Goal: Browse casually: Explore the website without a specific task or goal

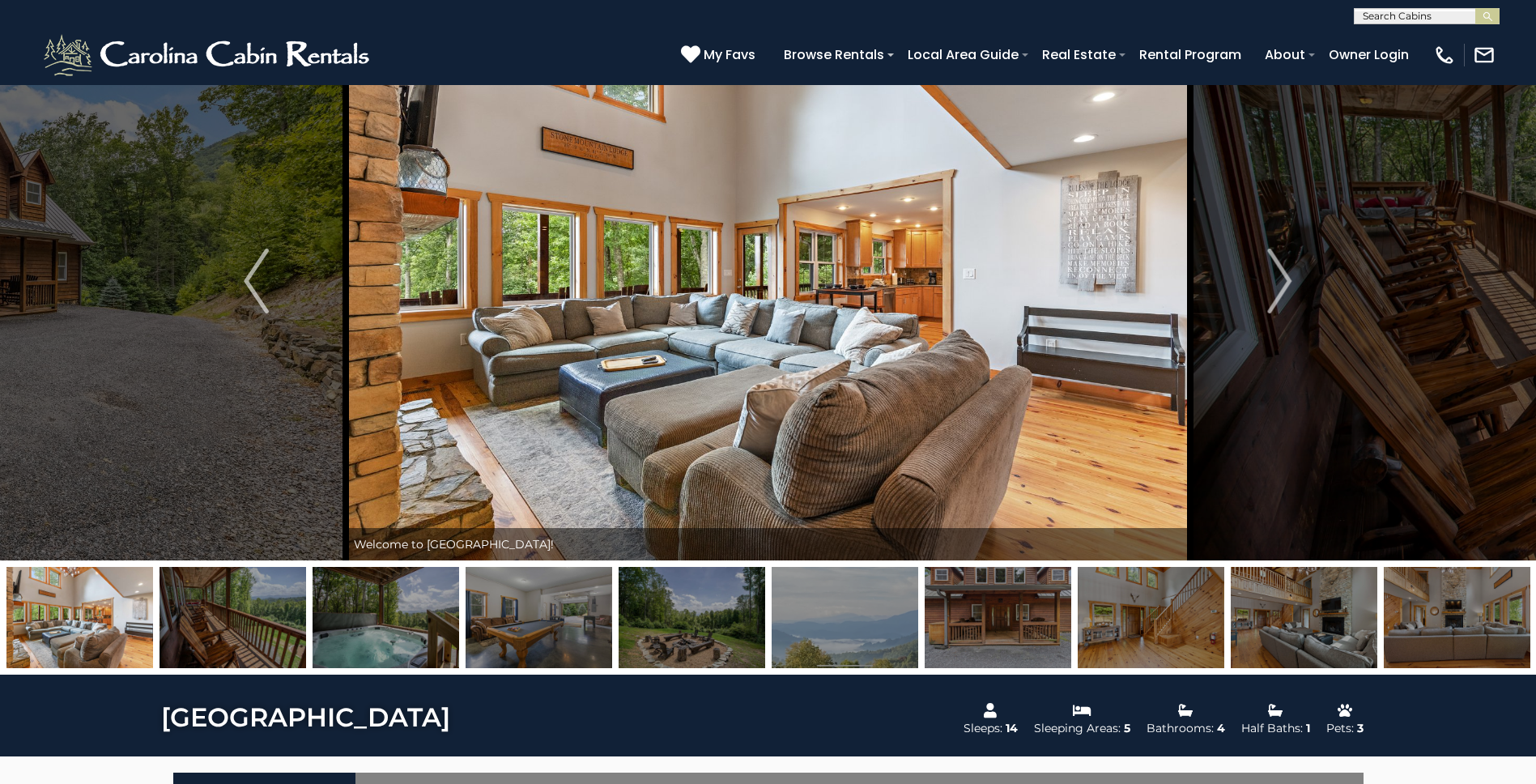
scroll to position [52, 0]
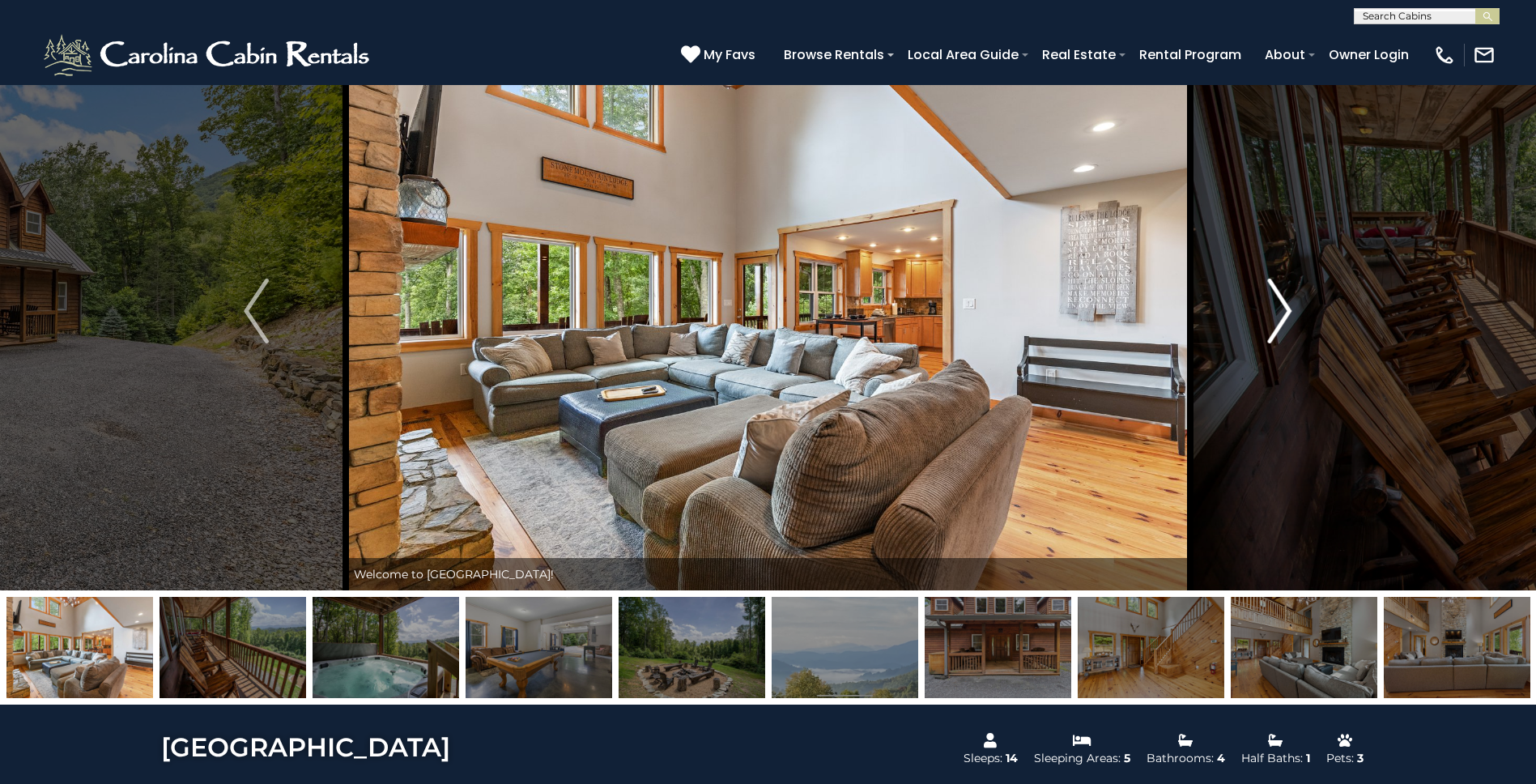
click at [1277, 312] on img "Next" at bounding box center [1279, 310] width 24 height 65
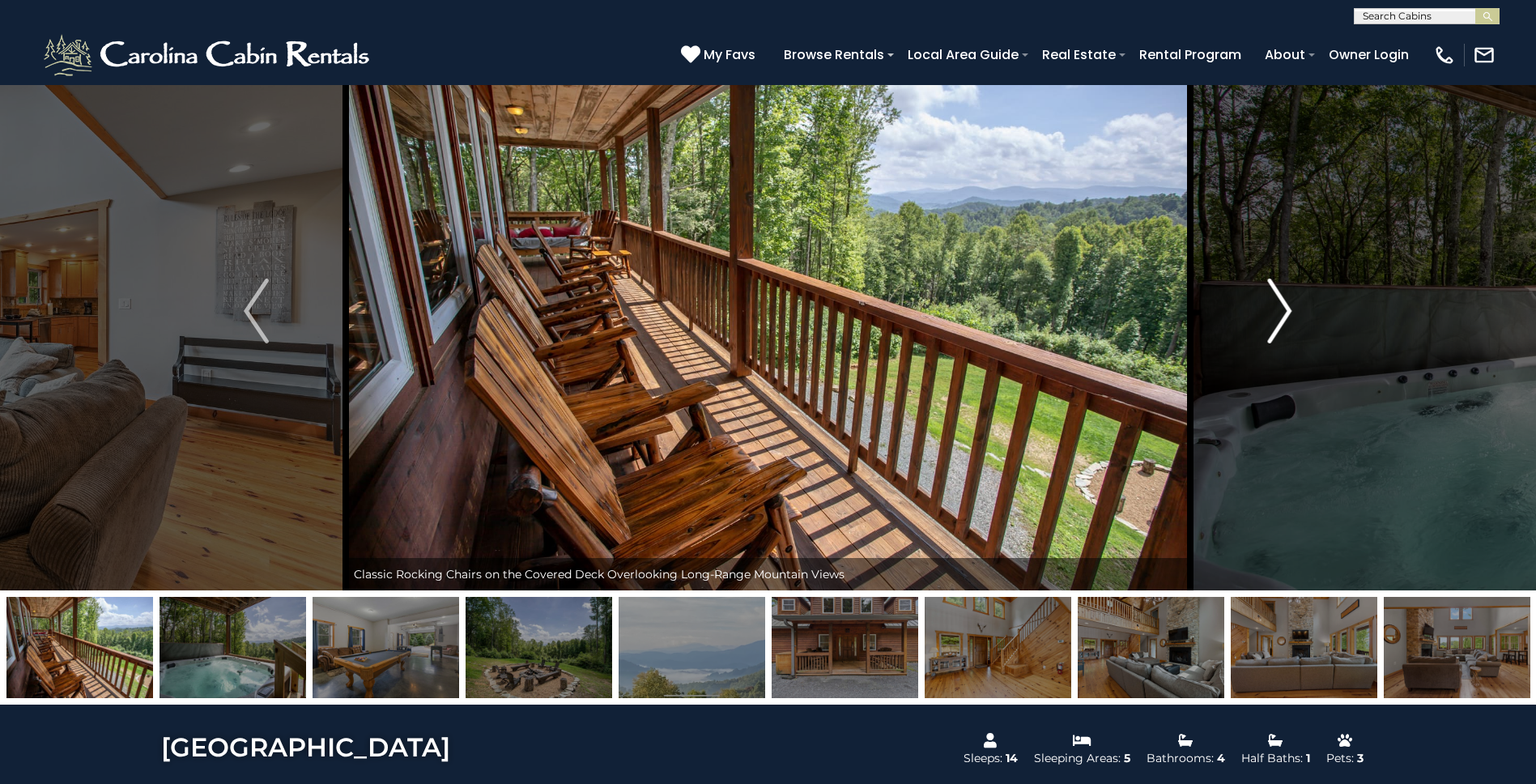
click at [1277, 312] on img "Next" at bounding box center [1279, 310] width 24 height 65
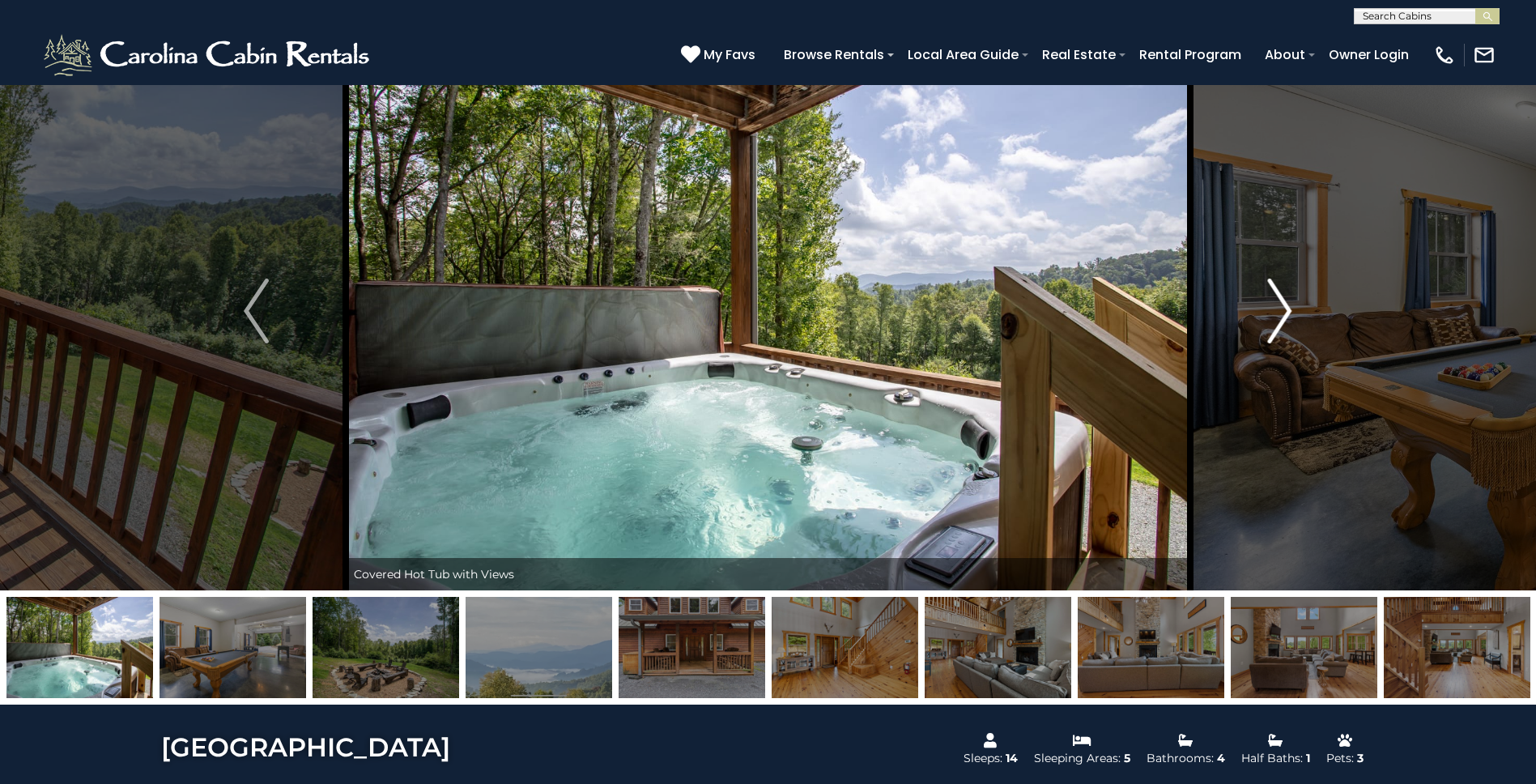
click at [1277, 312] on img "Next" at bounding box center [1279, 310] width 24 height 65
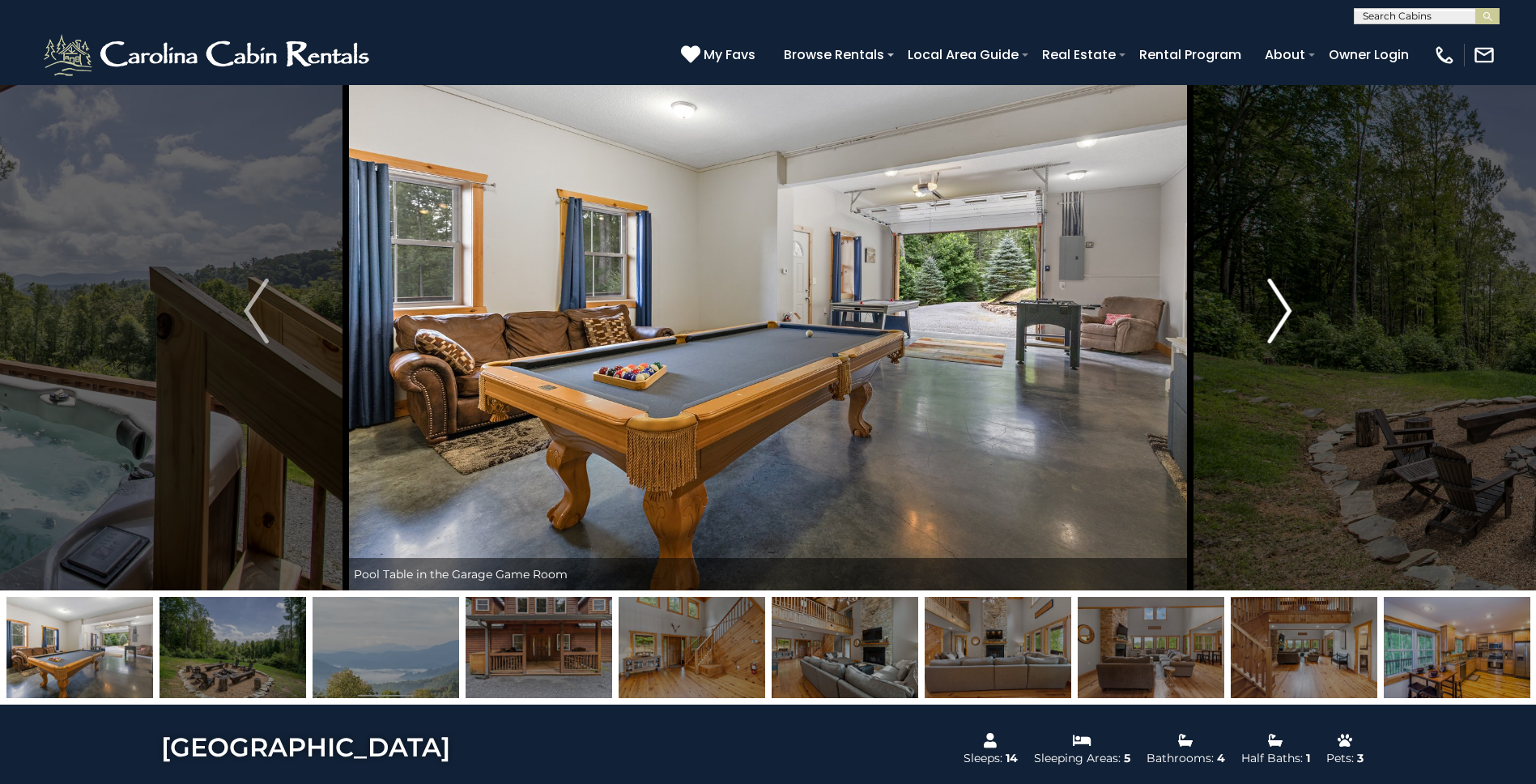
click at [1277, 312] on img "Next" at bounding box center [1279, 310] width 24 height 65
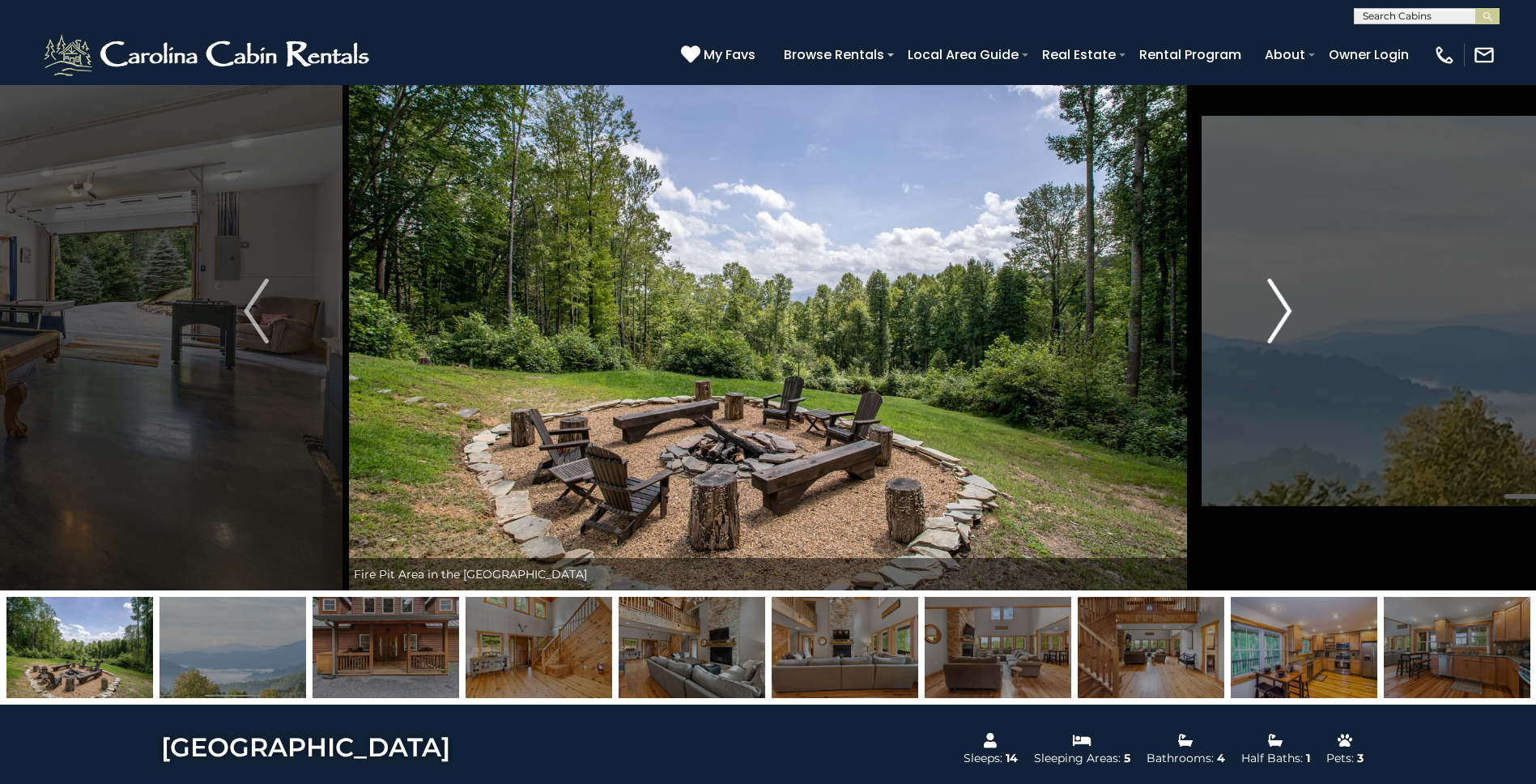
click at [1277, 312] on img "Next" at bounding box center [1279, 310] width 24 height 65
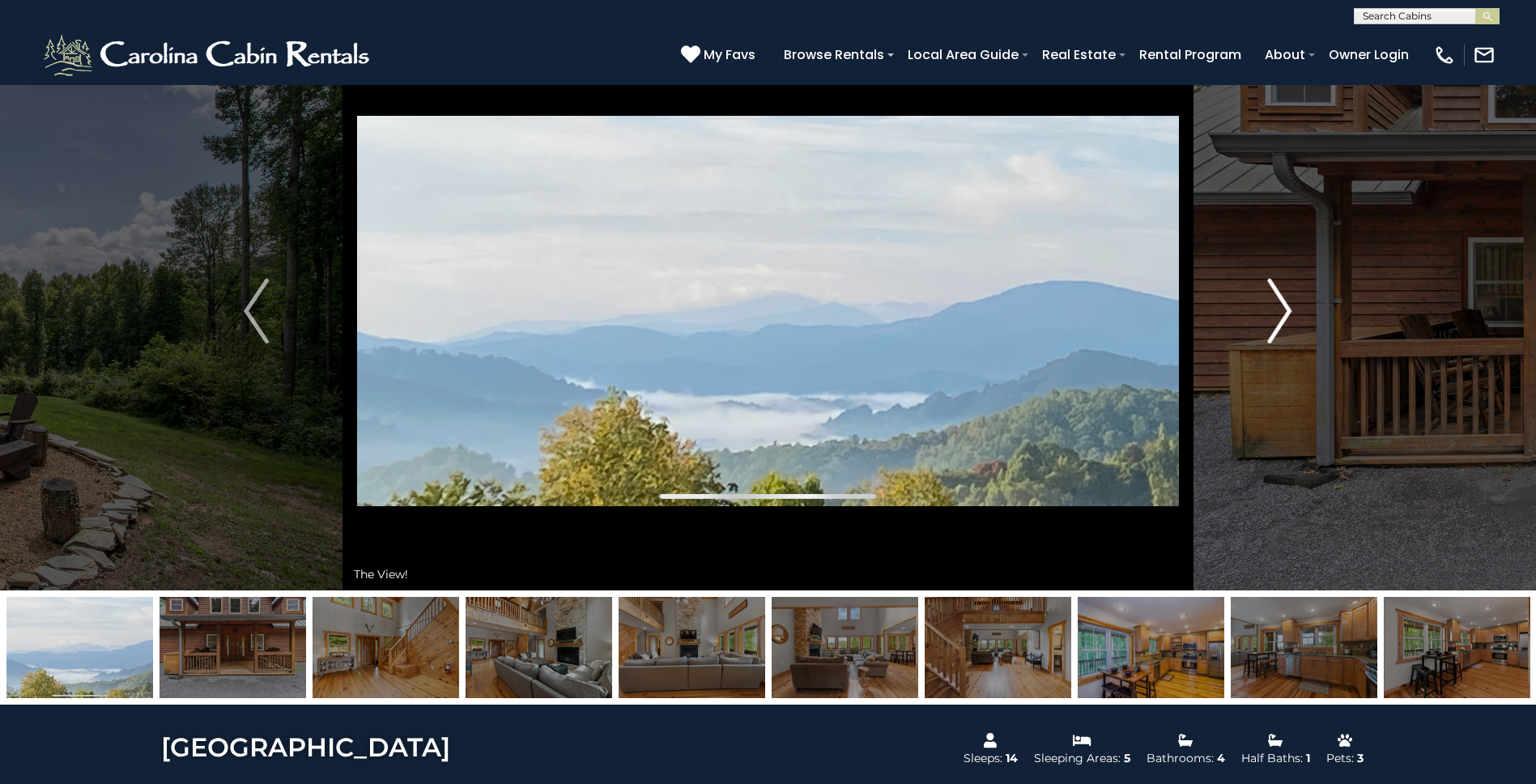
click at [1277, 312] on img "Next" at bounding box center [1279, 310] width 24 height 65
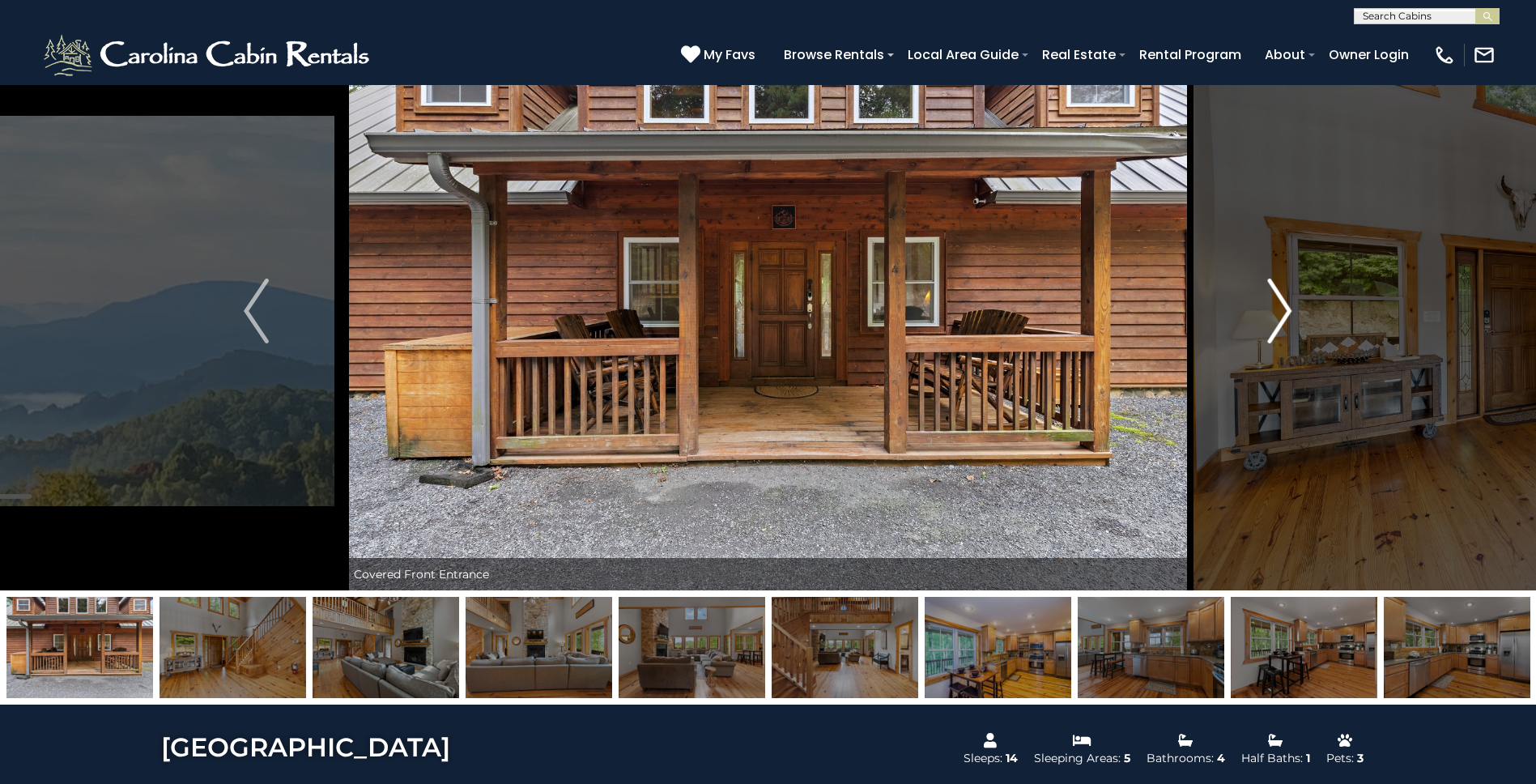
click at [1277, 312] on img "Next" at bounding box center [1279, 310] width 24 height 65
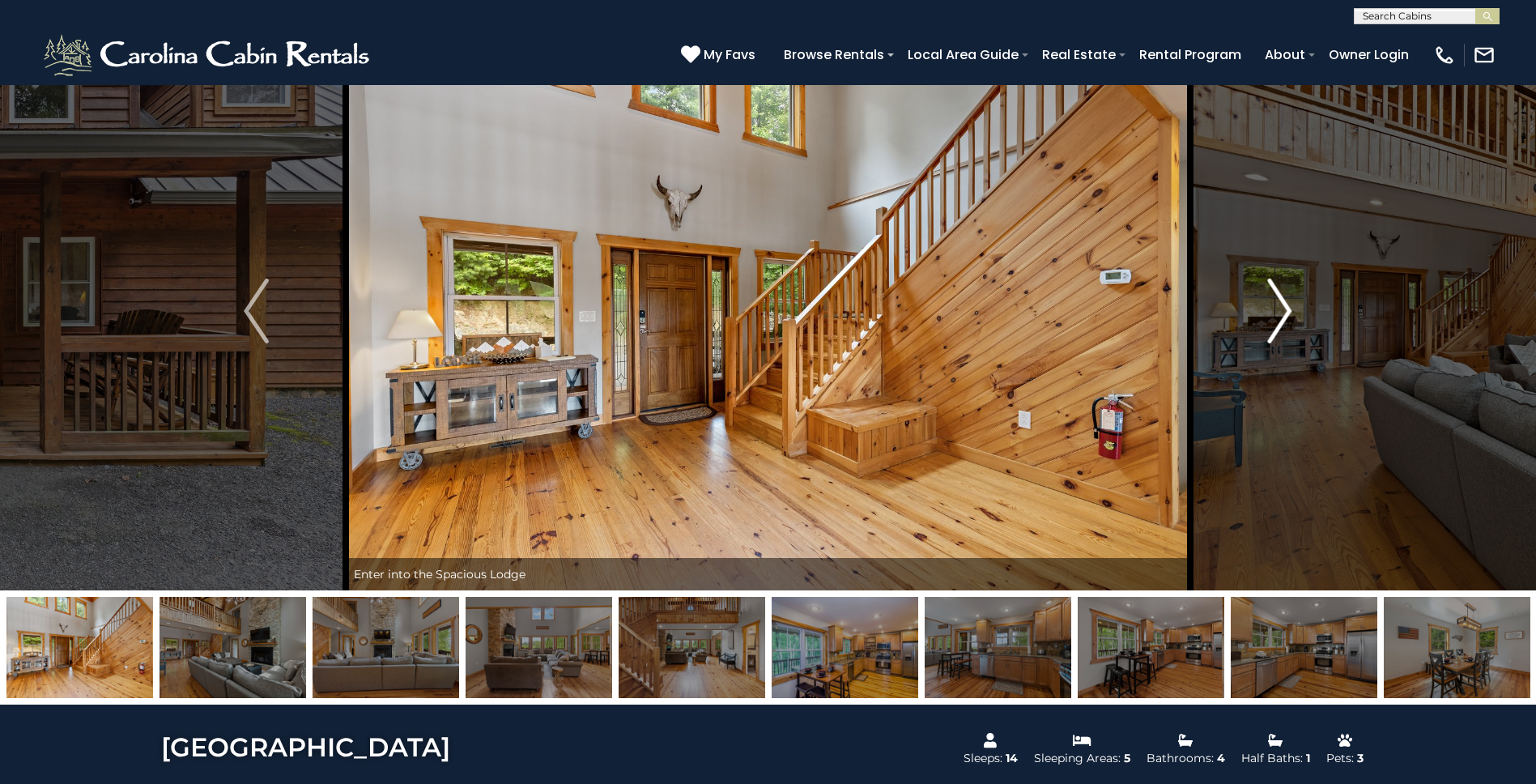
click at [1277, 312] on img "Next" at bounding box center [1279, 310] width 24 height 65
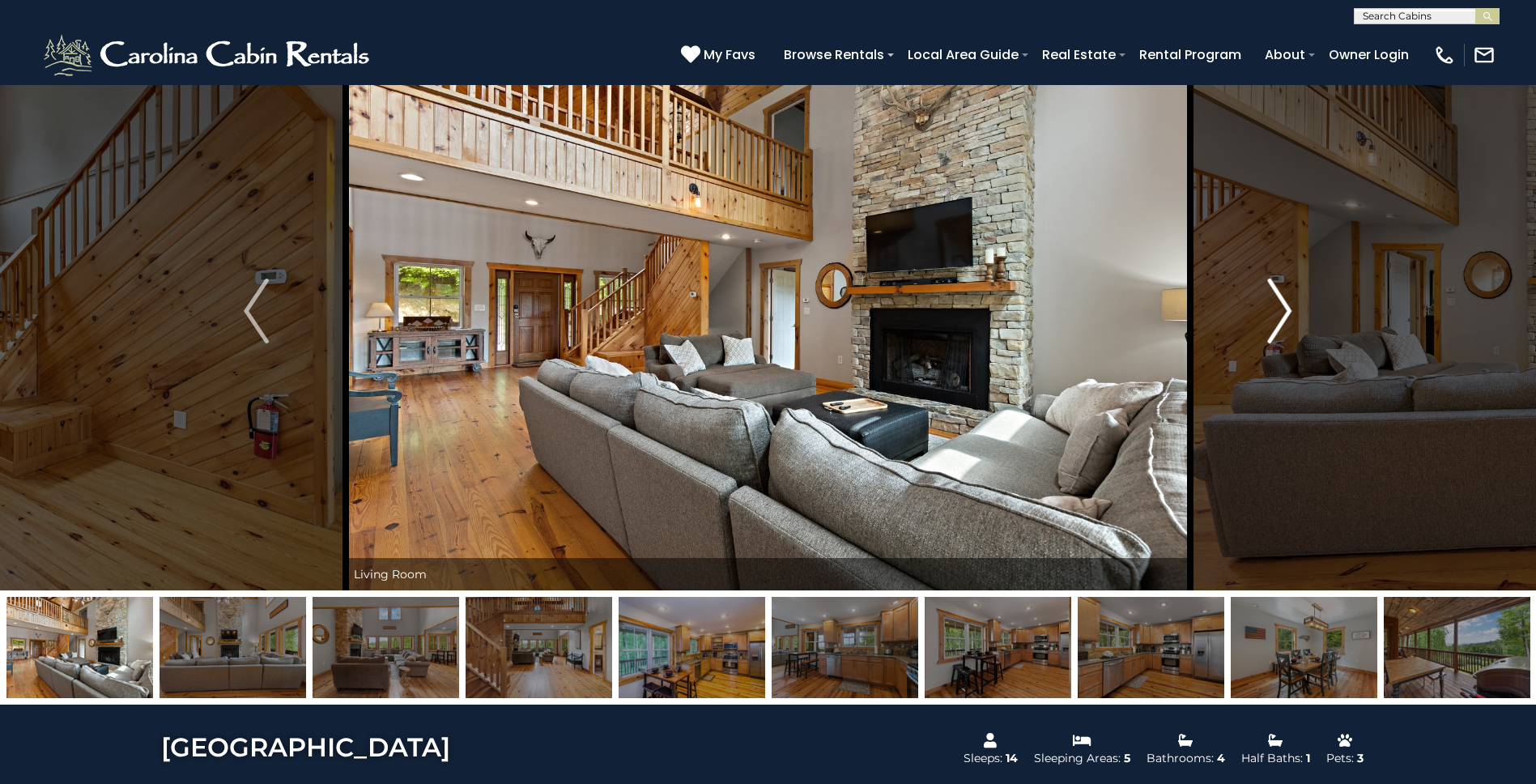
click at [1277, 312] on img "Next" at bounding box center [1279, 310] width 24 height 65
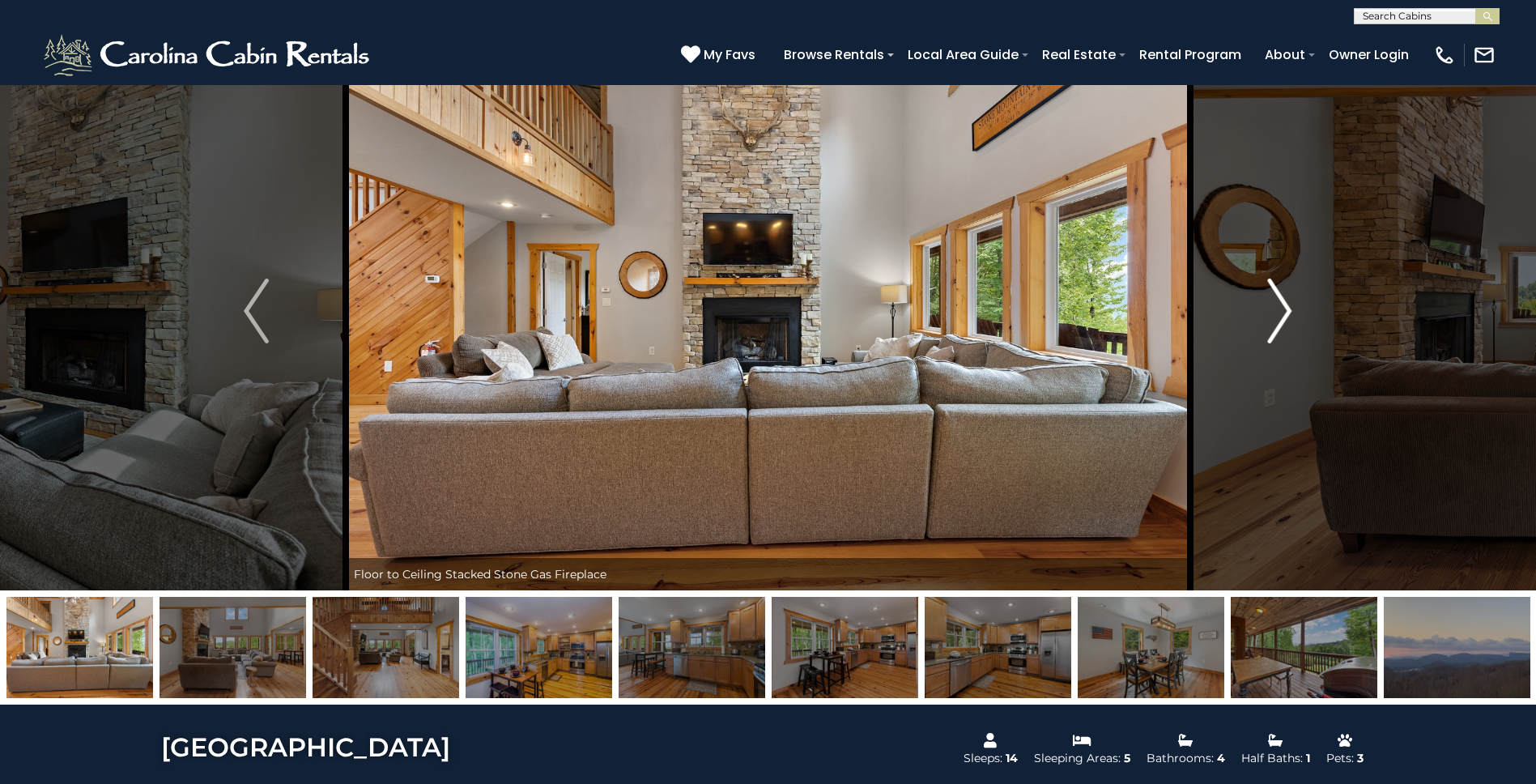
click at [1277, 312] on img "Next" at bounding box center [1279, 310] width 24 height 65
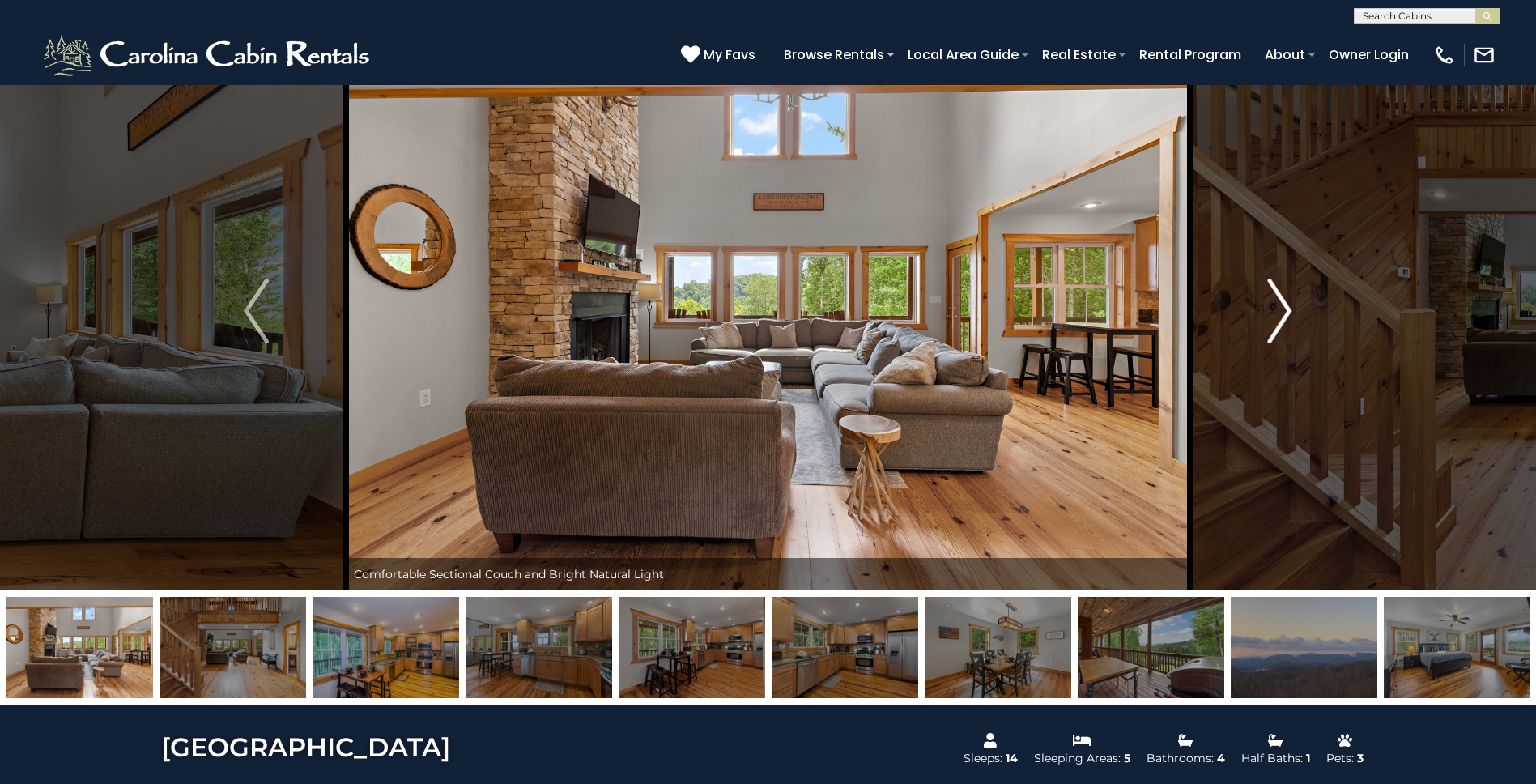
click at [1277, 312] on img "Next" at bounding box center [1279, 310] width 24 height 65
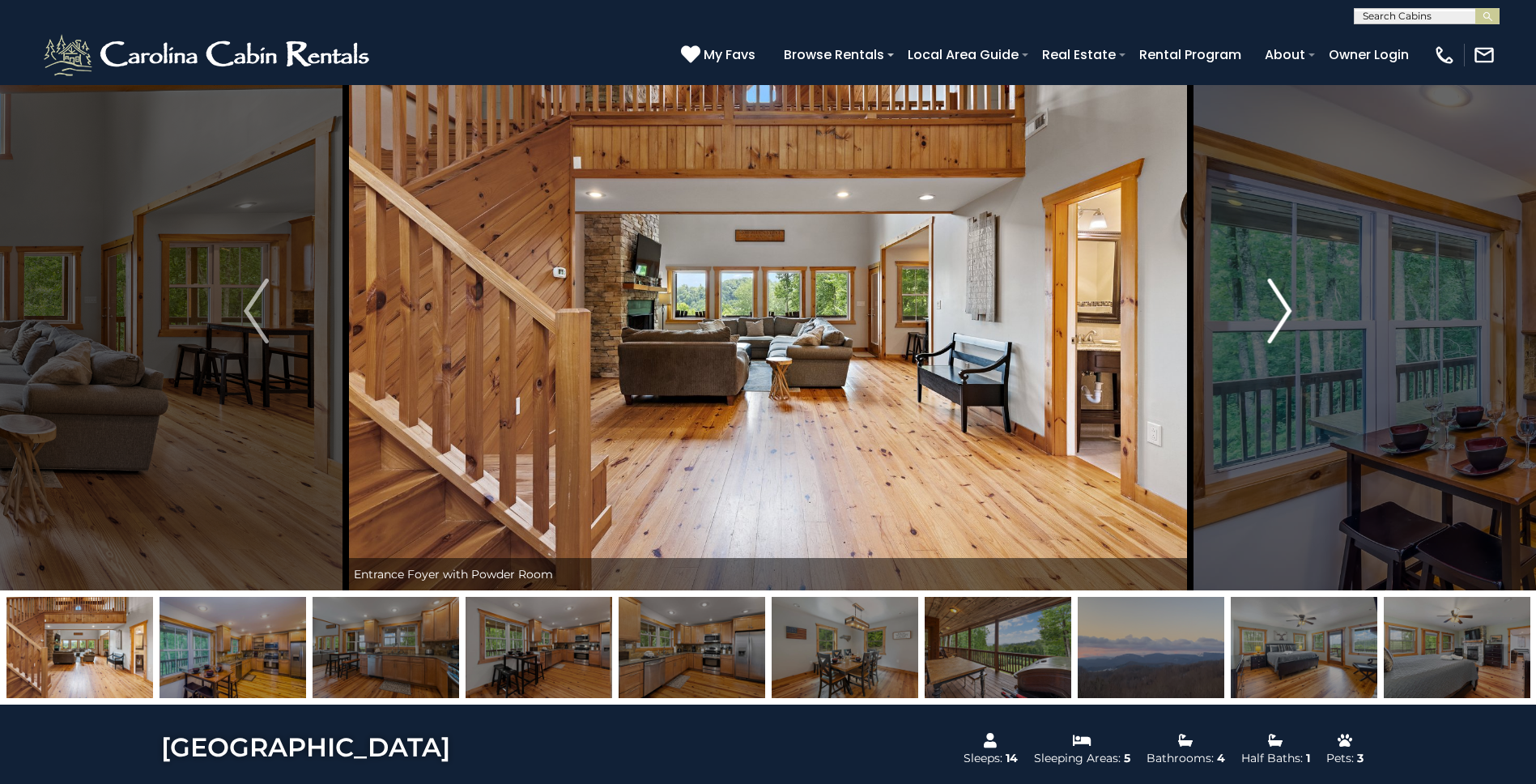
click at [1277, 312] on img "Next" at bounding box center [1279, 310] width 24 height 65
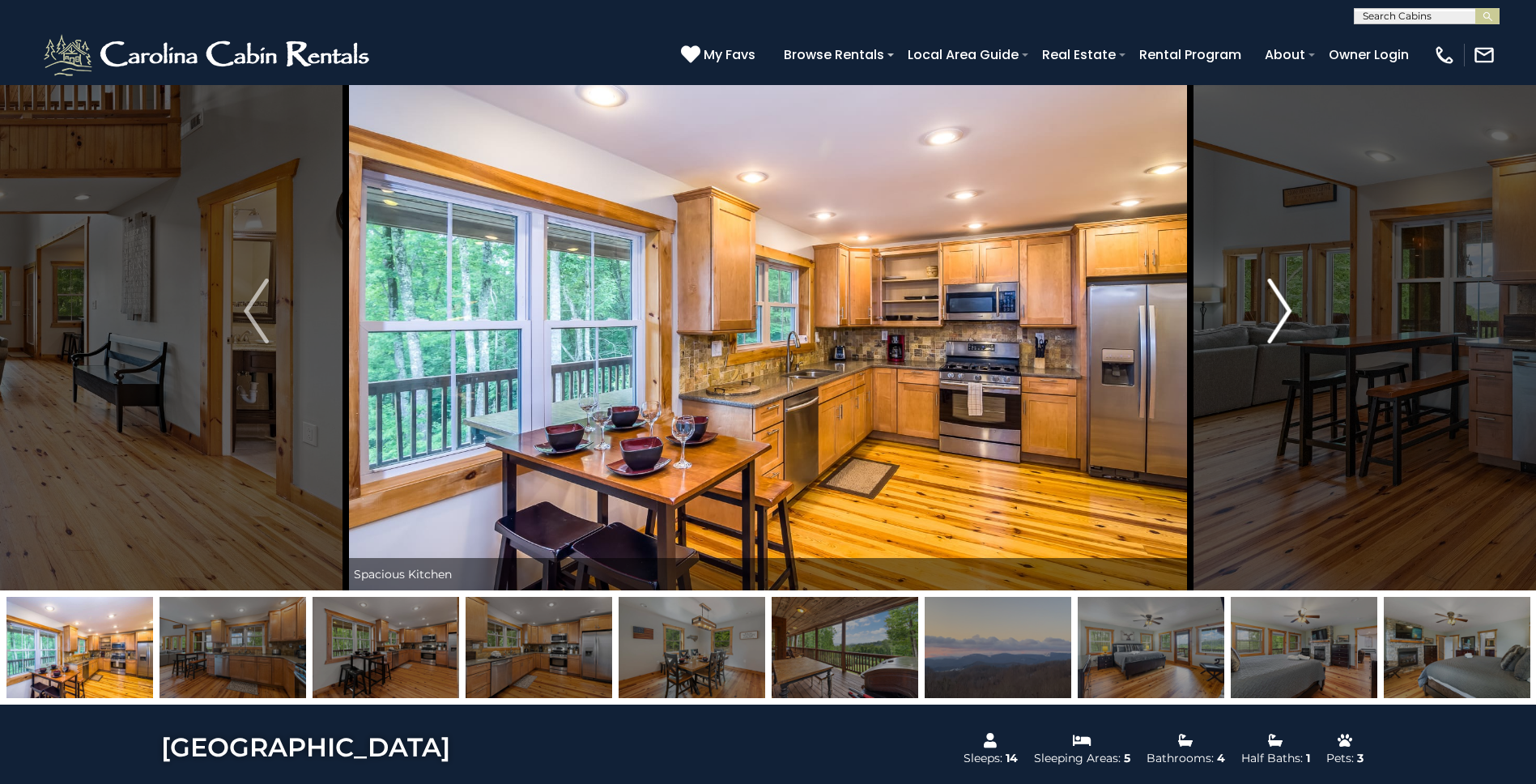
click at [1277, 312] on img "Next" at bounding box center [1279, 310] width 24 height 65
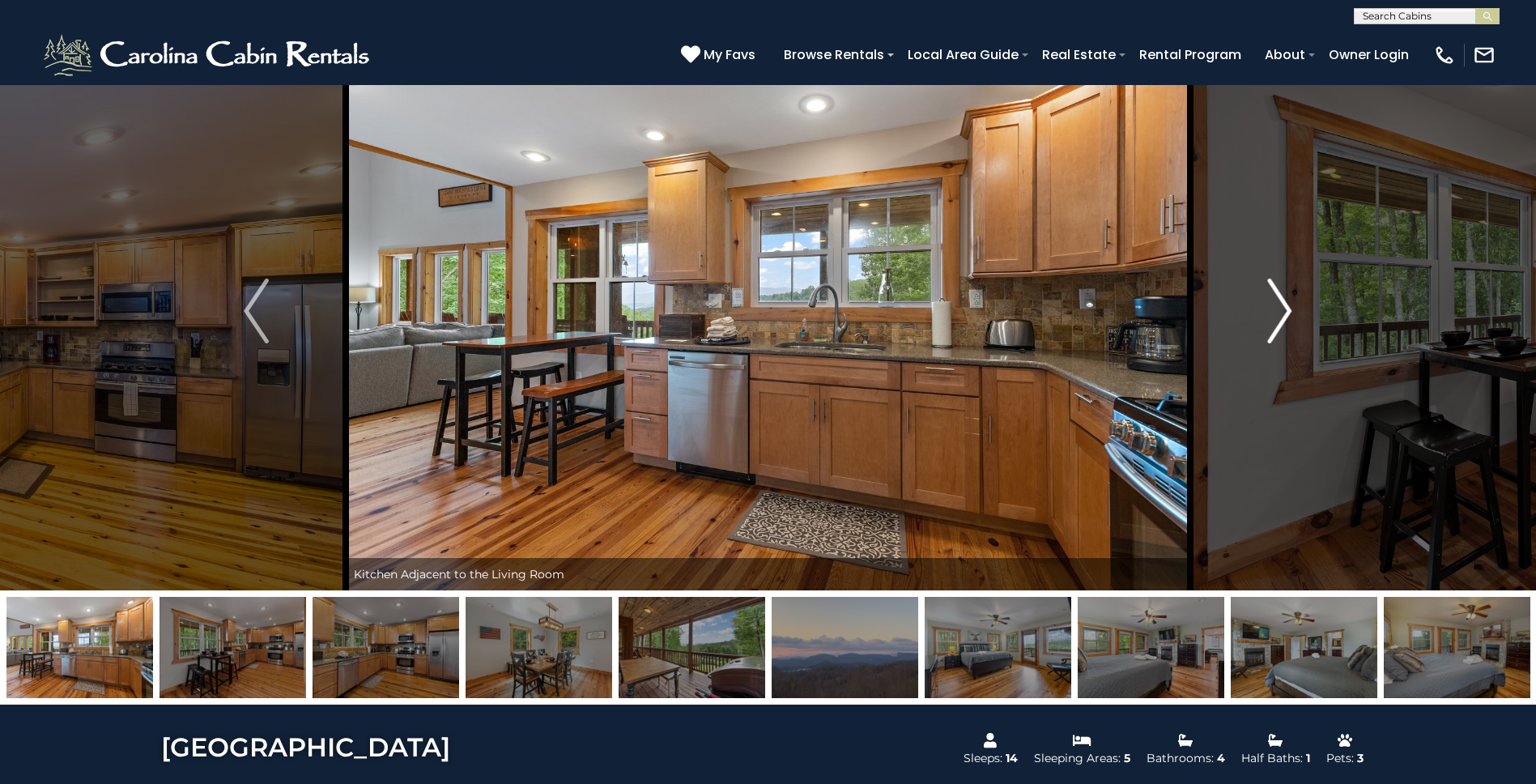
click at [1277, 312] on img "Next" at bounding box center [1279, 310] width 24 height 65
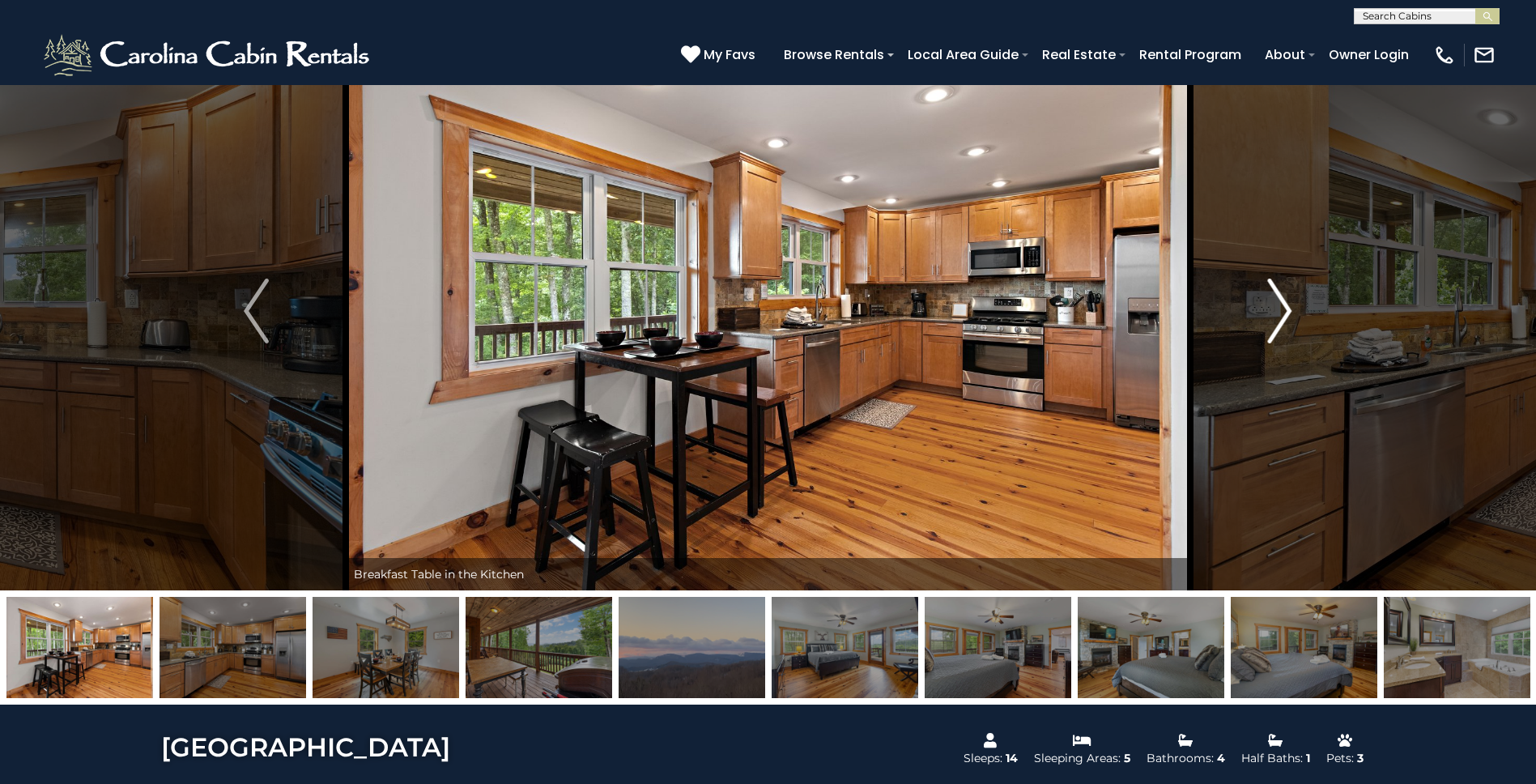
click at [1277, 313] on img "Next" at bounding box center [1279, 310] width 24 height 65
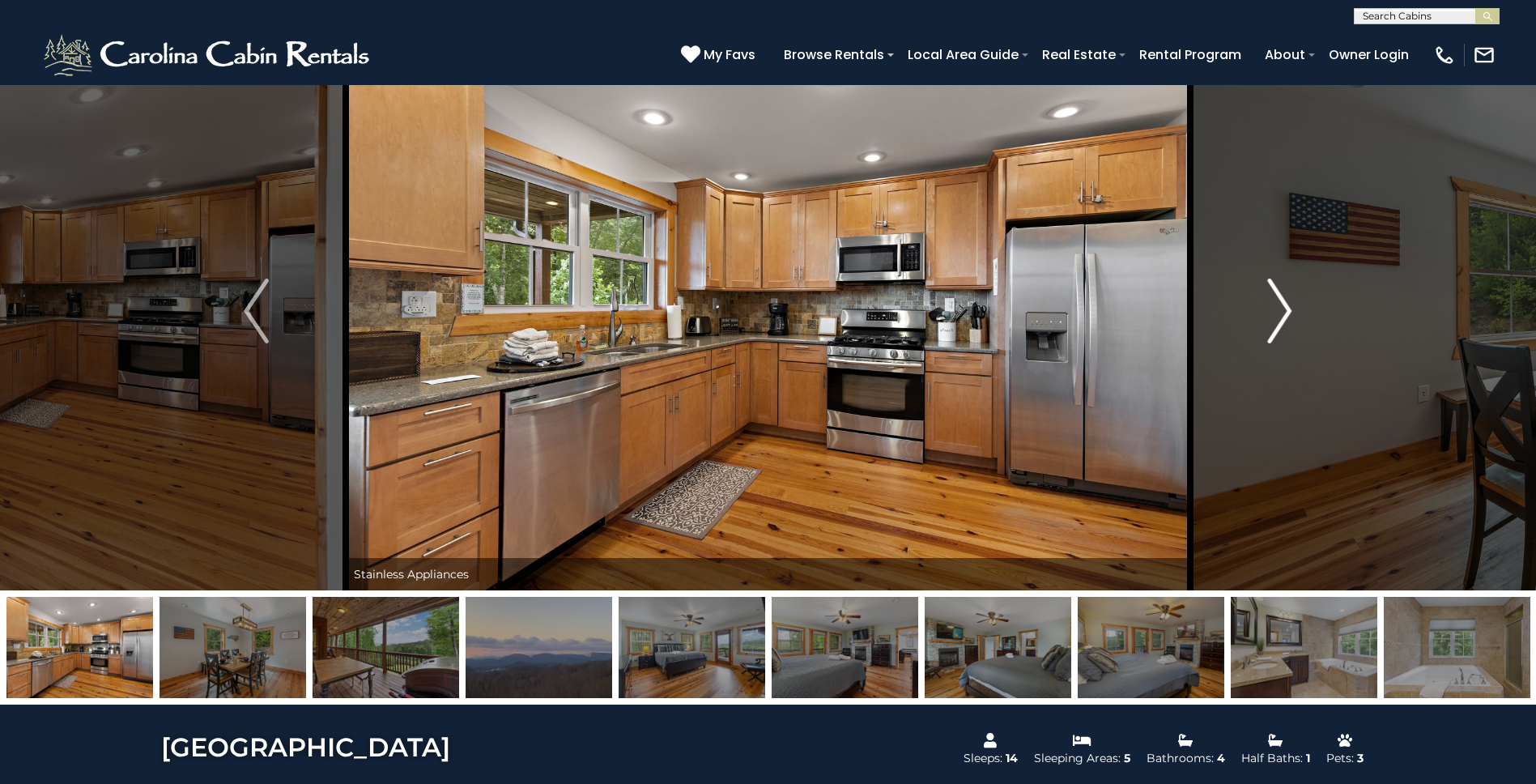
click at [1280, 316] on img "Next" at bounding box center [1279, 310] width 24 height 65
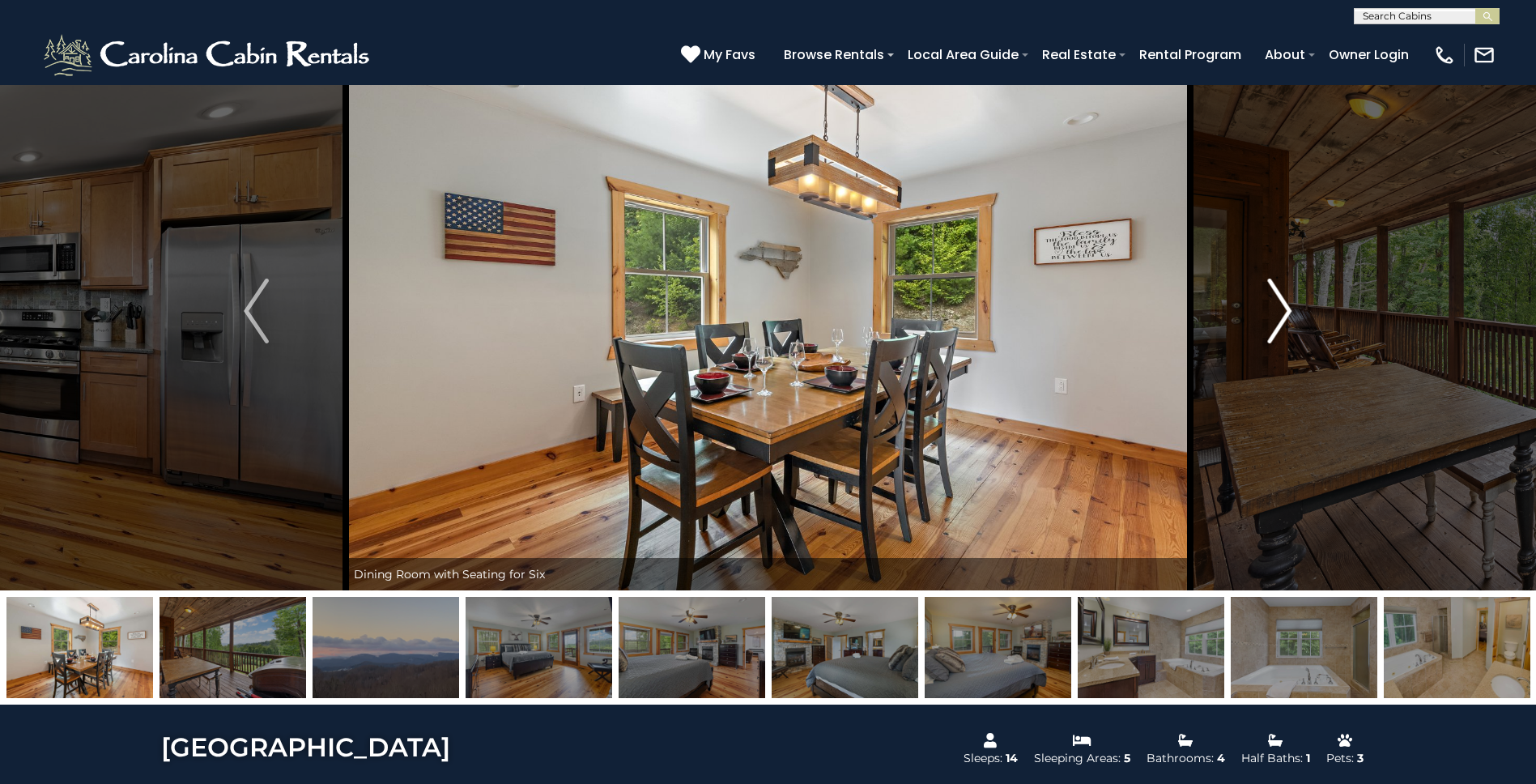
click at [1280, 316] on img "Next" at bounding box center [1279, 310] width 24 height 65
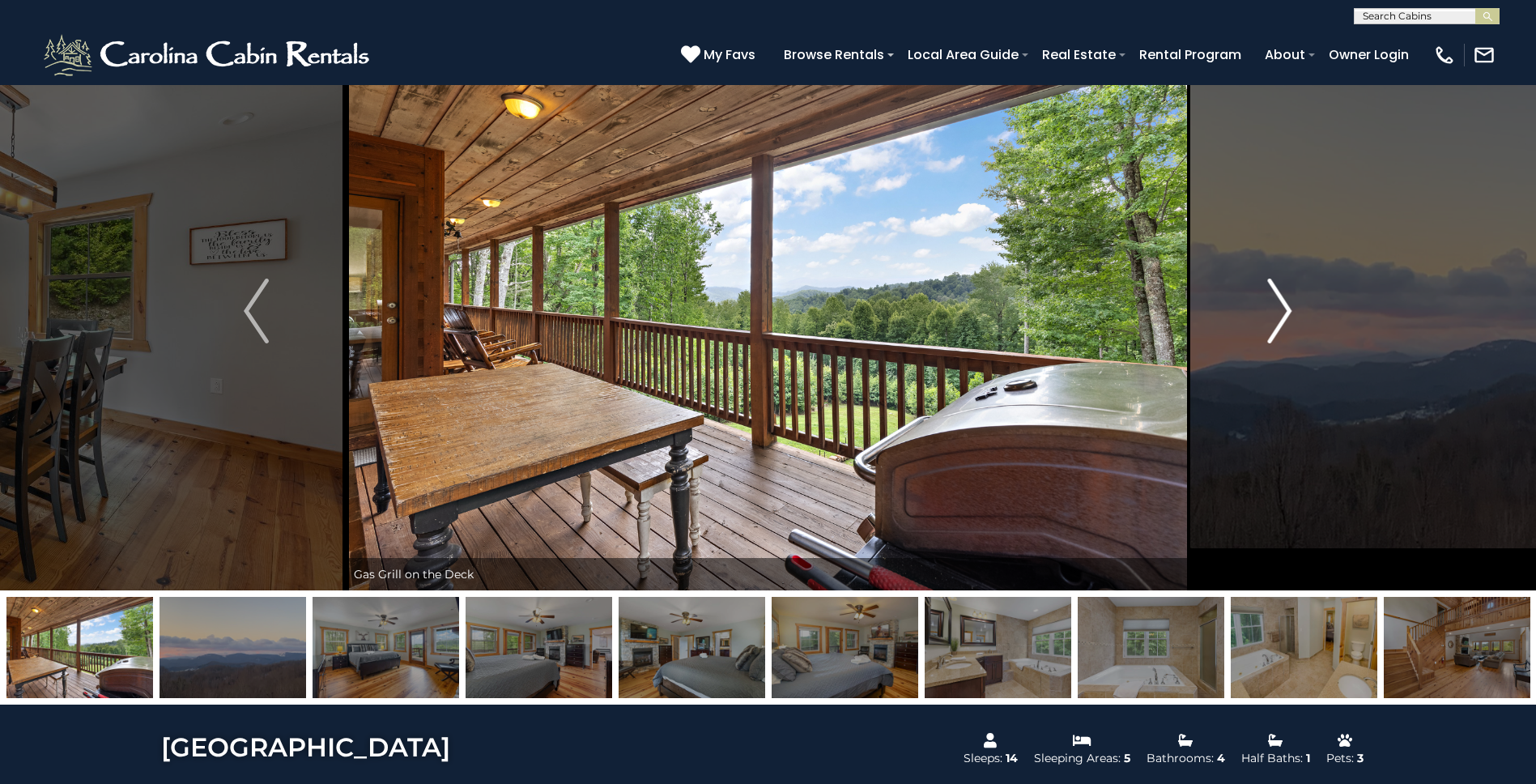
click at [1280, 316] on img "Next" at bounding box center [1279, 310] width 24 height 65
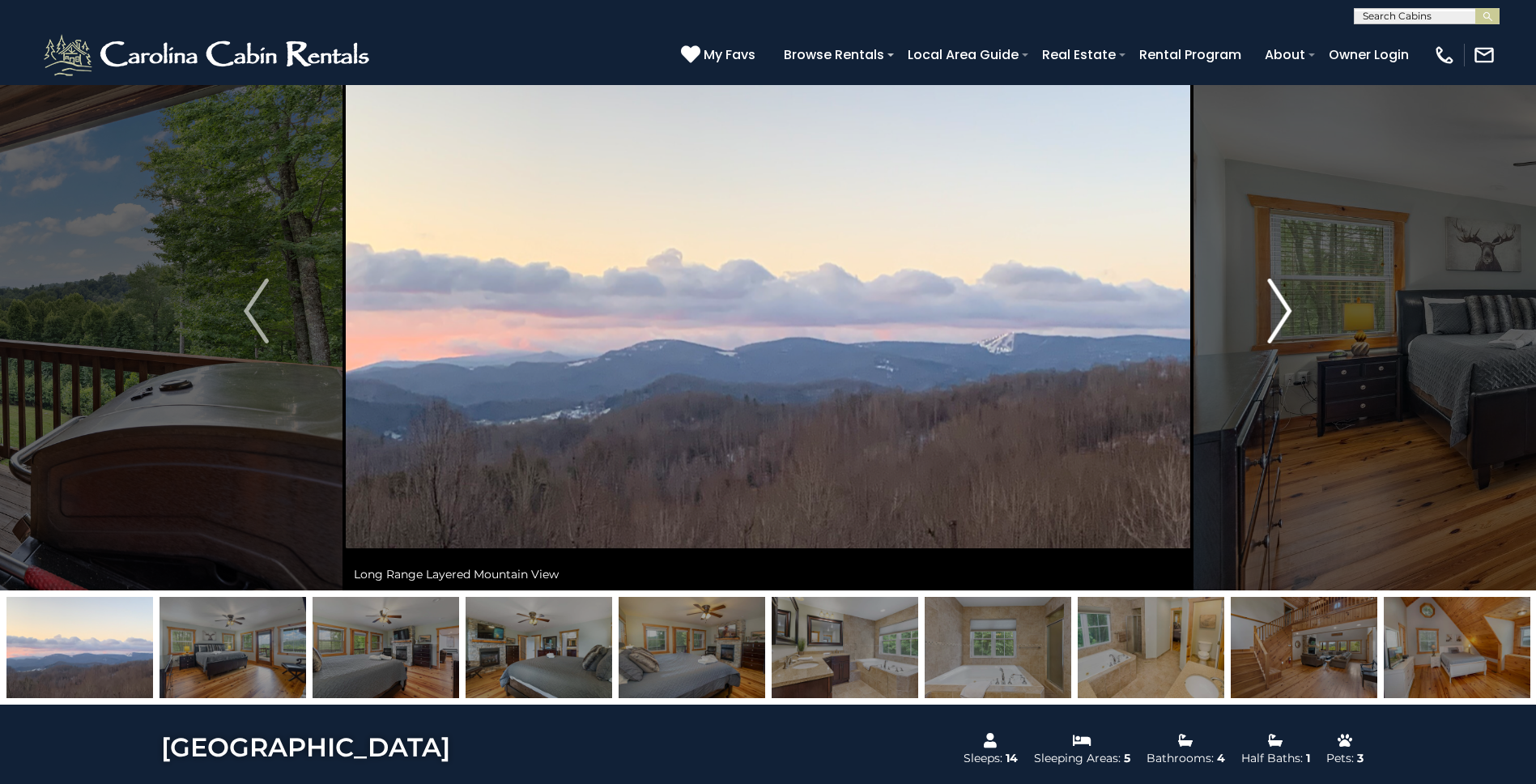
click at [1280, 316] on img "Next" at bounding box center [1279, 310] width 24 height 65
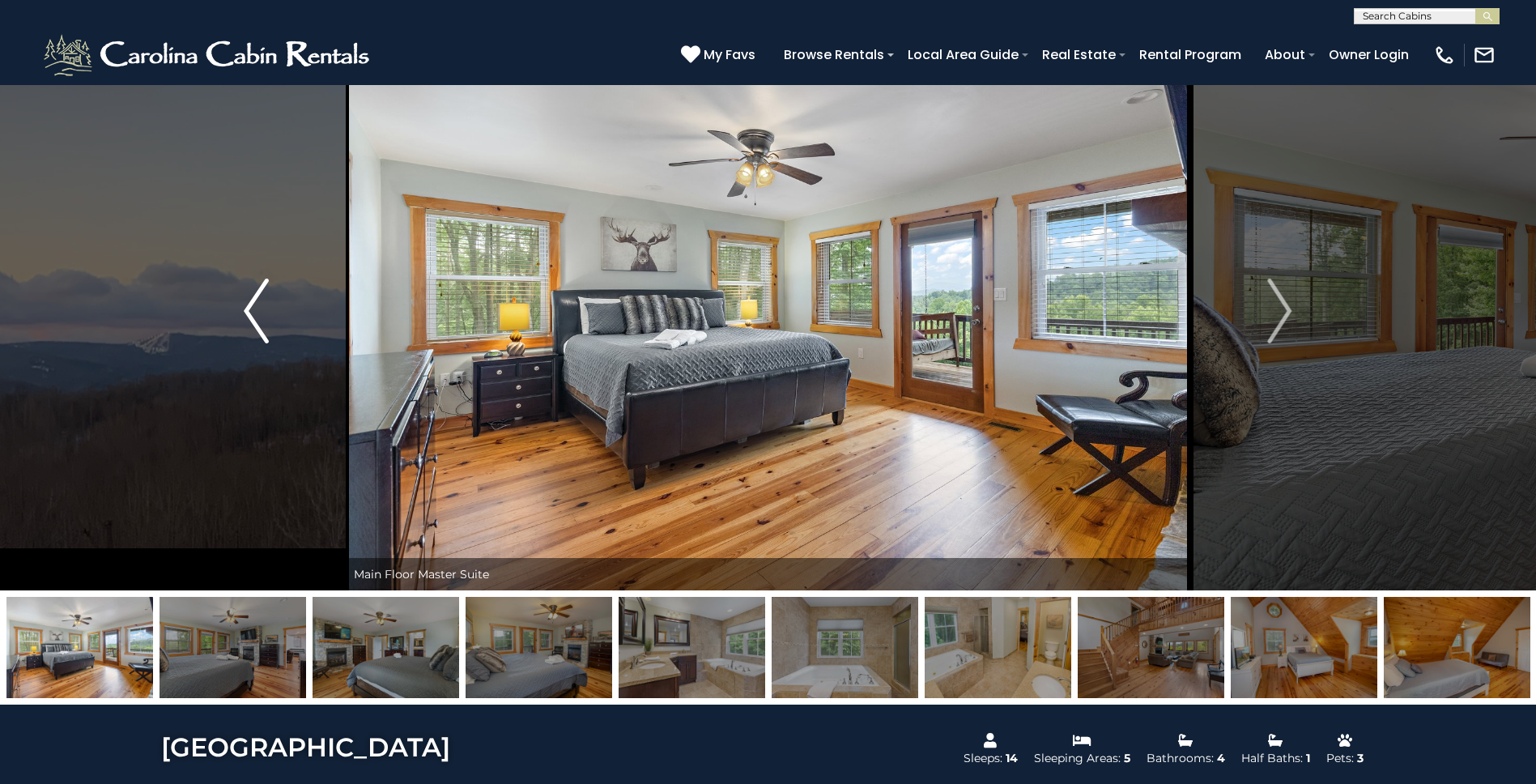
click at [247, 306] on img "Previous" at bounding box center [255, 310] width 24 height 65
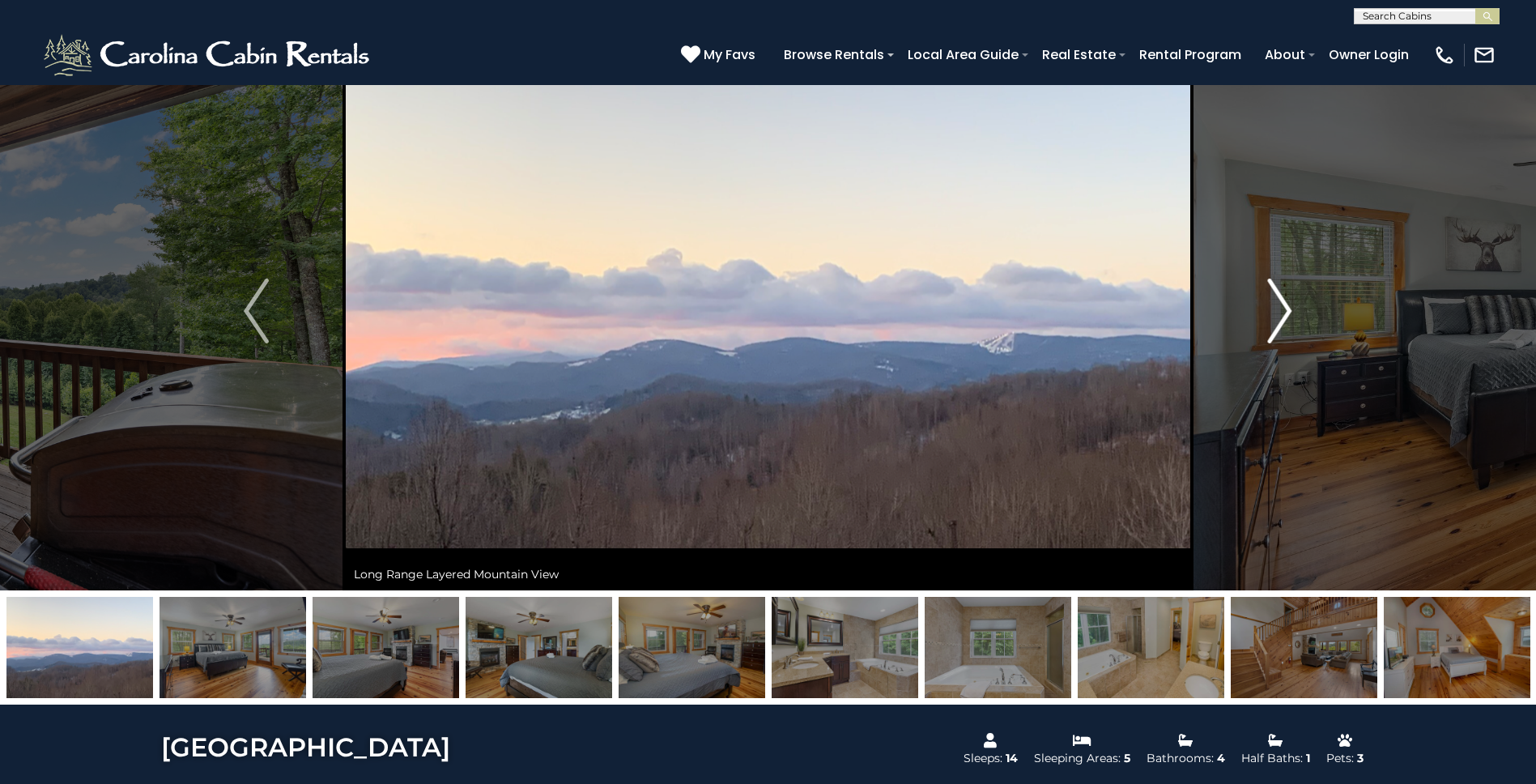
click at [1284, 316] on img "Next" at bounding box center [1279, 310] width 24 height 65
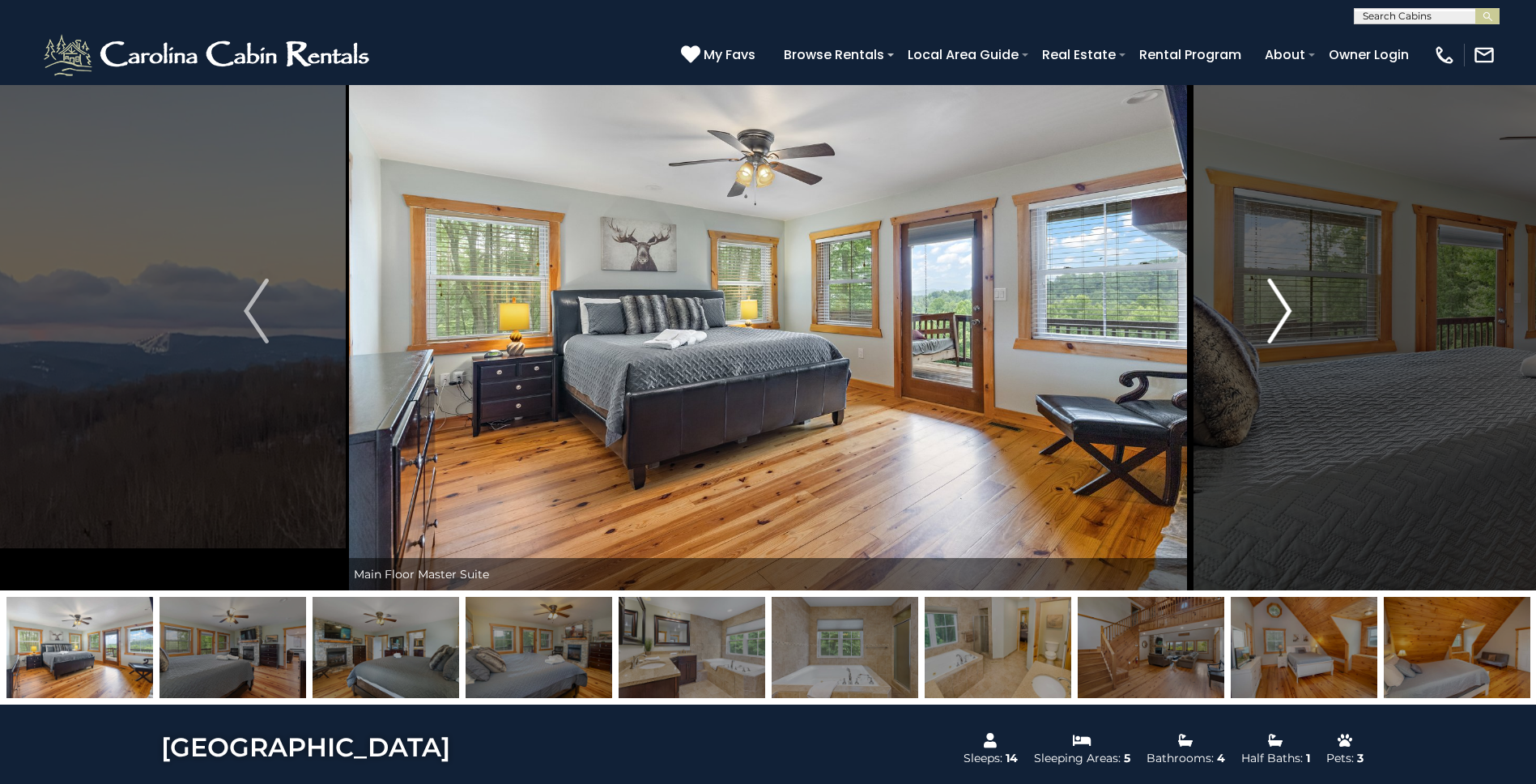
click at [1284, 316] on img "Next" at bounding box center [1279, 310] width 24 height 65
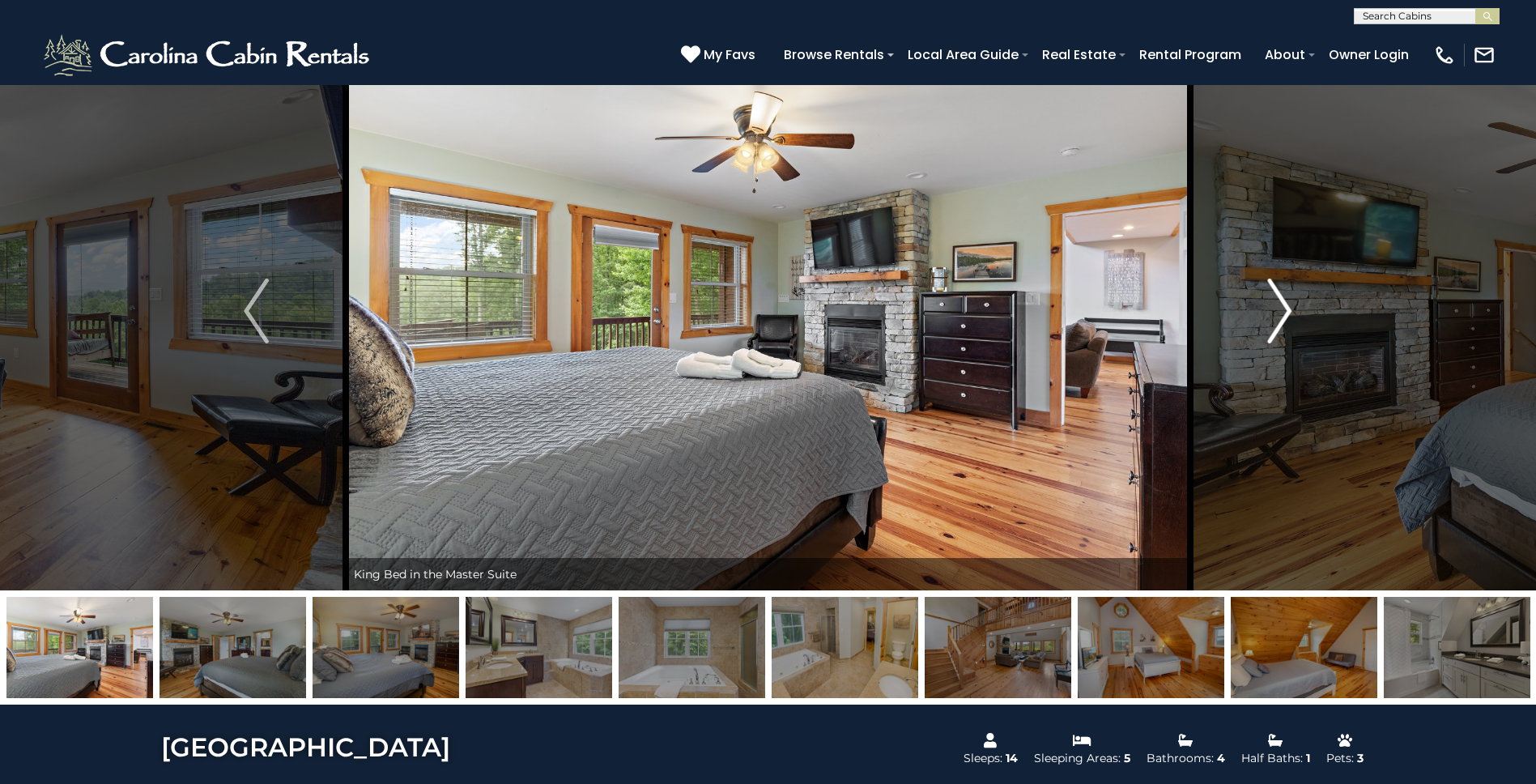
click at [1284, 316] on img "Next" at bounding box center [1279, 310] width 24 height 65
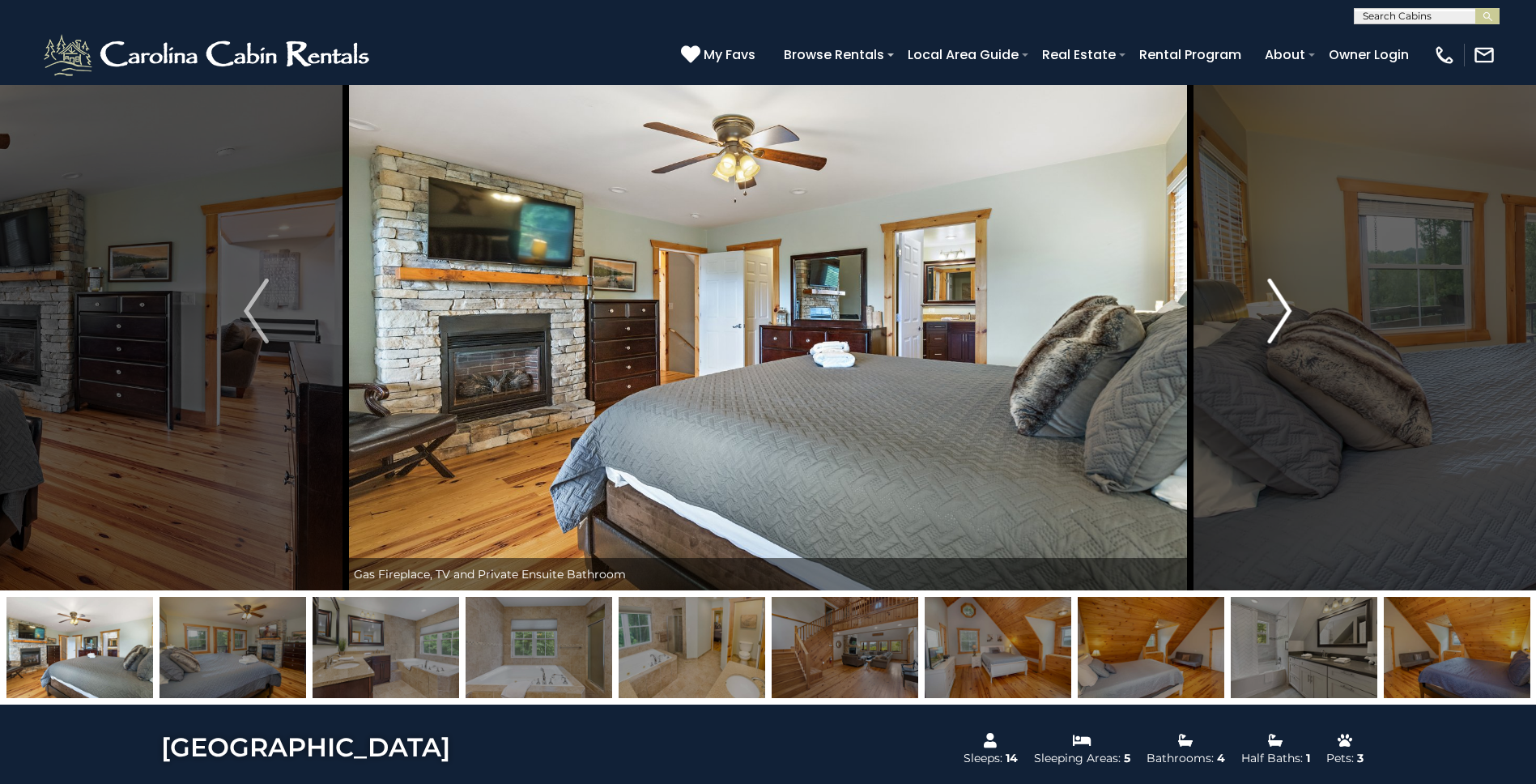
click at [1284, 316] on img "Next" at bounding box center [1279, 310] width 24 height 65
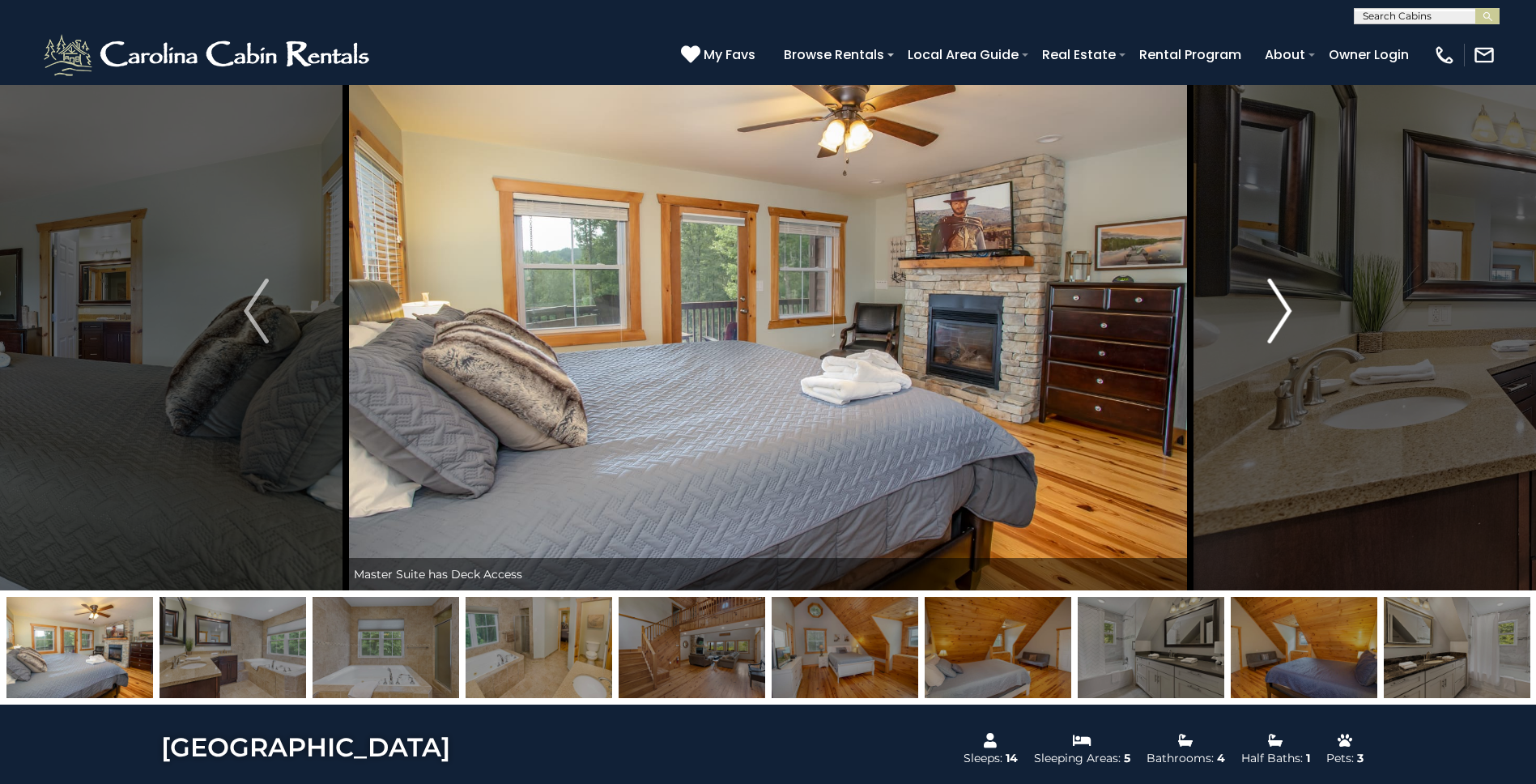
click at [1284, 316] on img "Next" at bounding box center [1279, 310] width 24 height 65
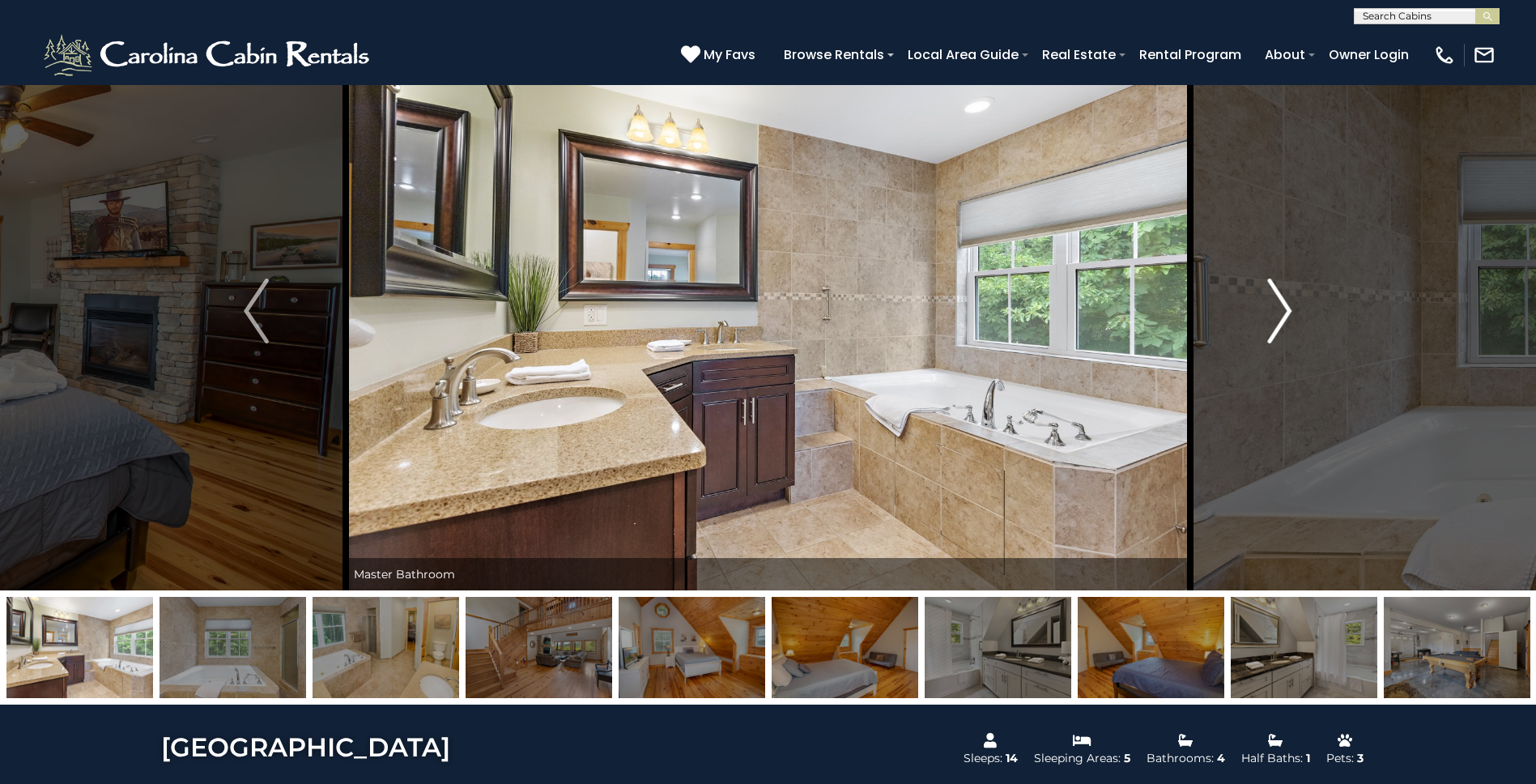
click at [1284, 316] on img "Next" at bounding box center [1279, 310] width 24 height 65
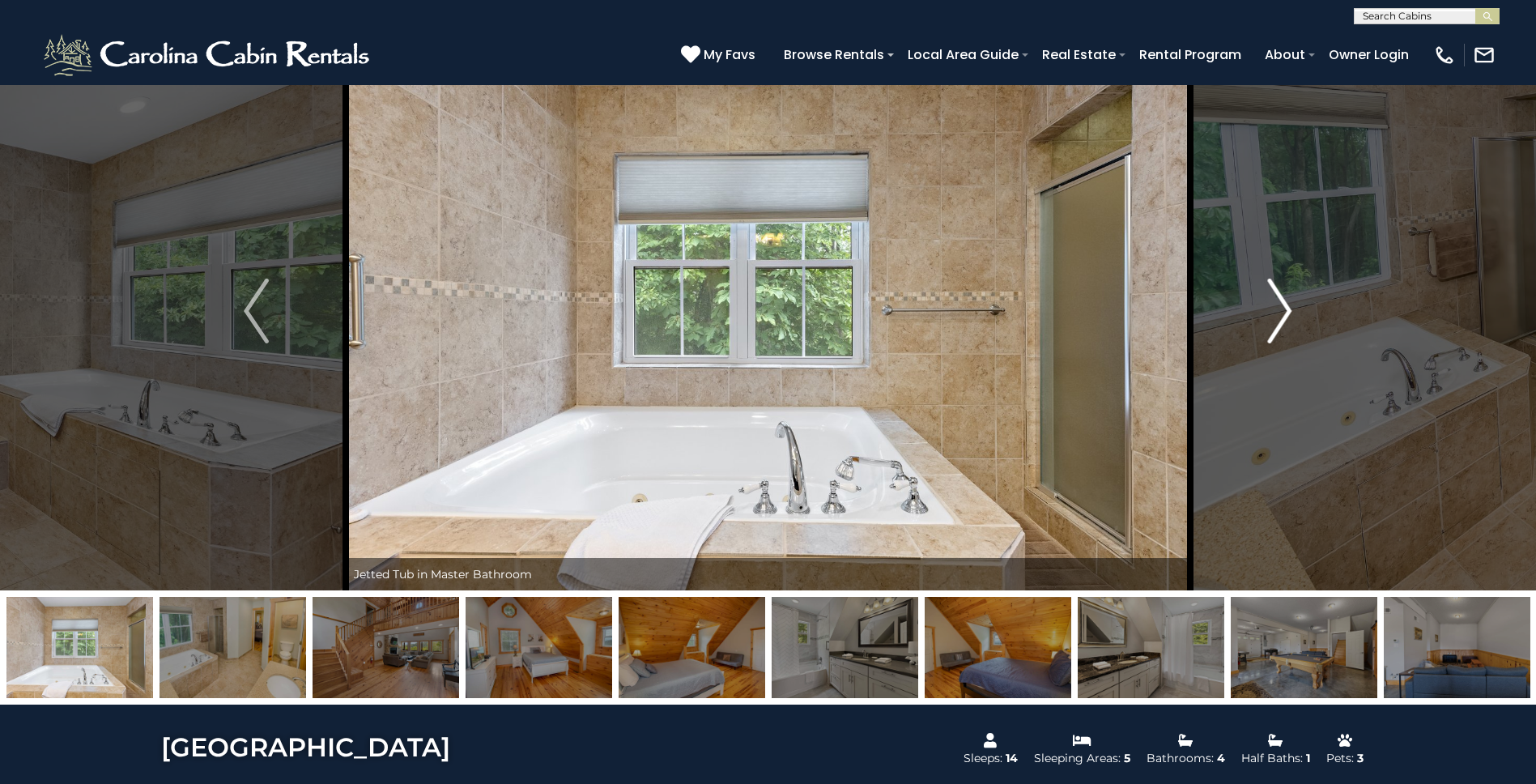
click at [1284, 316] on img "Next" at bounding box center [1279, 310] width 24 height 65
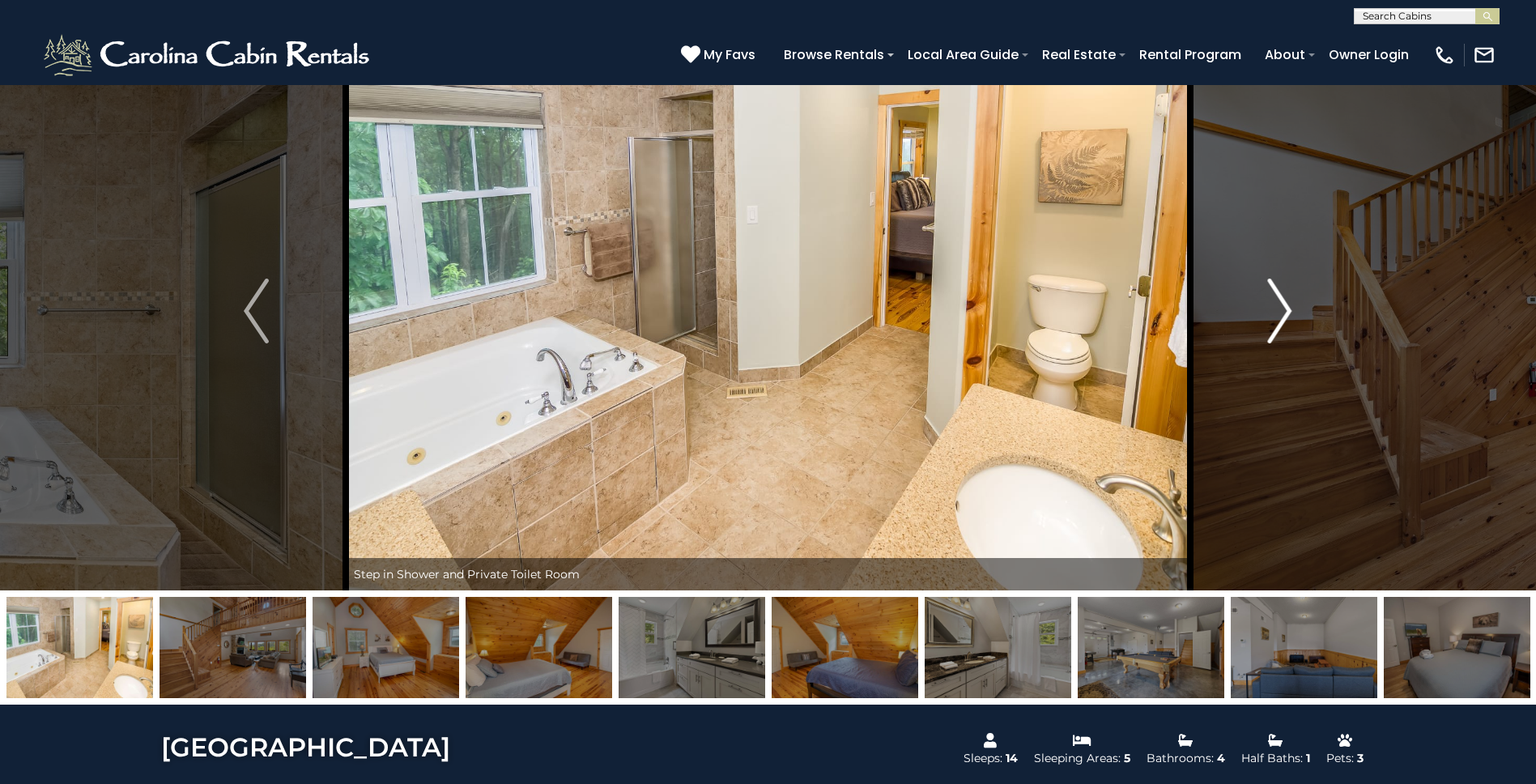
click at [1284, 316] on img "Next" at bounding box center [1279, 310] width 24 height 65
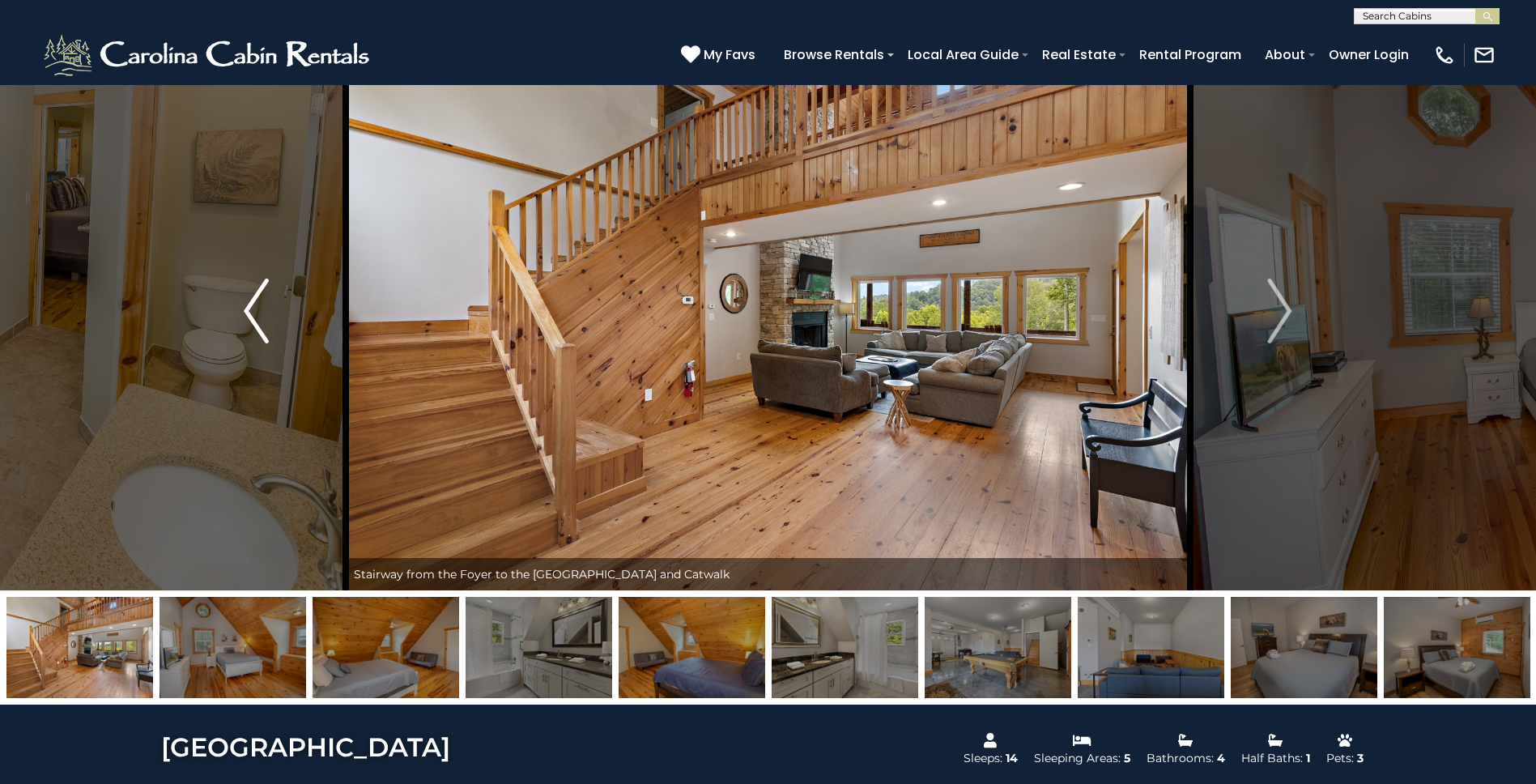
click at [254, 314] on img "Previous" at bounding box center [255, 310] width 24 height 65
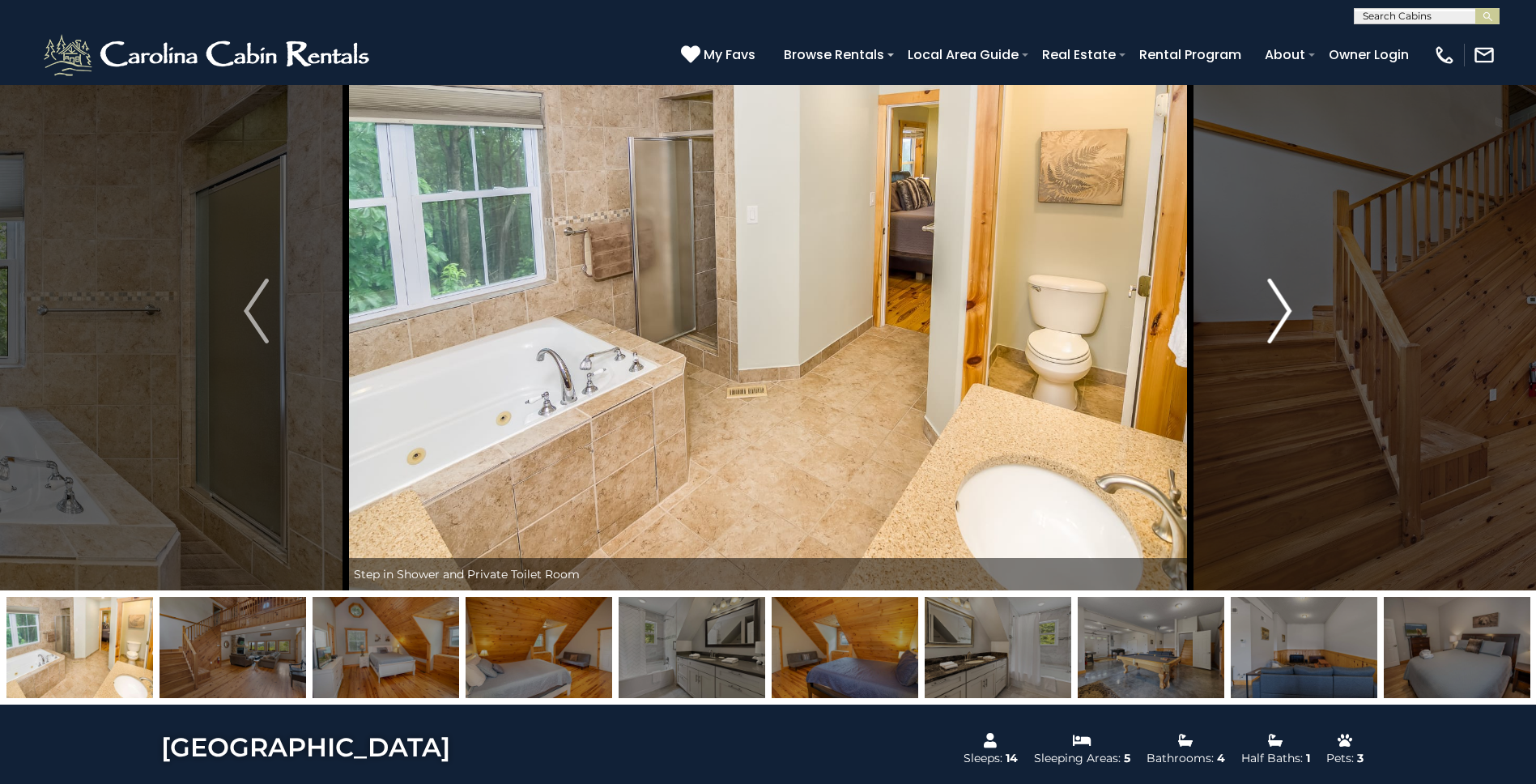
click at [1286, 320] on img "Next" at bounding box center [1279, 310] width 24 height 65
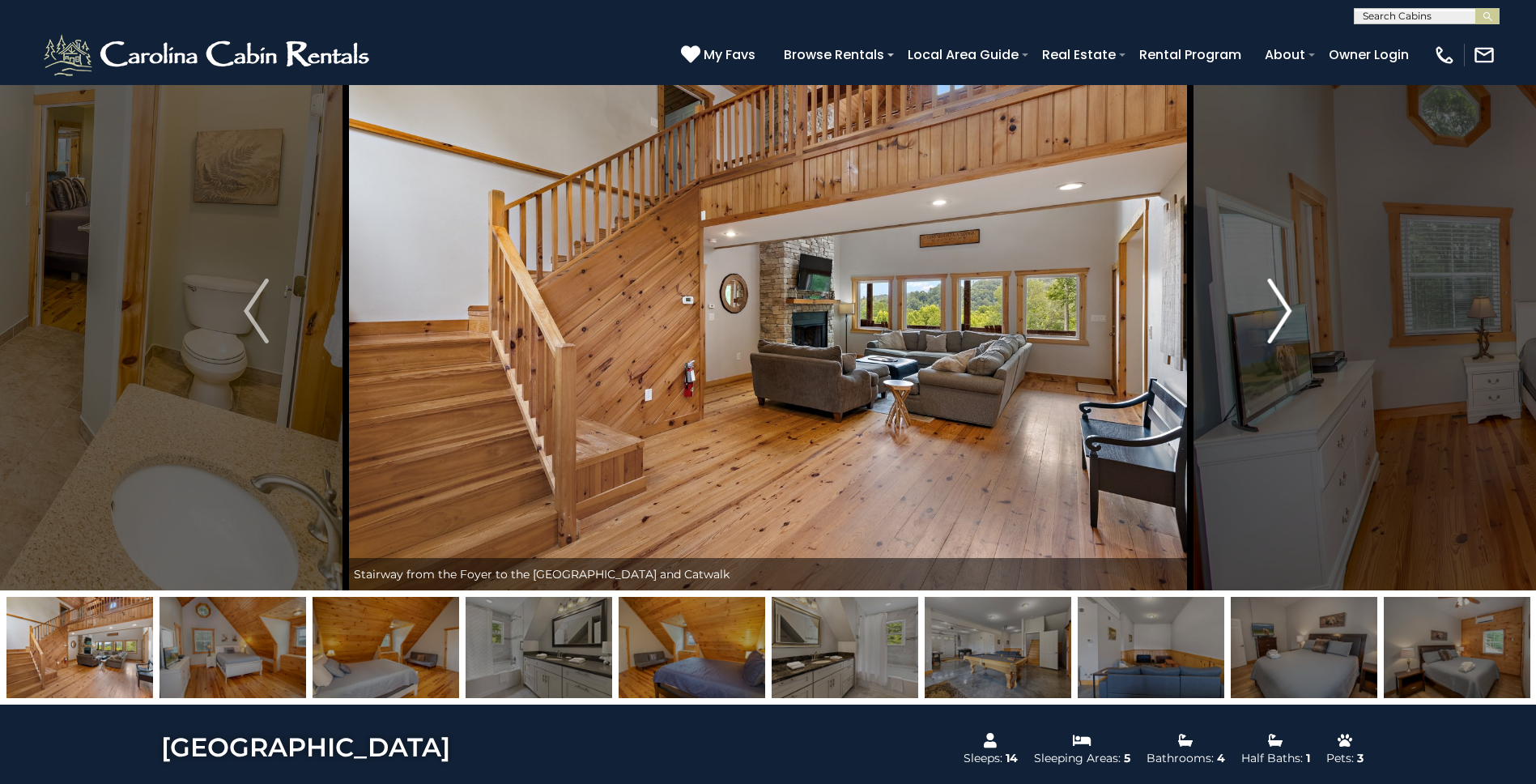
click at [1286, 320] on img "Next" at bounding box center [1279, 310] width 24 height 65
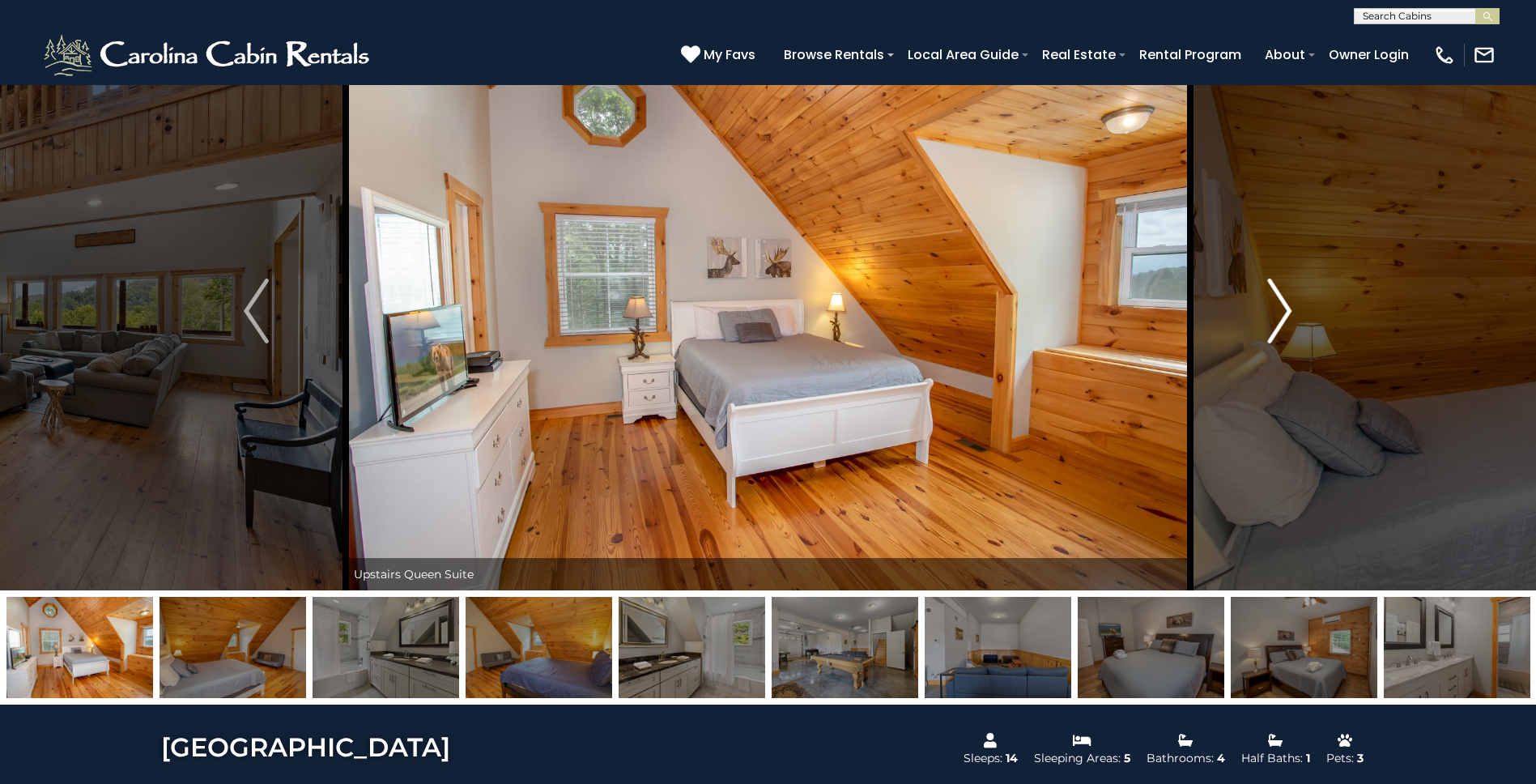
click at [1286, 320] on img "Next" at bounding box center [1279, 310] width 24 height 65
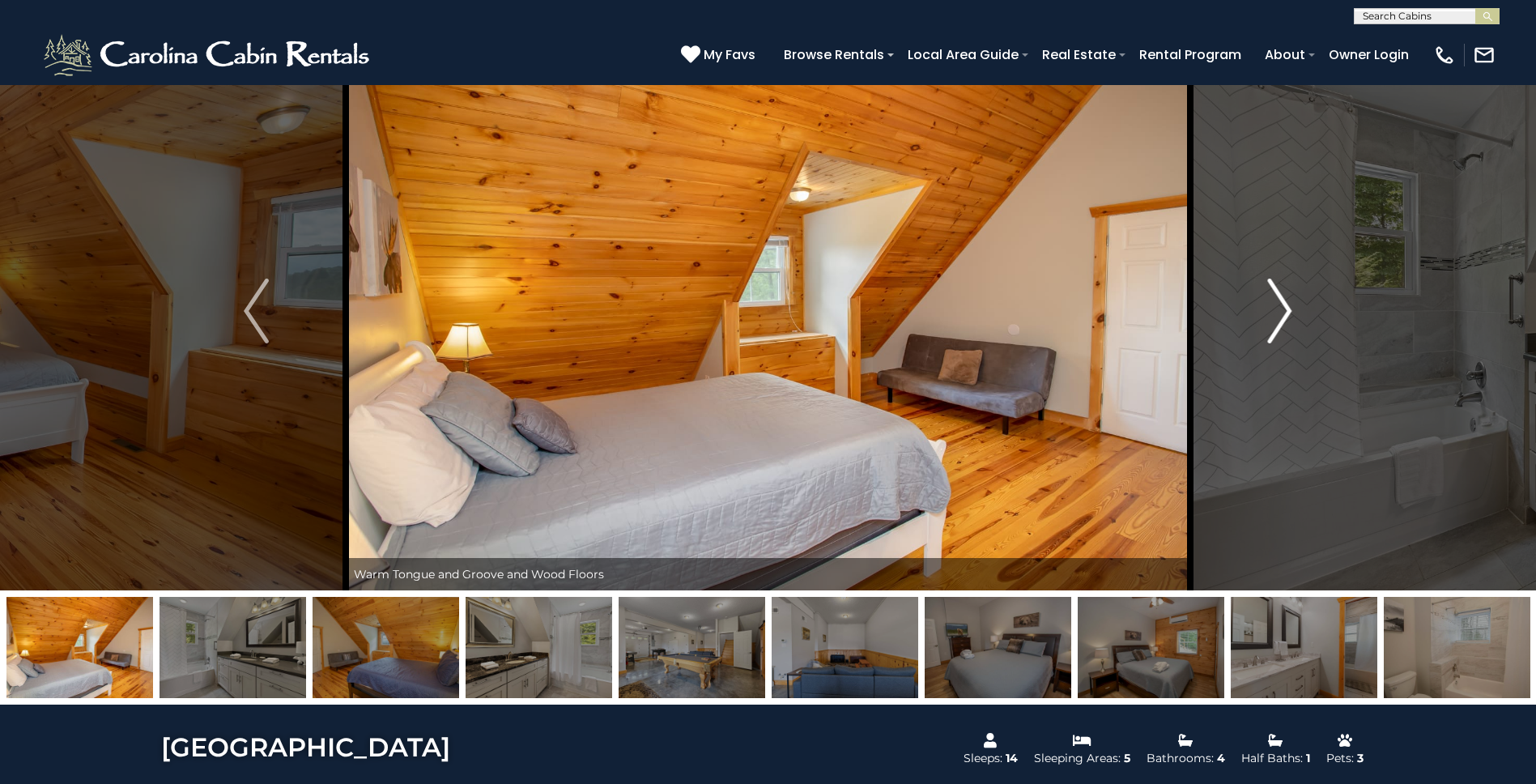
click at [1286, 320] on img "Next" at bounding box center [1279, 310] width 24 height 65
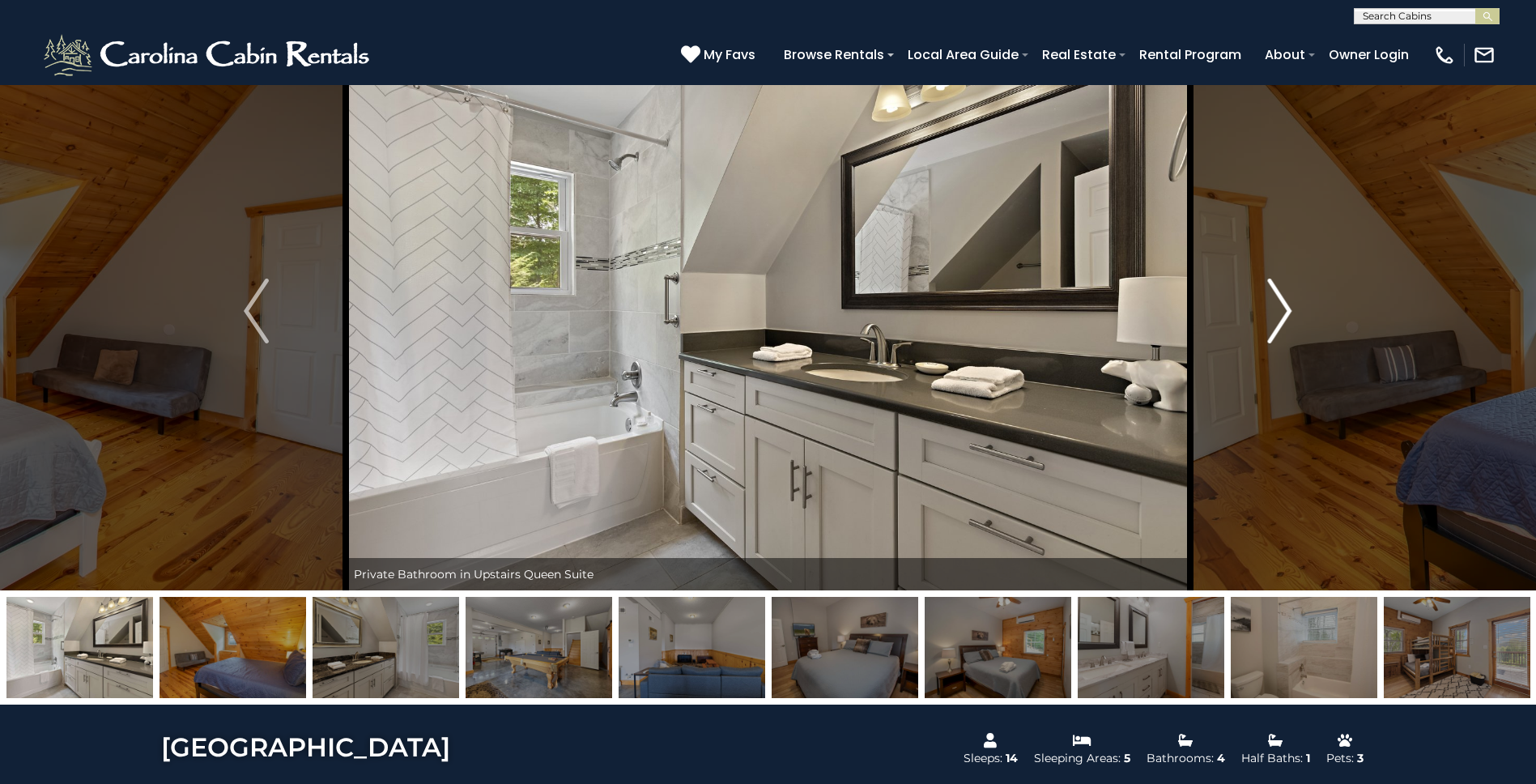
click at [1286, 320] on img "Next" at bounding box center [1279, 310] width 24 height 65
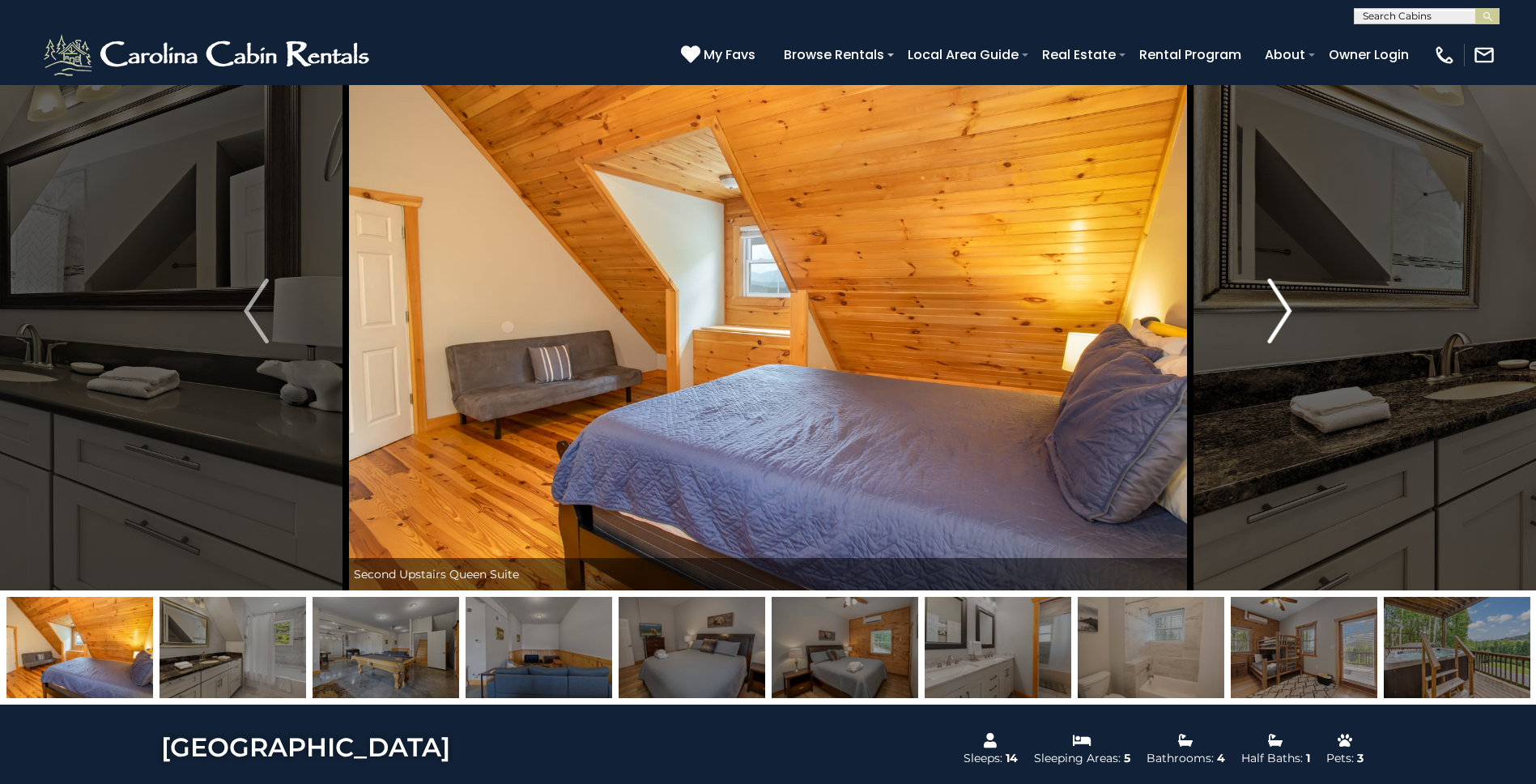
click at [1286, 320] on img "Next" at bounding box center [1279, 310] width 24 height 65
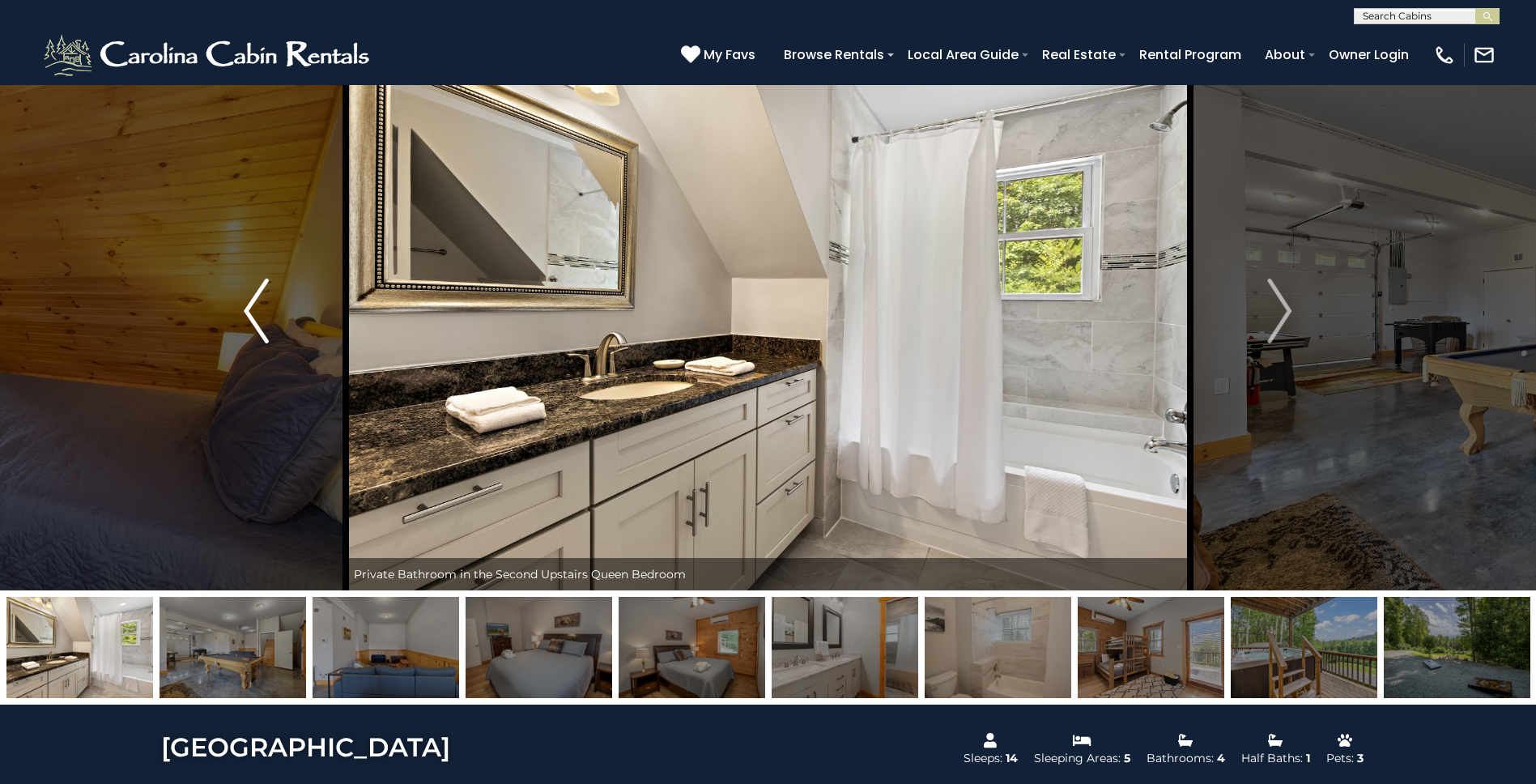
click at [266, 334] on img "Previous" at bounding box center [255, 310] width 24 height 65
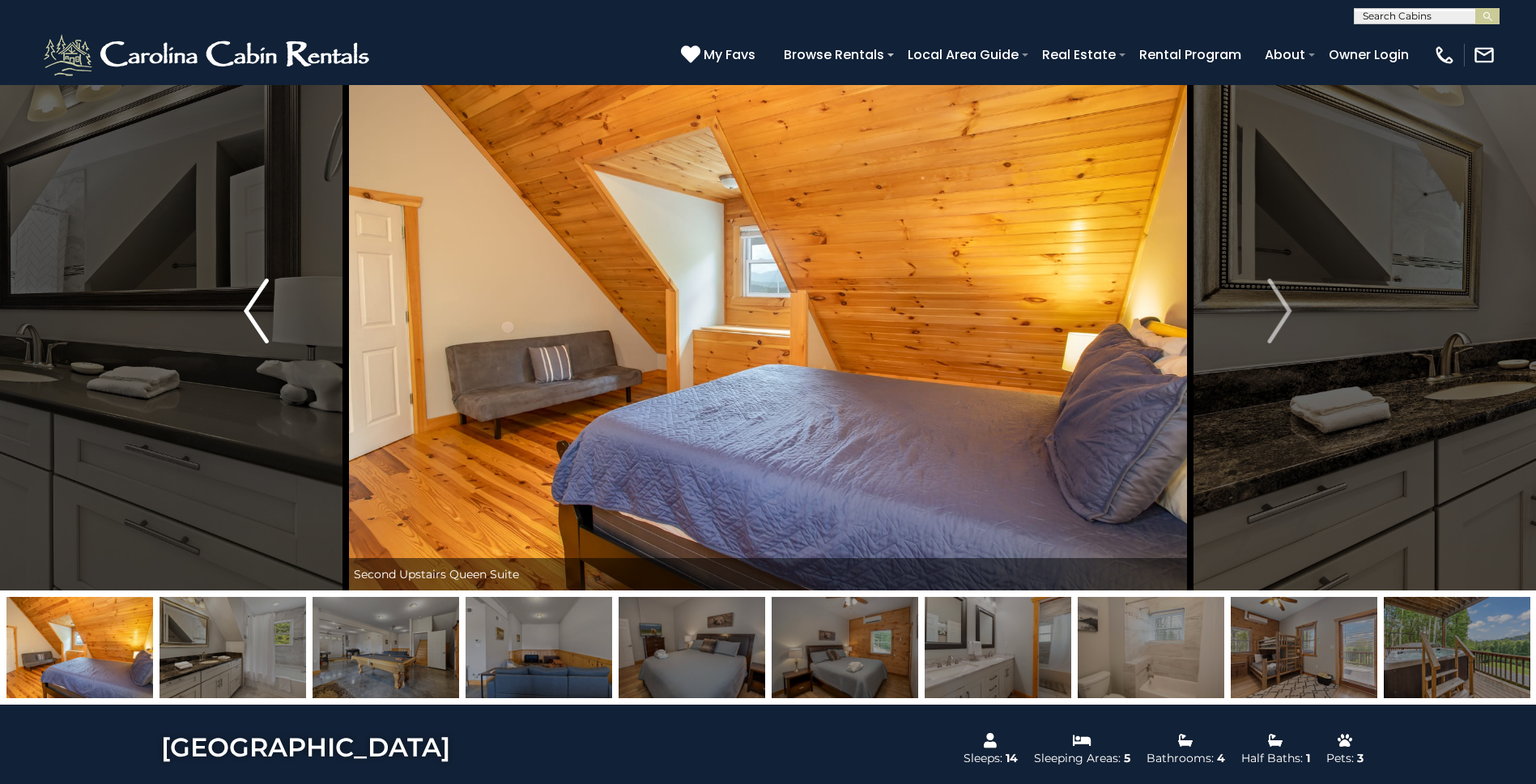
click at [266, 334] on img "Previous" at bounding box center [255, 310] width 24 height 65
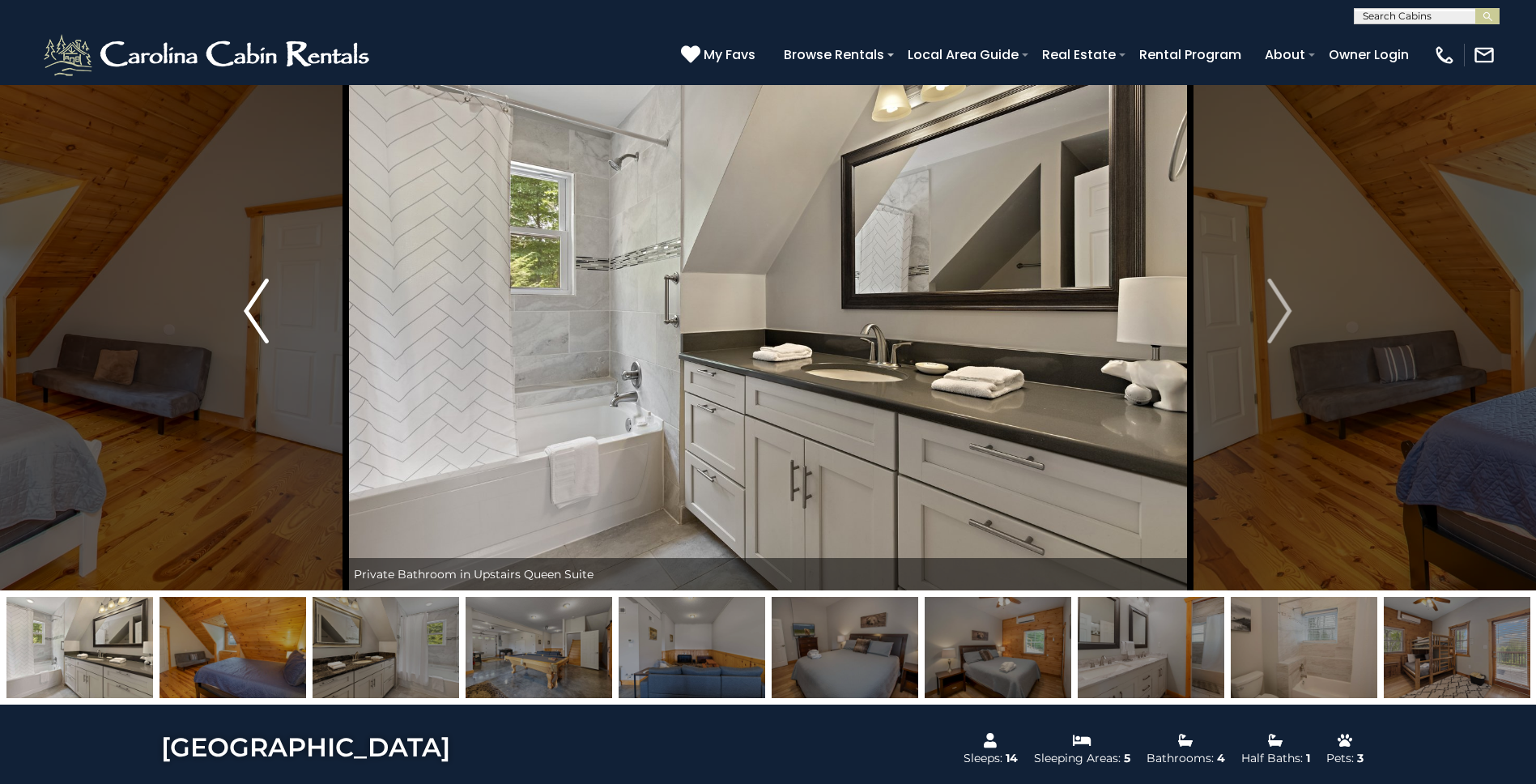
click at [266, 334] on img "Previous" at bounding box center [255, 310] width 24 height 65
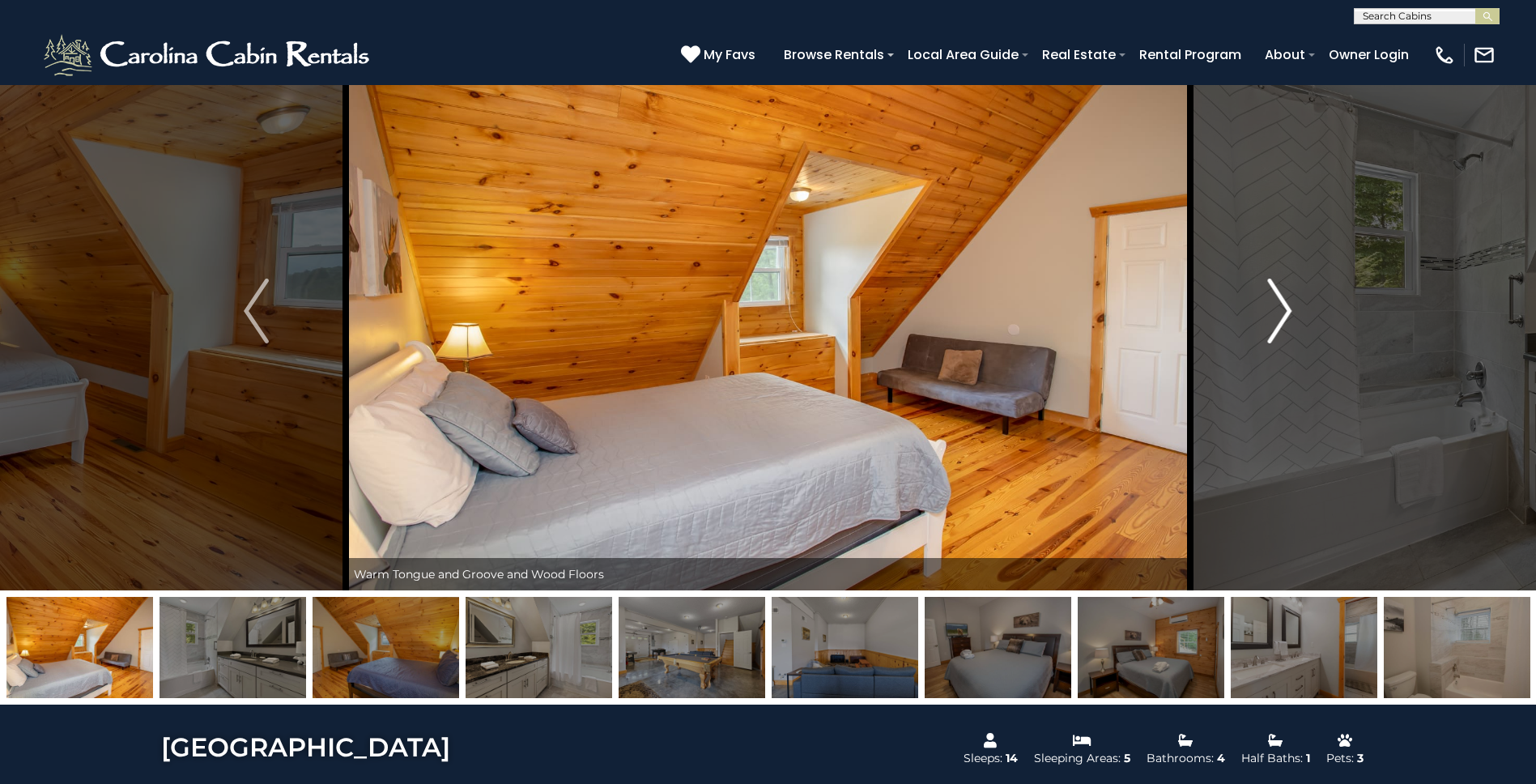
click at [1272, 321] on img "Next" at bounding box center [1279, 310] width 24 height 65
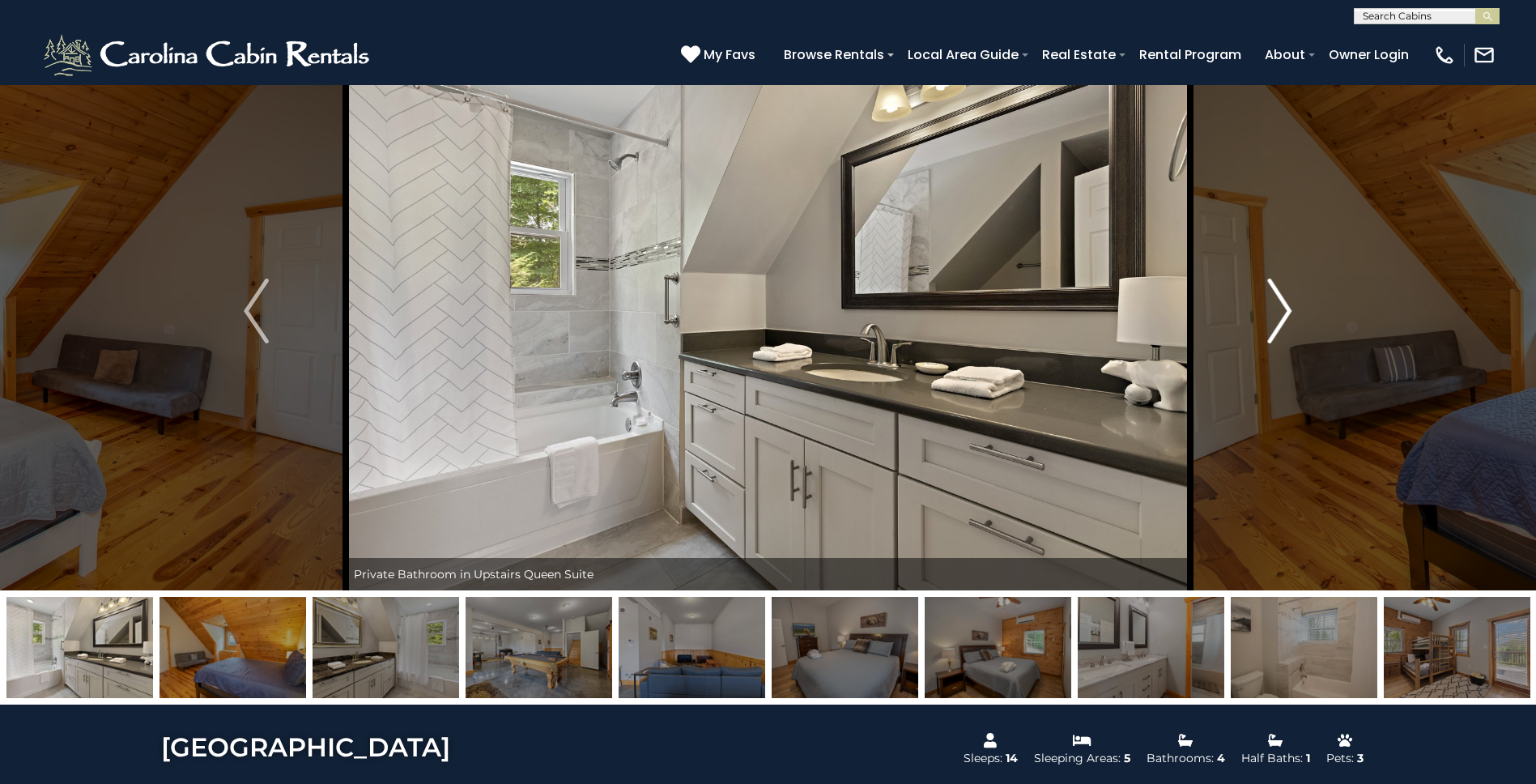
click at [1272, 321] on img "Next" at bounding box center [1279, 310] width 24 height 65
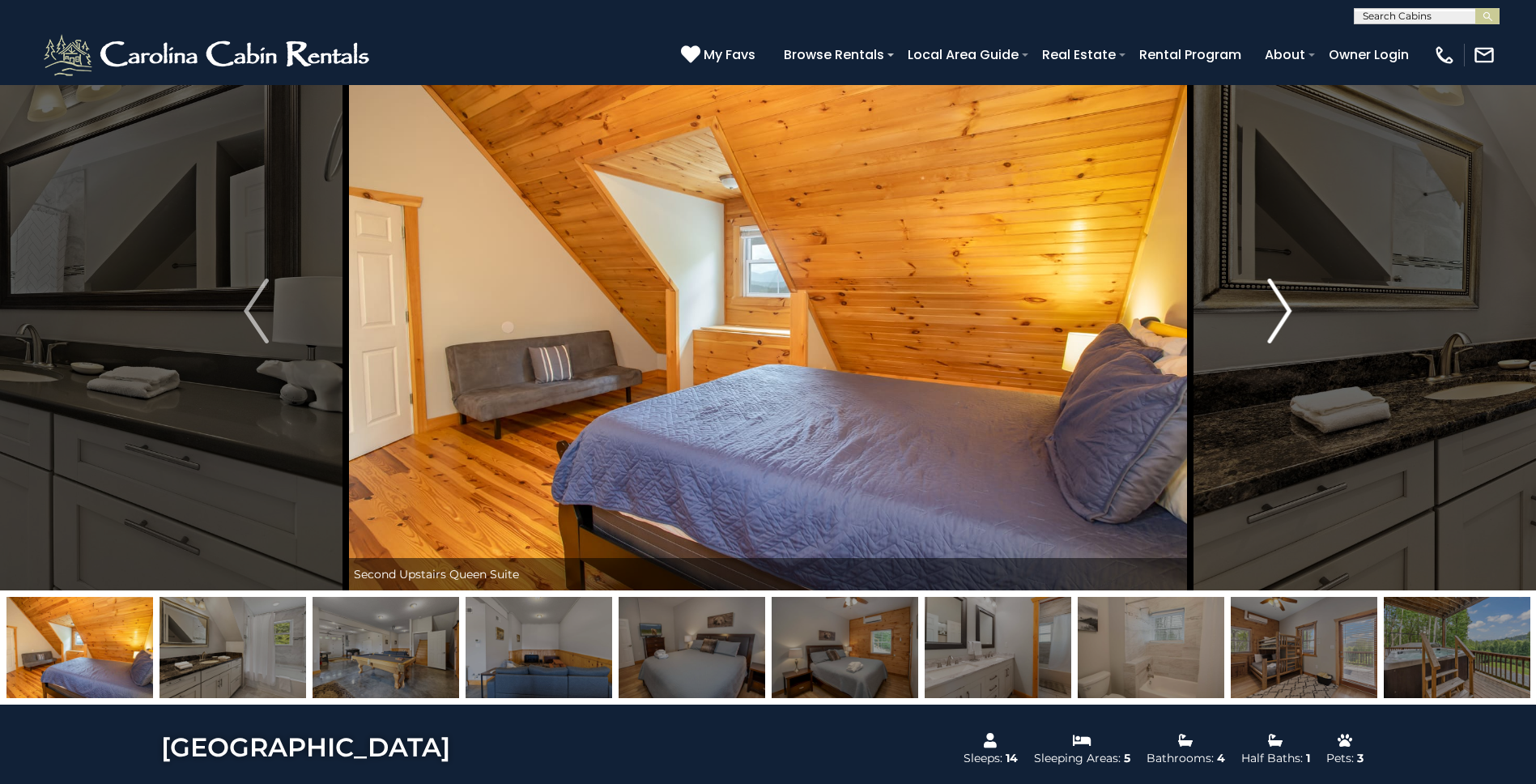
click at [1272, 321] on img "Next" at bounding box center [1279, 310] width 24 height 65
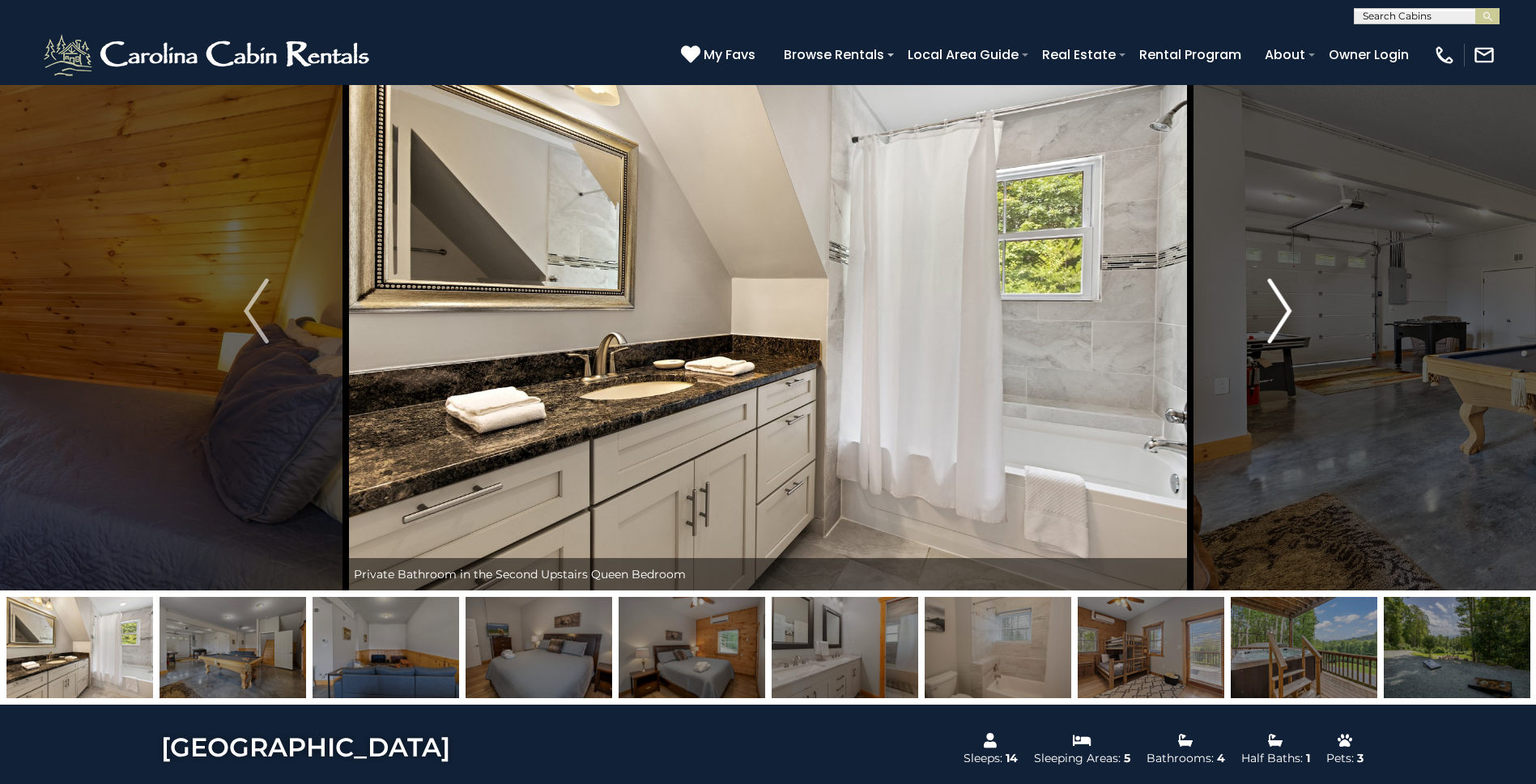
click at [1272, 321] on img "Next" at bounding box center [1279, 310] width 24 height 65
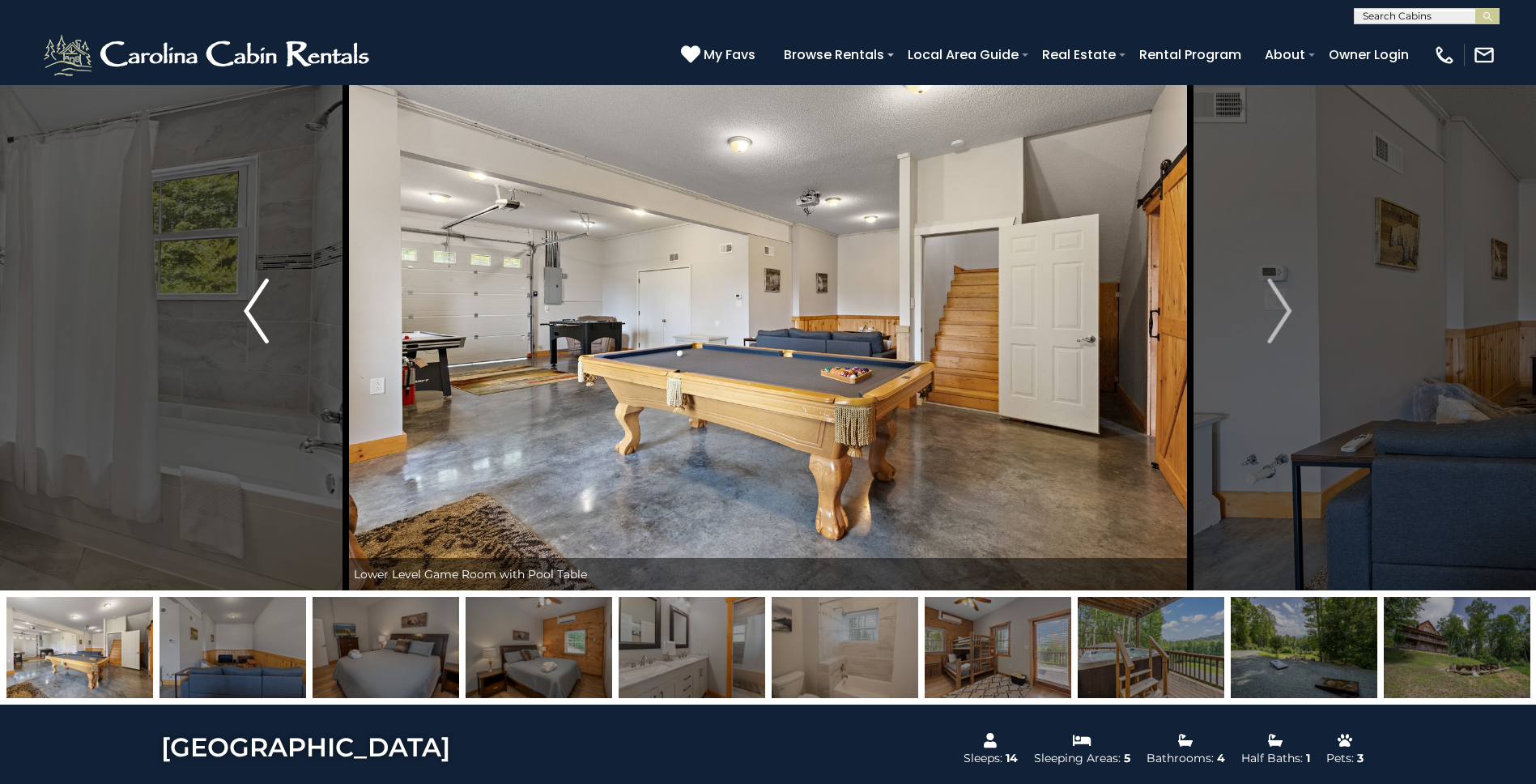
click at [267, 334] on img "Previous" at bounding box center [255, 310] width 24 height 65
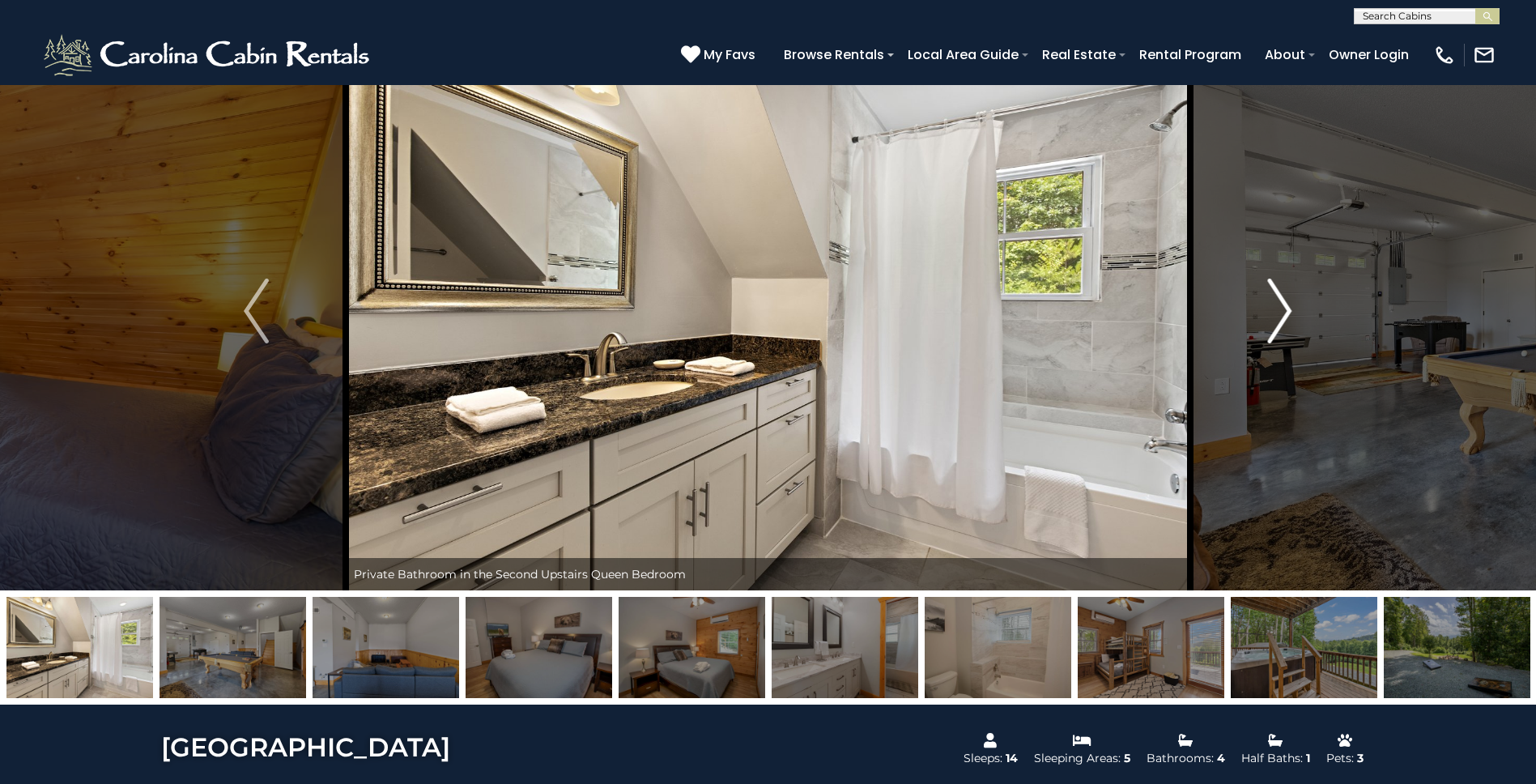
click at [1277, 320] on img "Next" at bounding box center [1279, 310] width 24 height 65
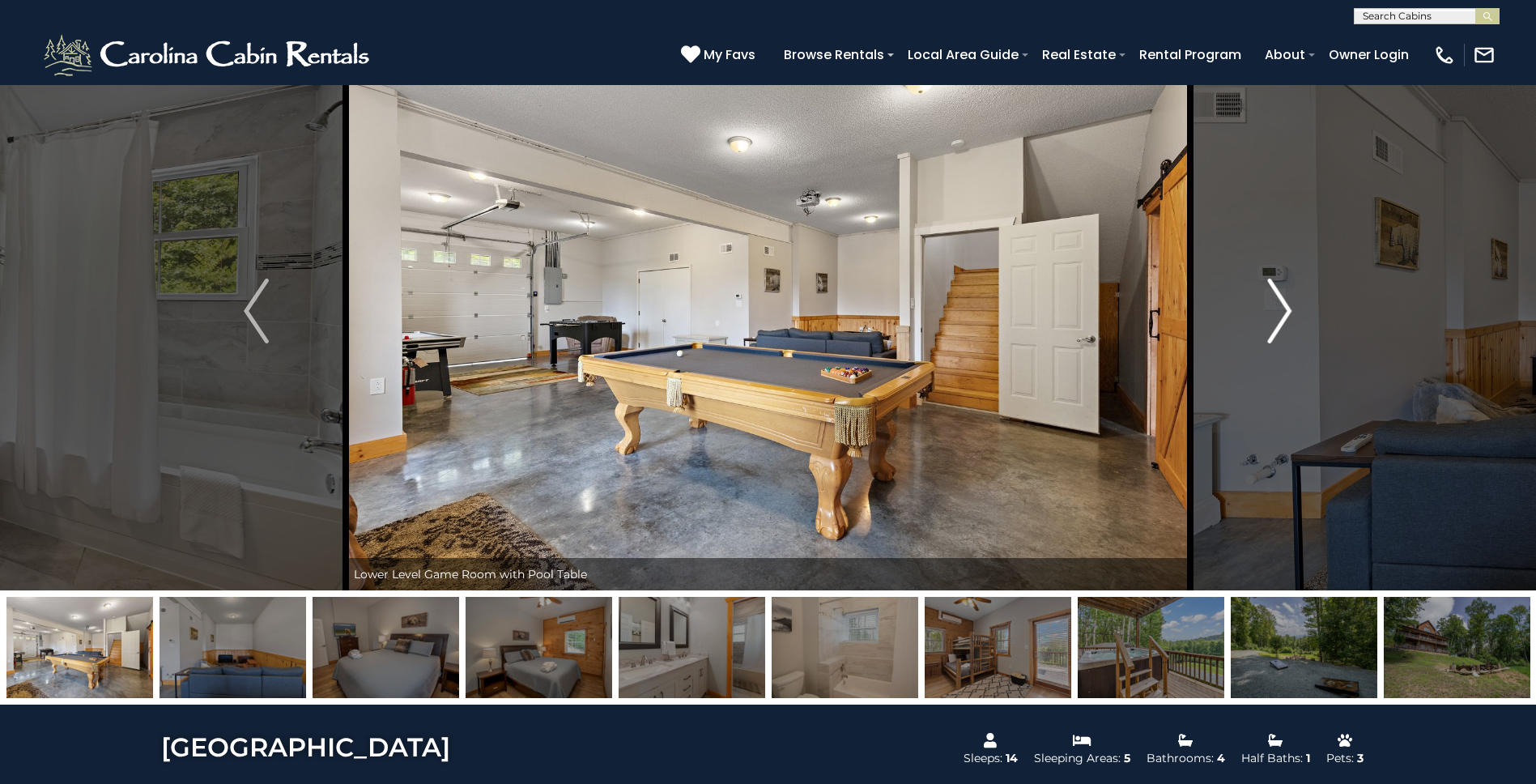
click at [1277, 320] on img "Next" at bounding box center [1279, 310] width 24 height 65
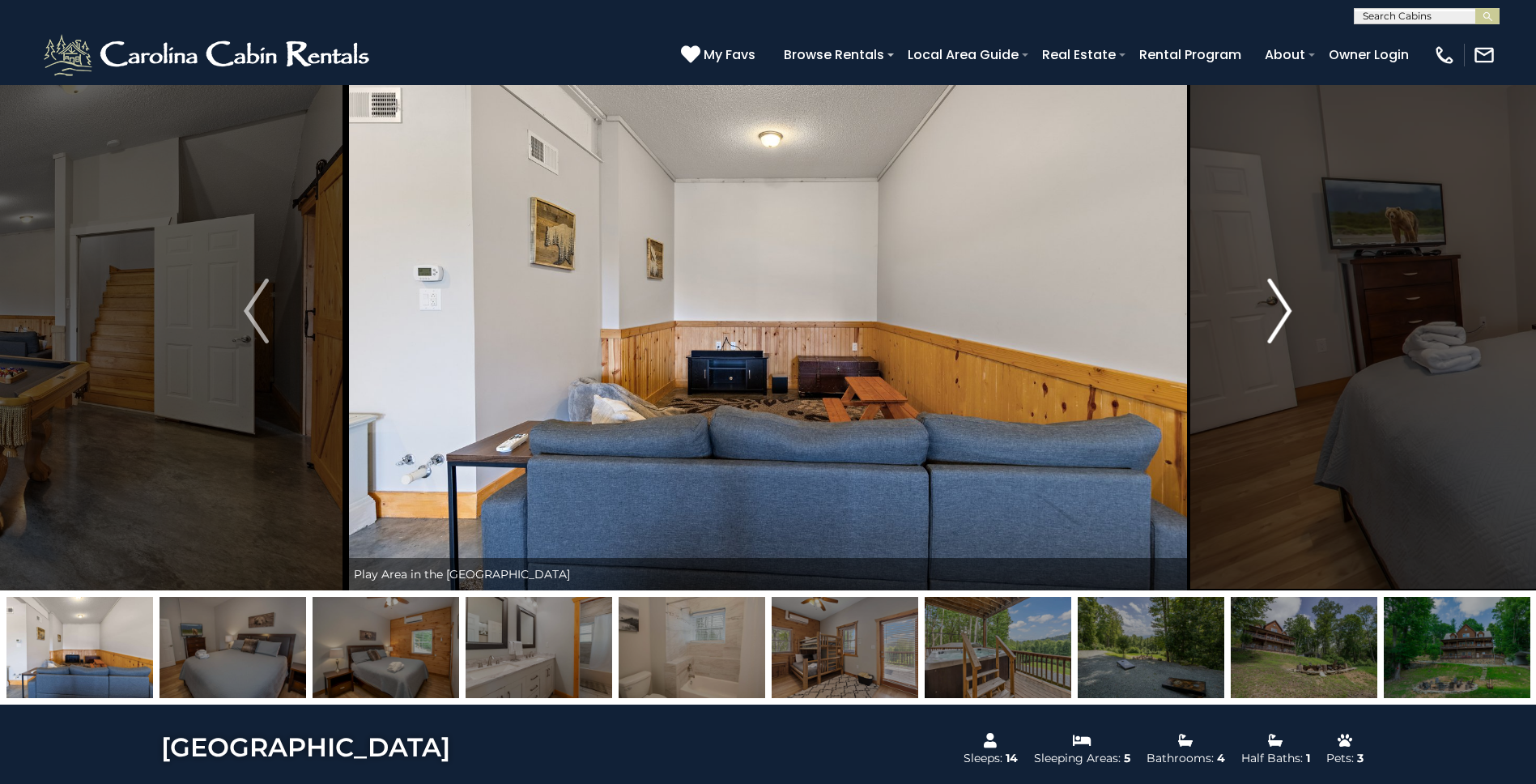
click at [1277, 320] on img "Next" at bounding box center [1279, 310] width 24 height 65
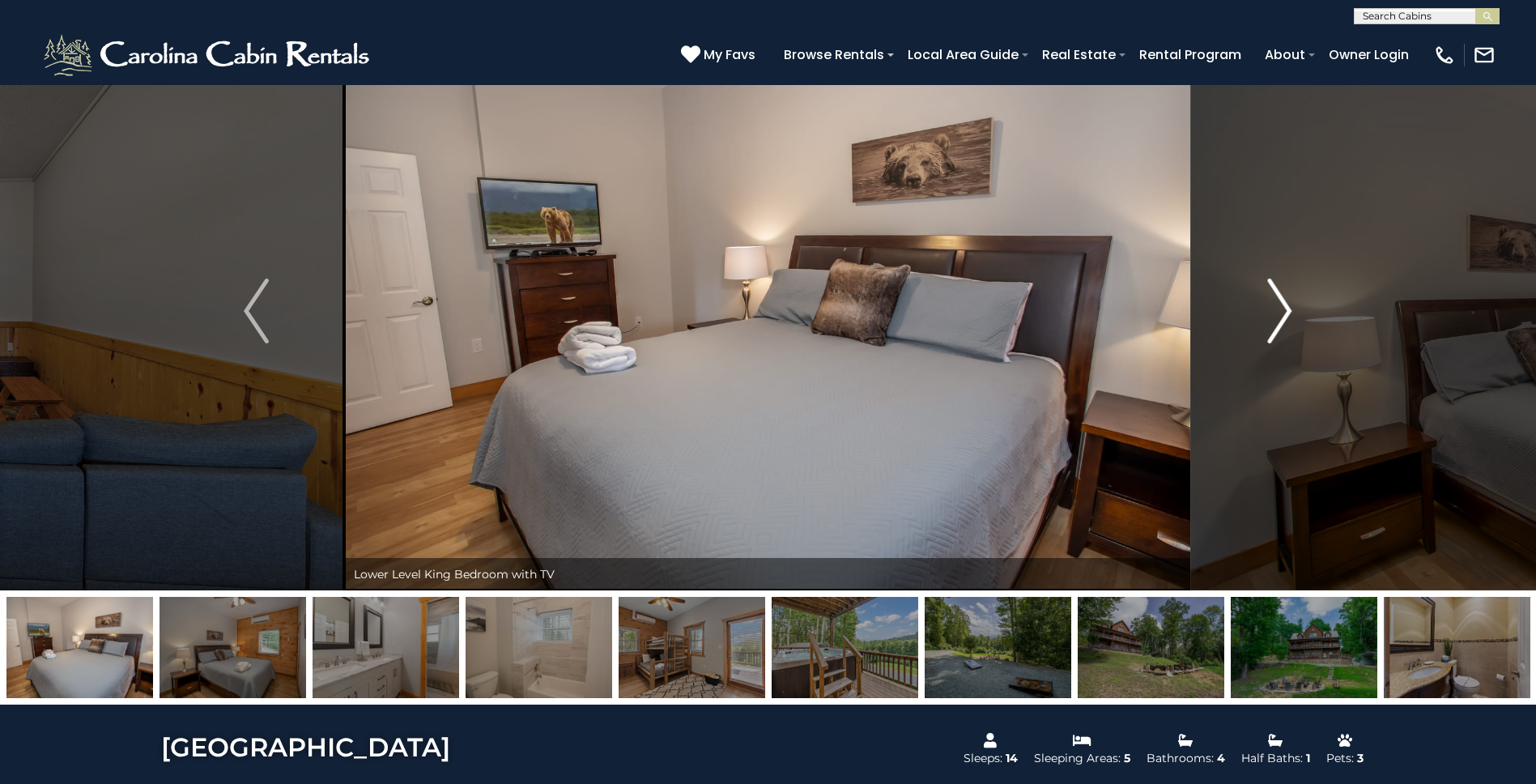
click at [1277, 320] on img "Next" at bounding box center [1279, 310] width 24 height 65
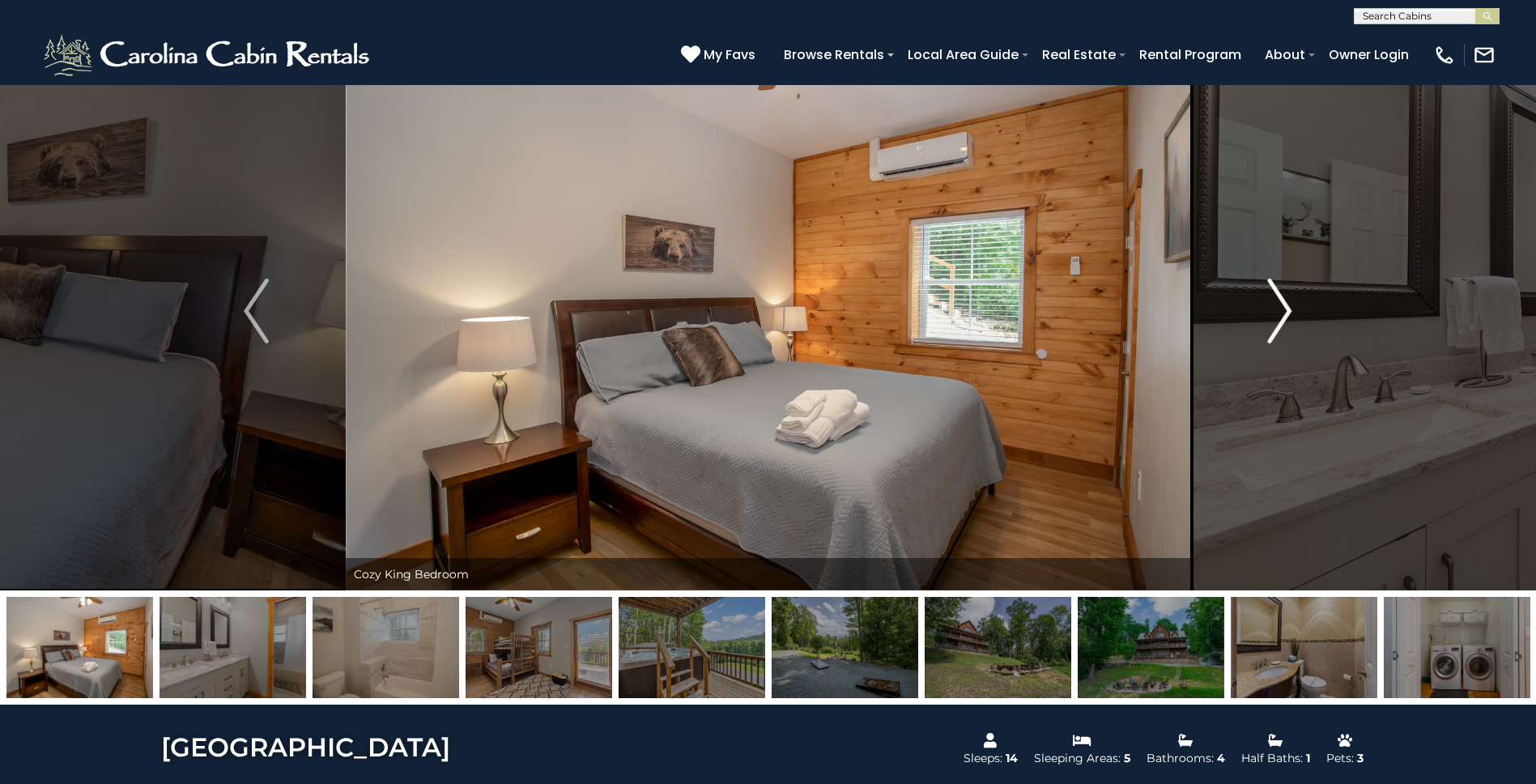
click at [1277, 320] on img "Next" at bounding box center [1279, 310] width 24 height 65
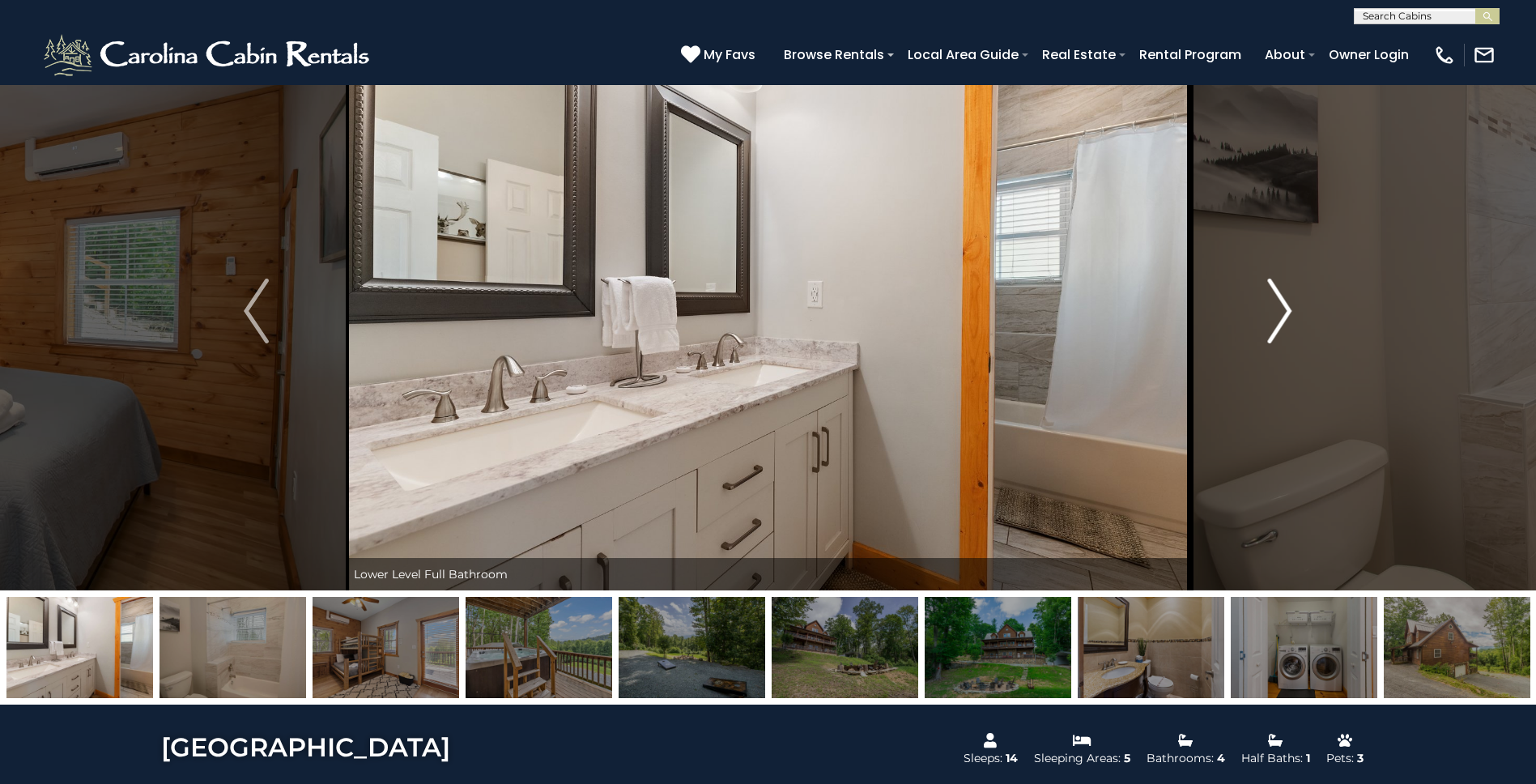
click at [1277, 320] on img "Next" at bounding box center [1279, 310] width 24 height 65
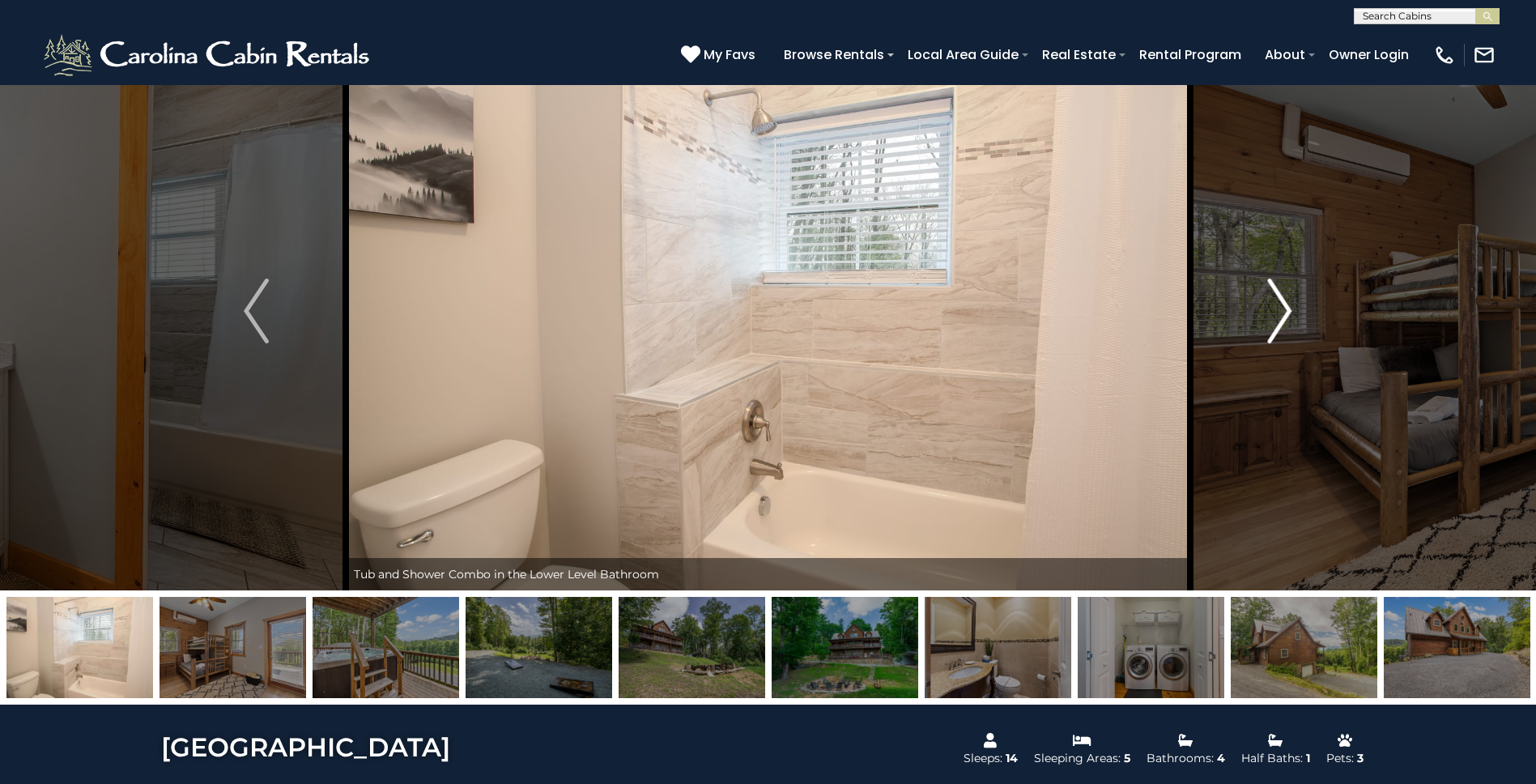
click at [1277, 320] on img "Next" at bounding box center [1279, 310] width 24 height 65
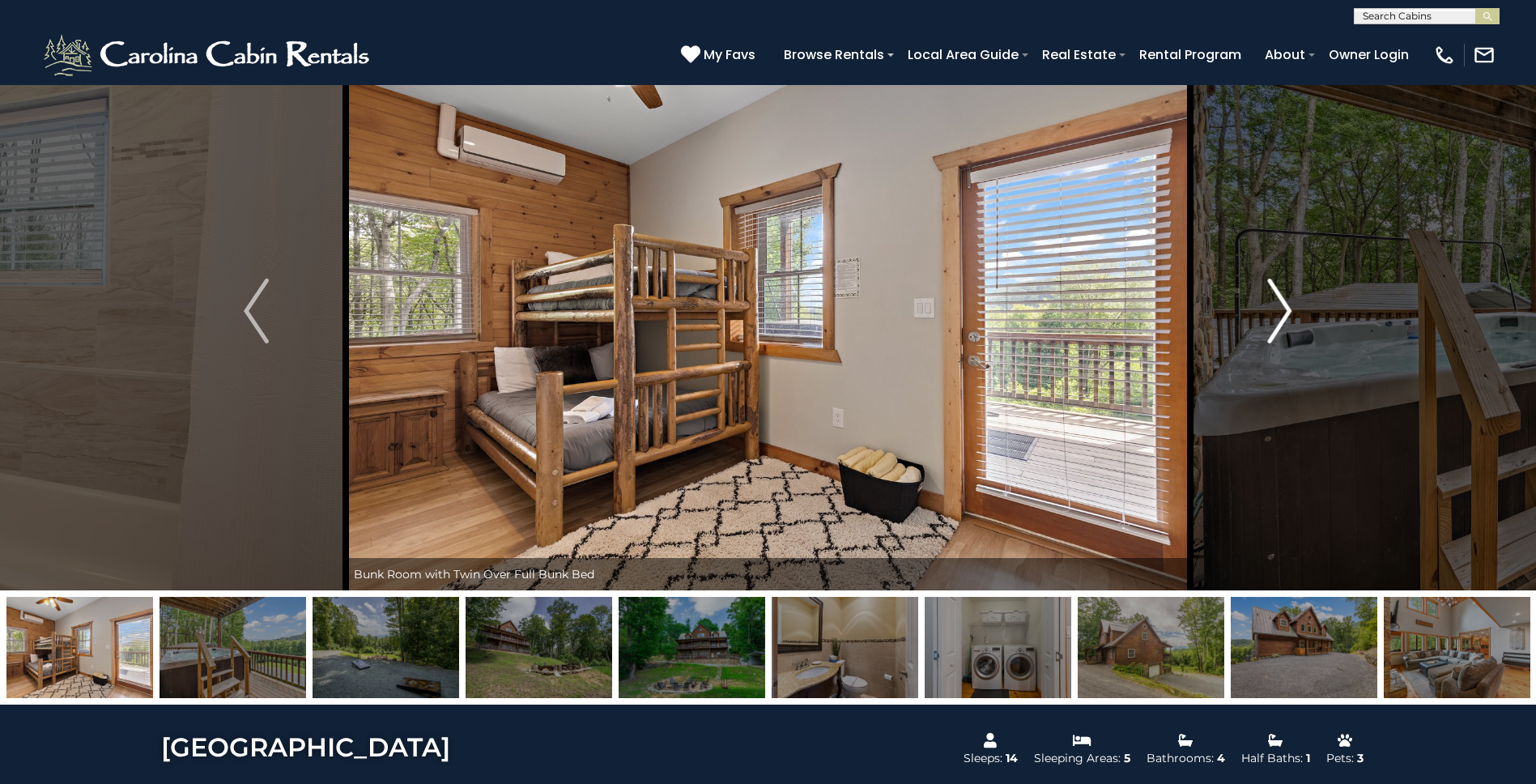
click at [1277, 320] on img "Next" at bounding box center [1279, 310] width 24 height 65
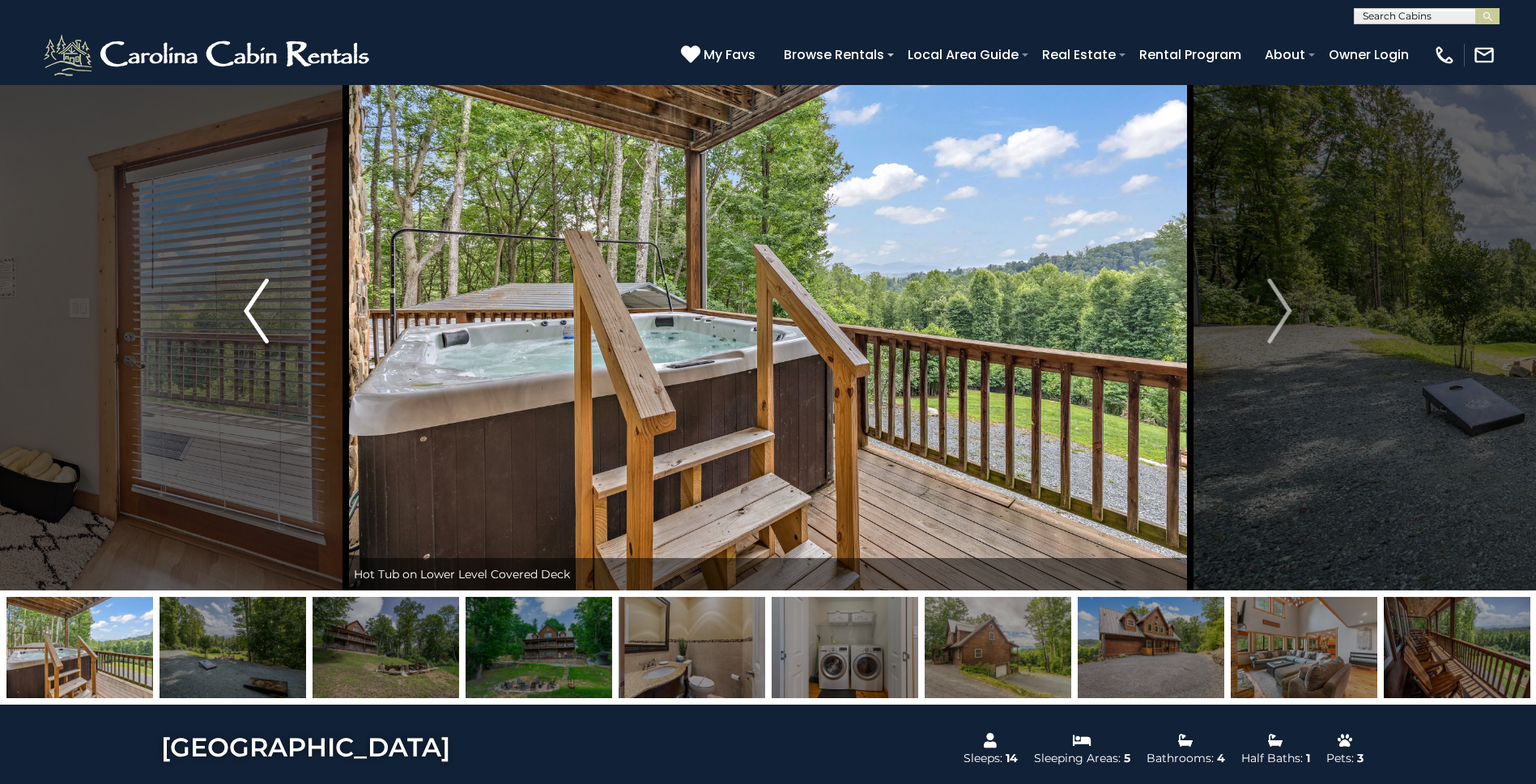
click at [260, 328] on img "Previous" at bounding box center [255, 310] width 24 height 65
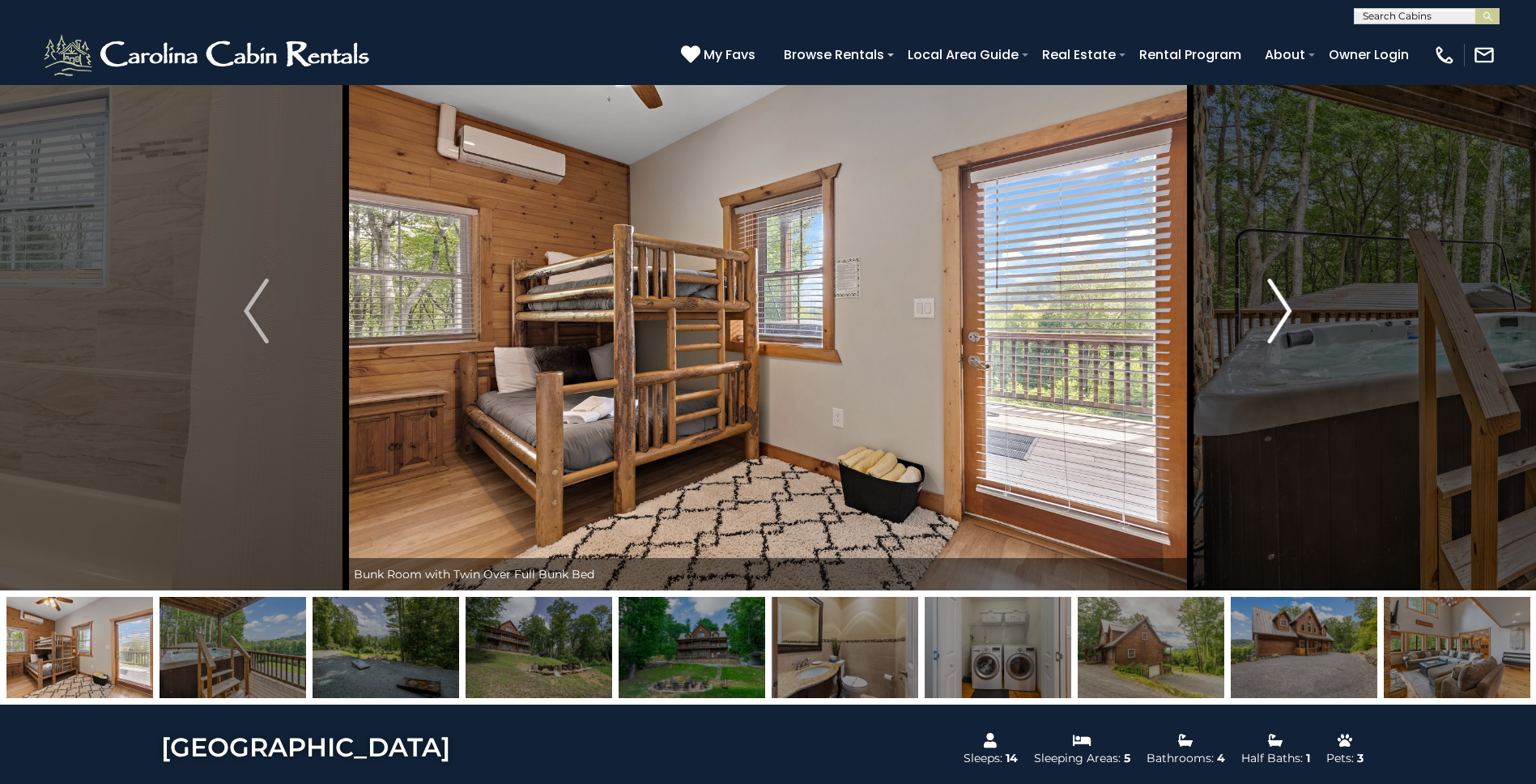
click at [1278, 317] on img "Next" at bounding box center [1279, 310] width 24 height 65
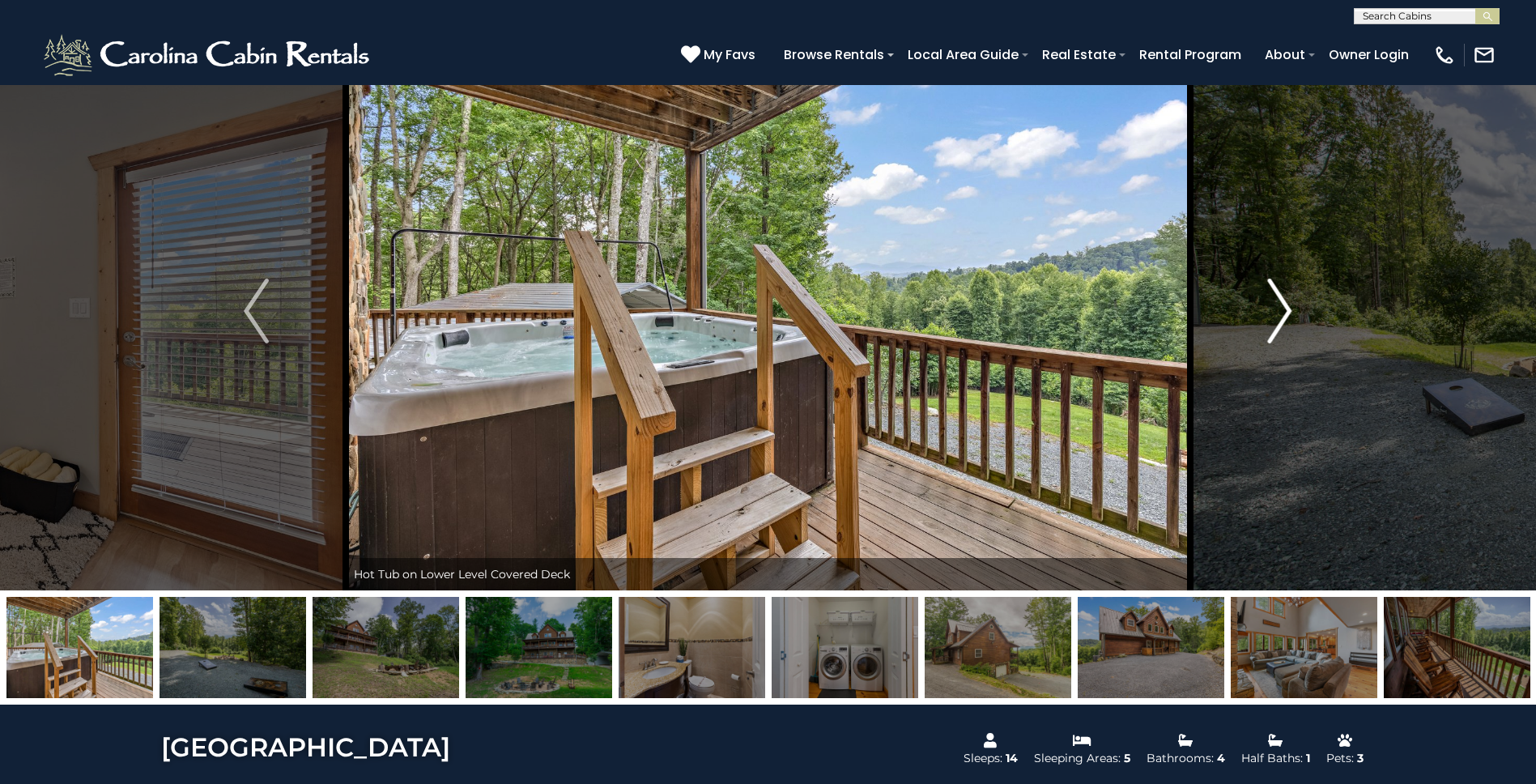
click at [1278, 317] on img "Next" at bounding box center [1279, 310] width 24 height 65
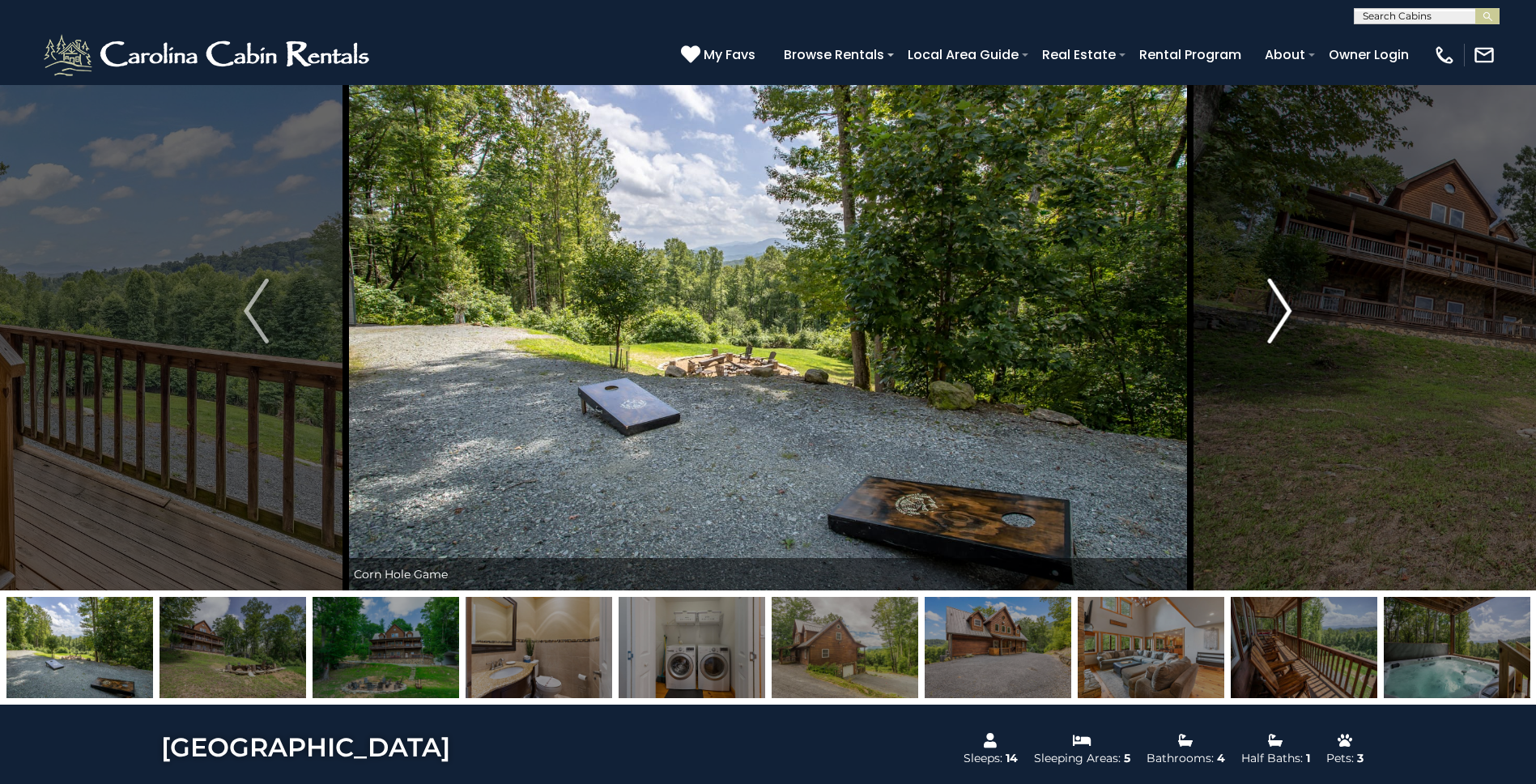
click at [1278, 317] on img "Next" at bounding box center [1279, 310] width 24 height 65
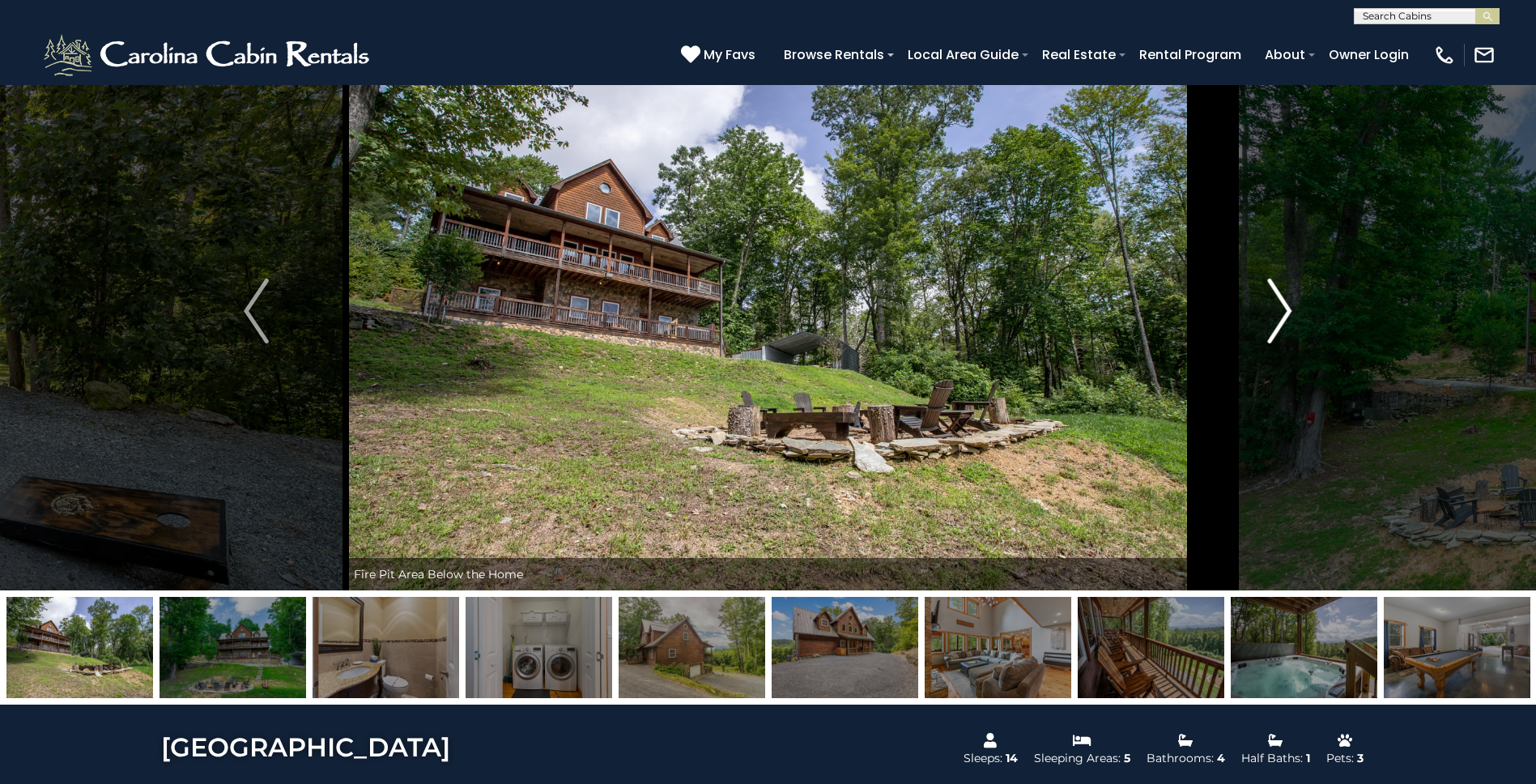
click at [1278, 317] on img "Next" at bounding box center [1279, 310] width 24 height 65
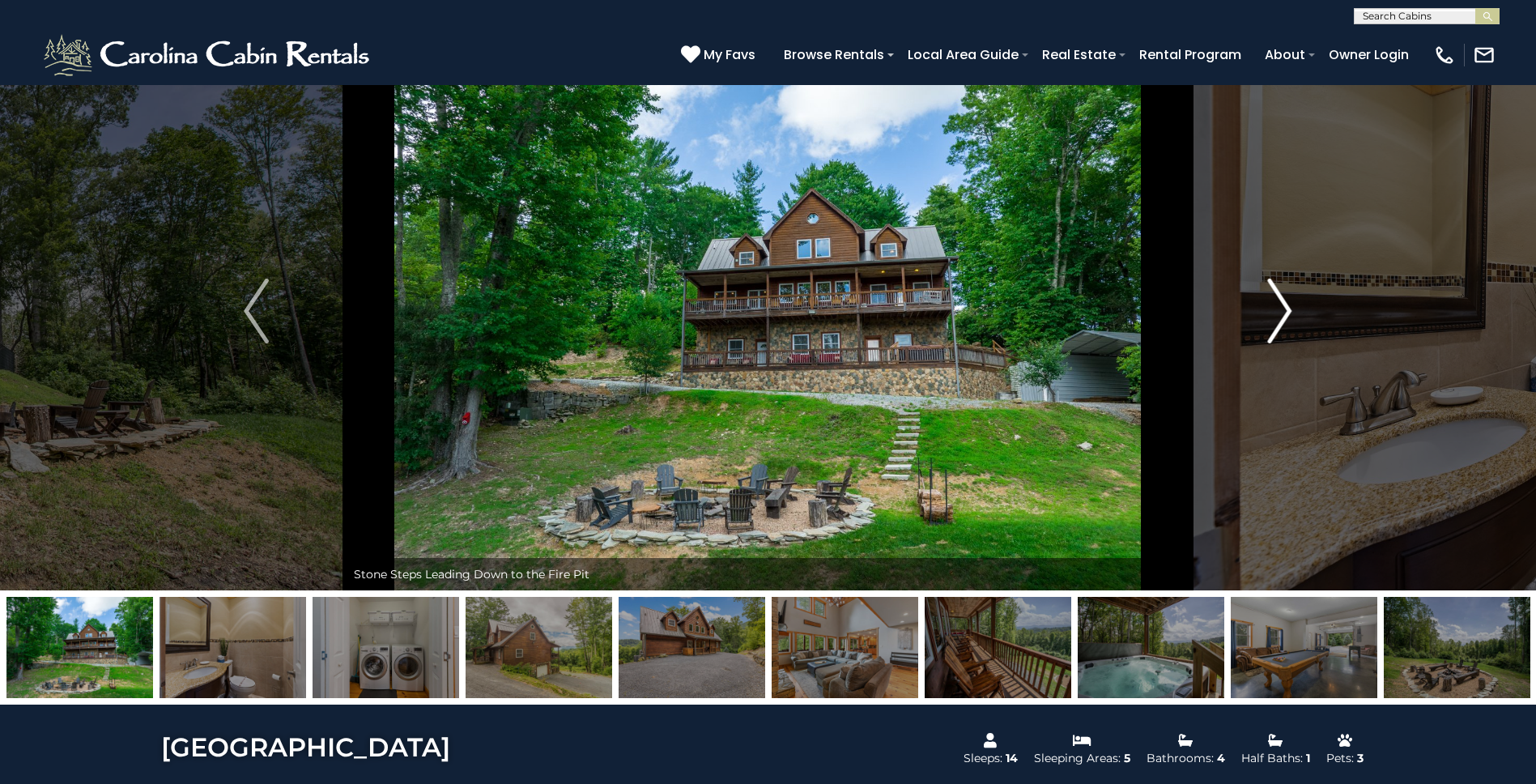
click at [1278, 317] on img "Next" at bounding box center [1279, 310] width 24 height 65
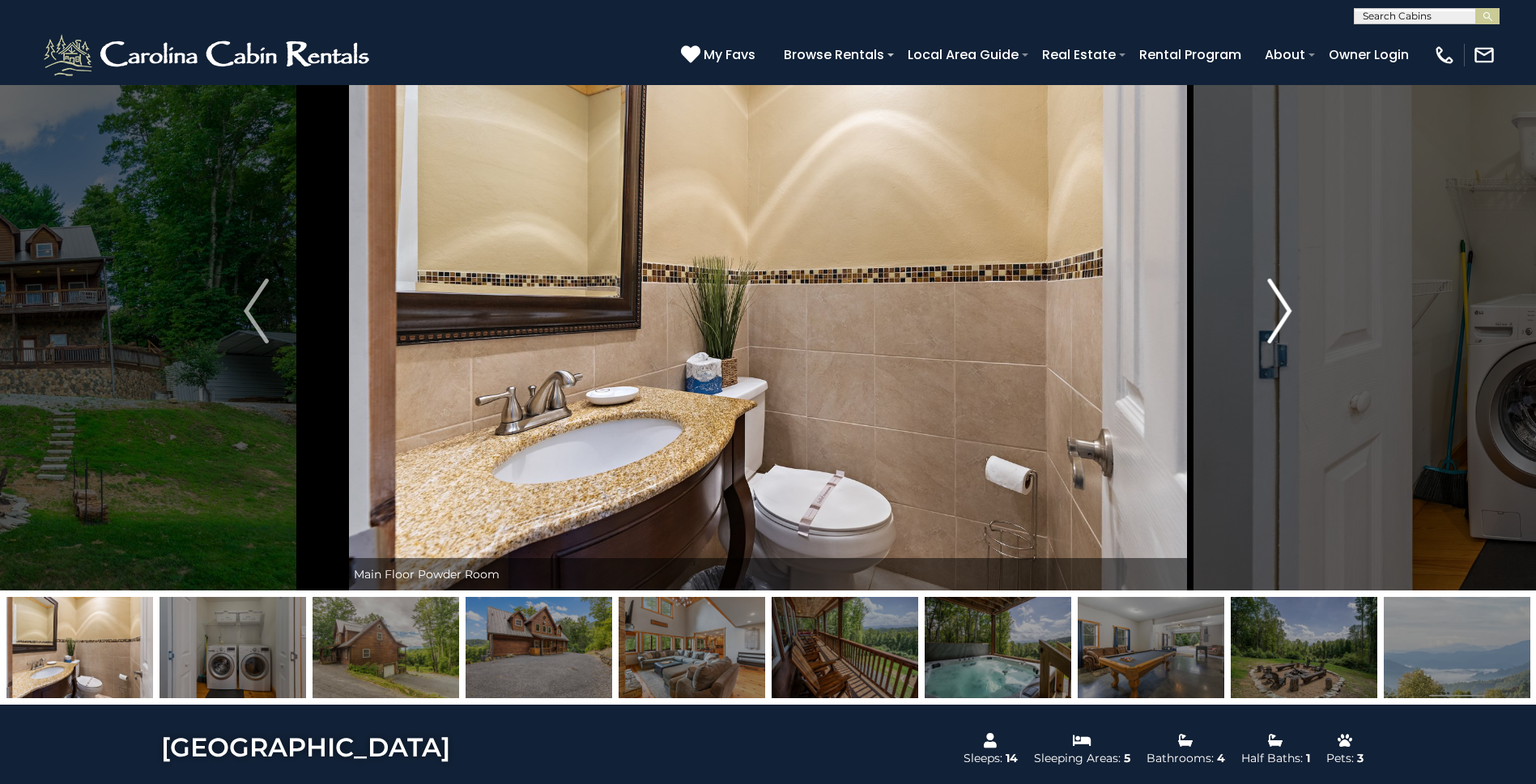
click at [1278, 317] on img "Next" at bounding box center [1279, 310] width 24 height 65
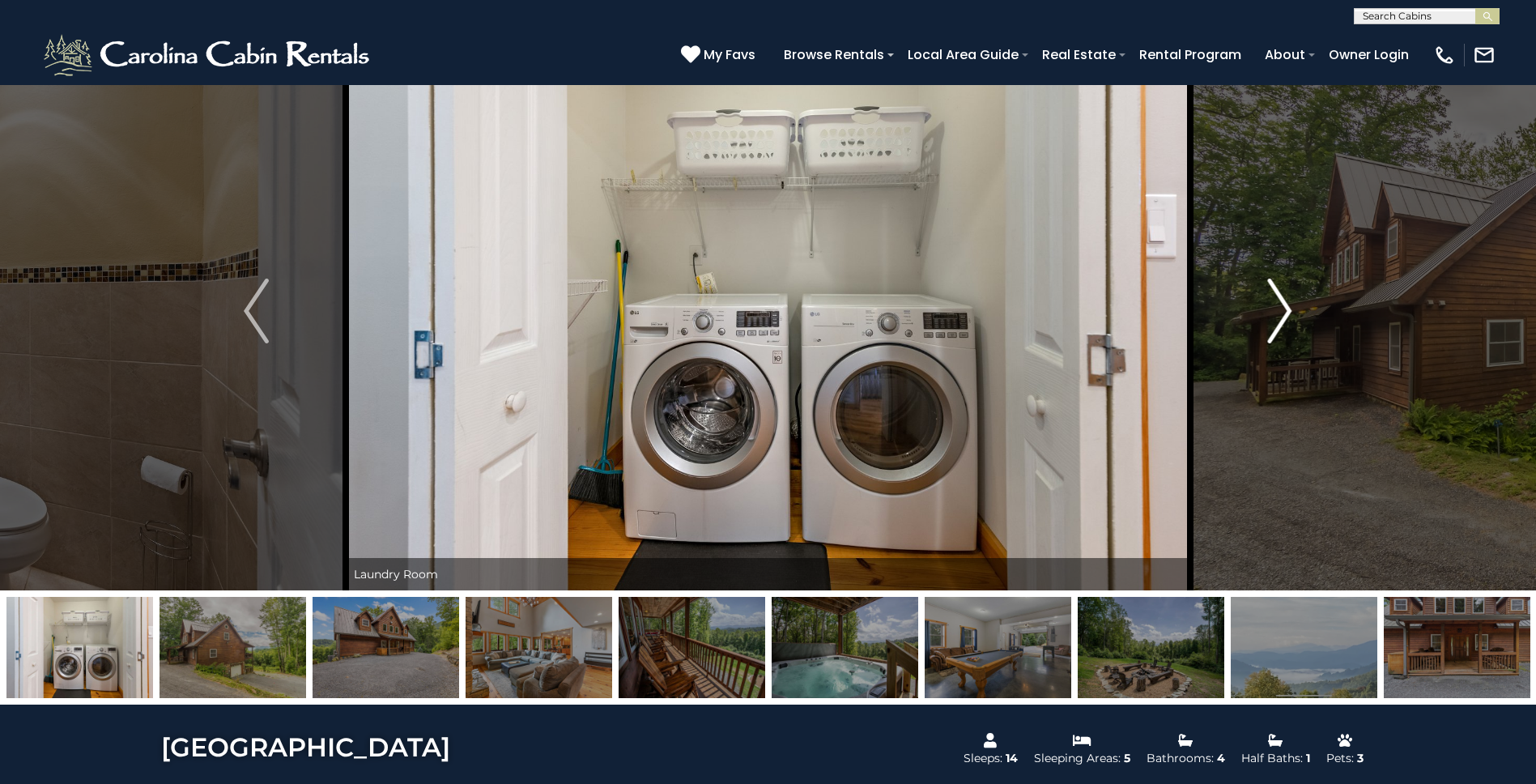
click at [1278, 317] on img "Next" at bounding box center [1279, 310] width 24 height 65
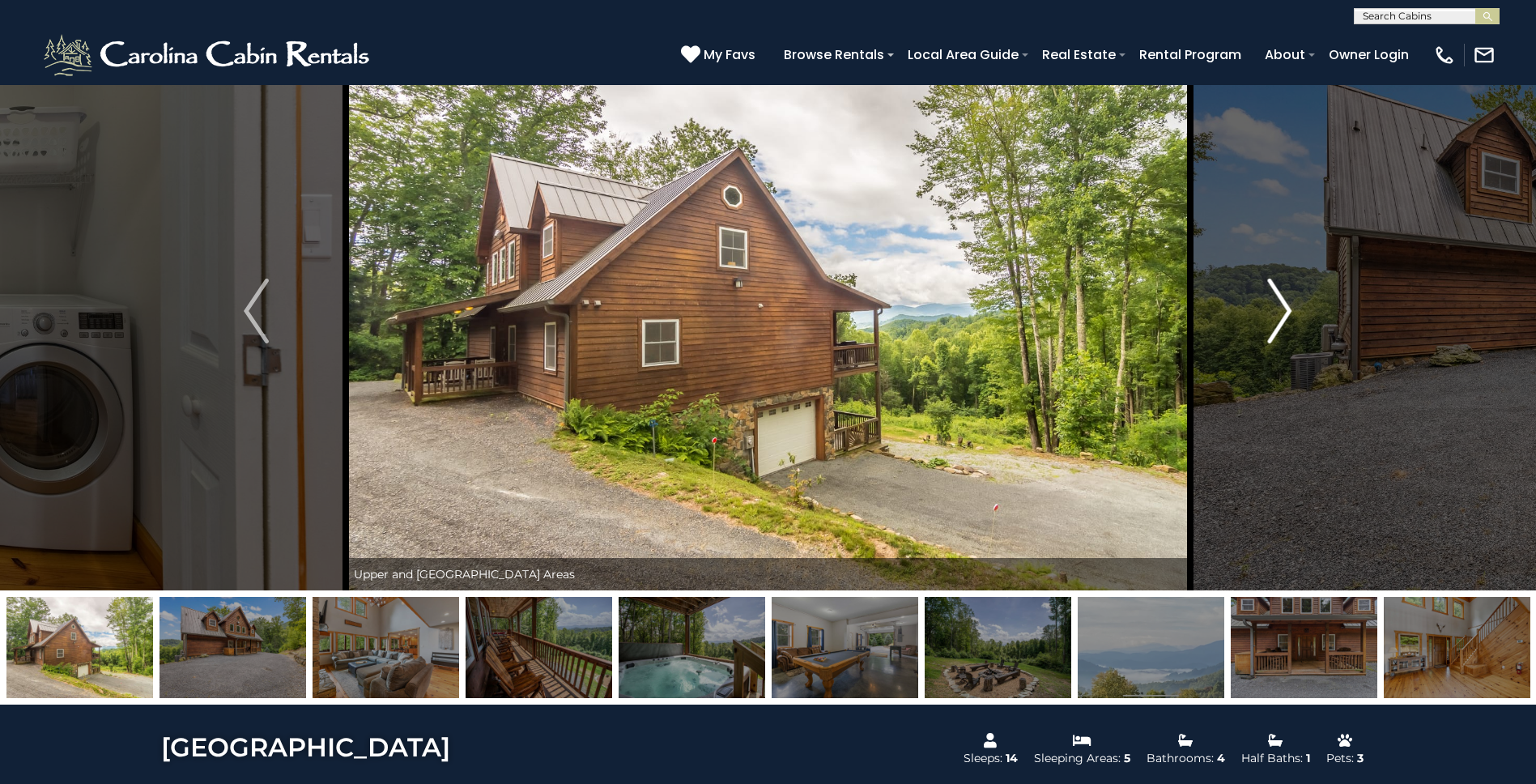
click at [1278, 317] on img "Next" at bounding box center [1279, 310] width 24 height 65
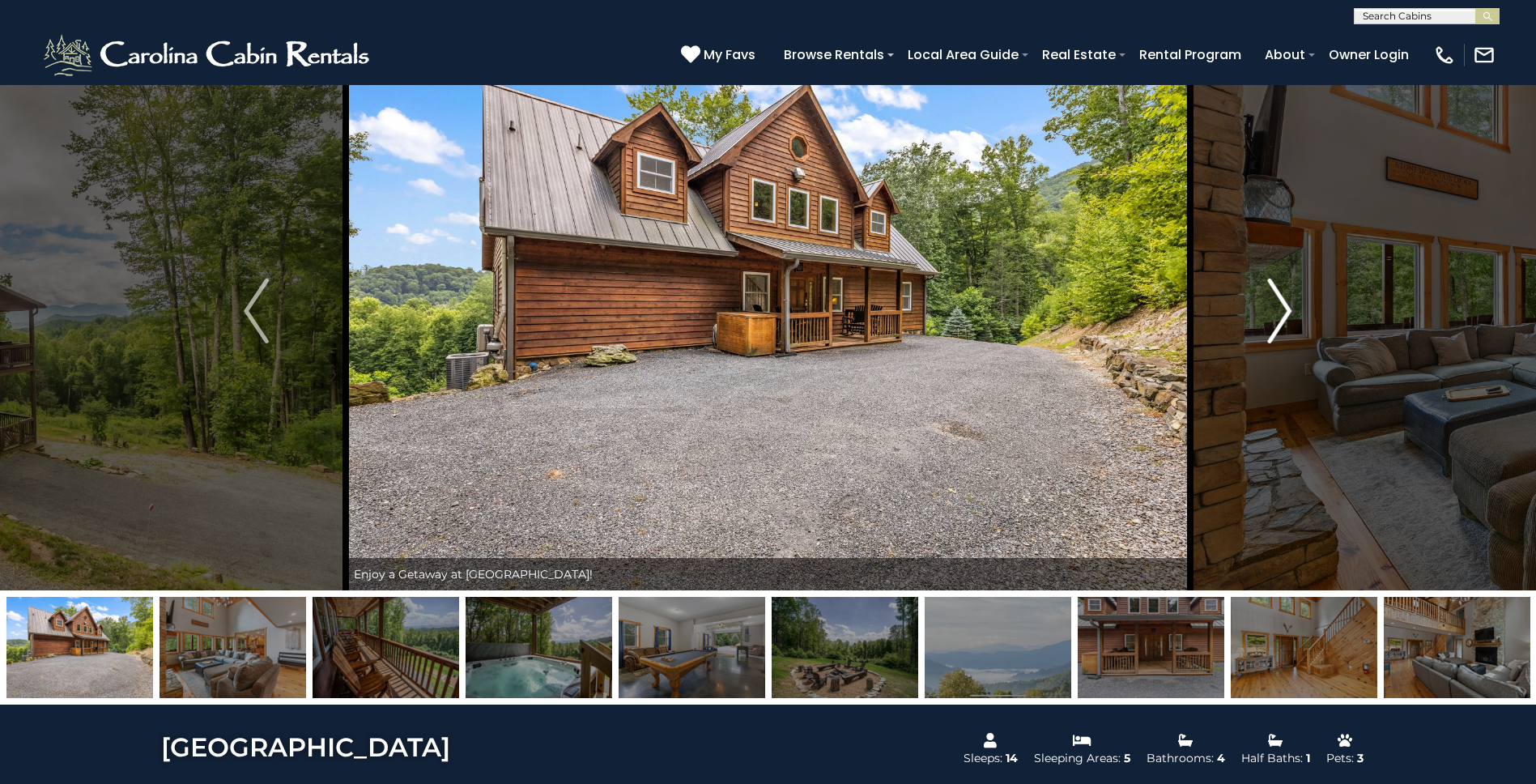
click at [1278, 317] on img "Next" at bounding box center [1279, 310] width 24 height 65
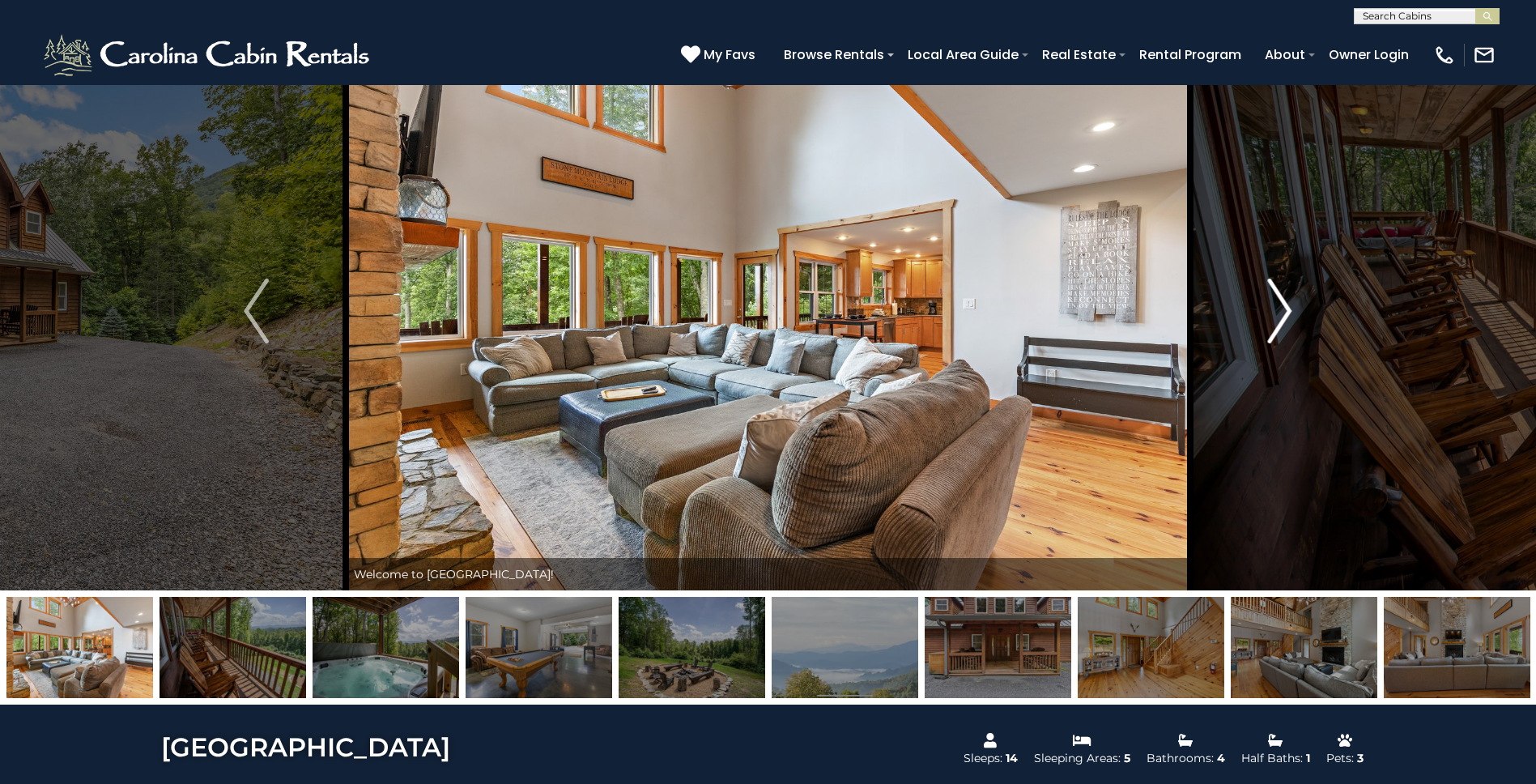
click at [1278, 317] on img "Next" at bounding box center [1279, 310] width 24 height 65
